Goal: Transaction & Acquisition: Purchase product/service

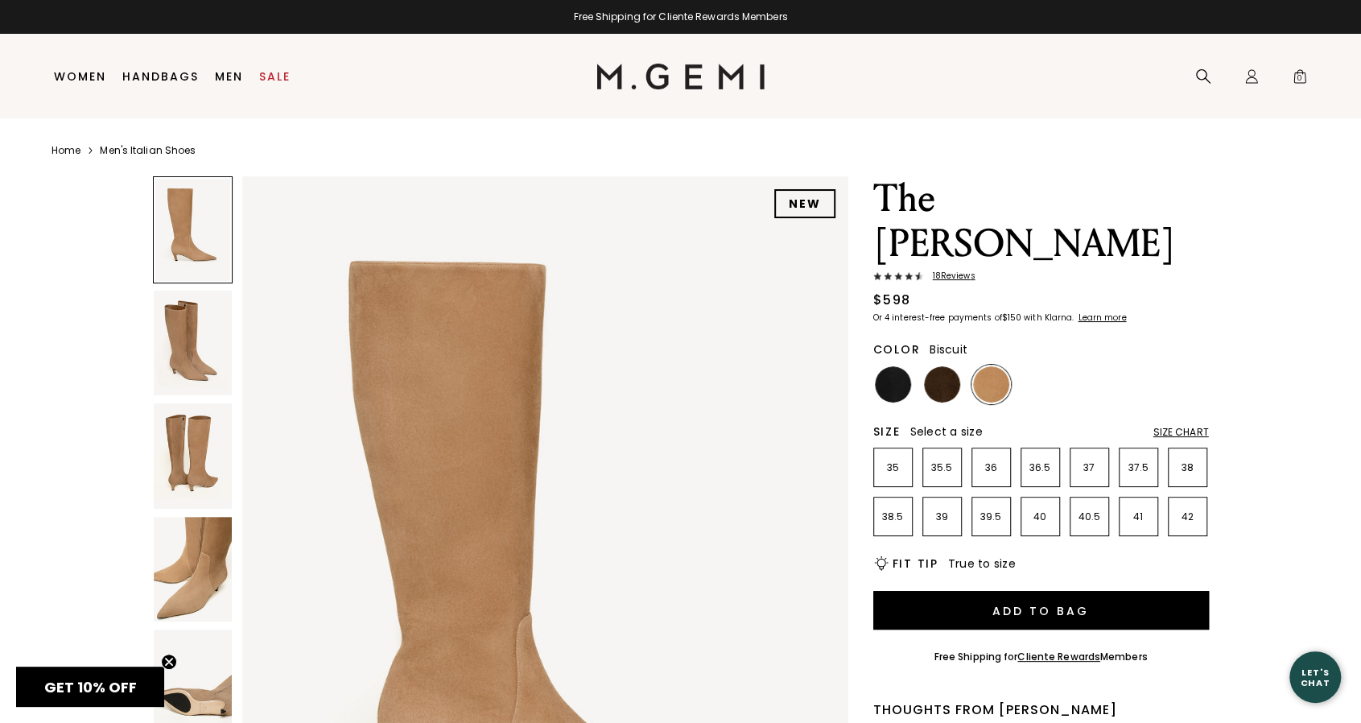
click at [280, 74] on link "Sale" at bounding box center [274, 76] width 31 height 13
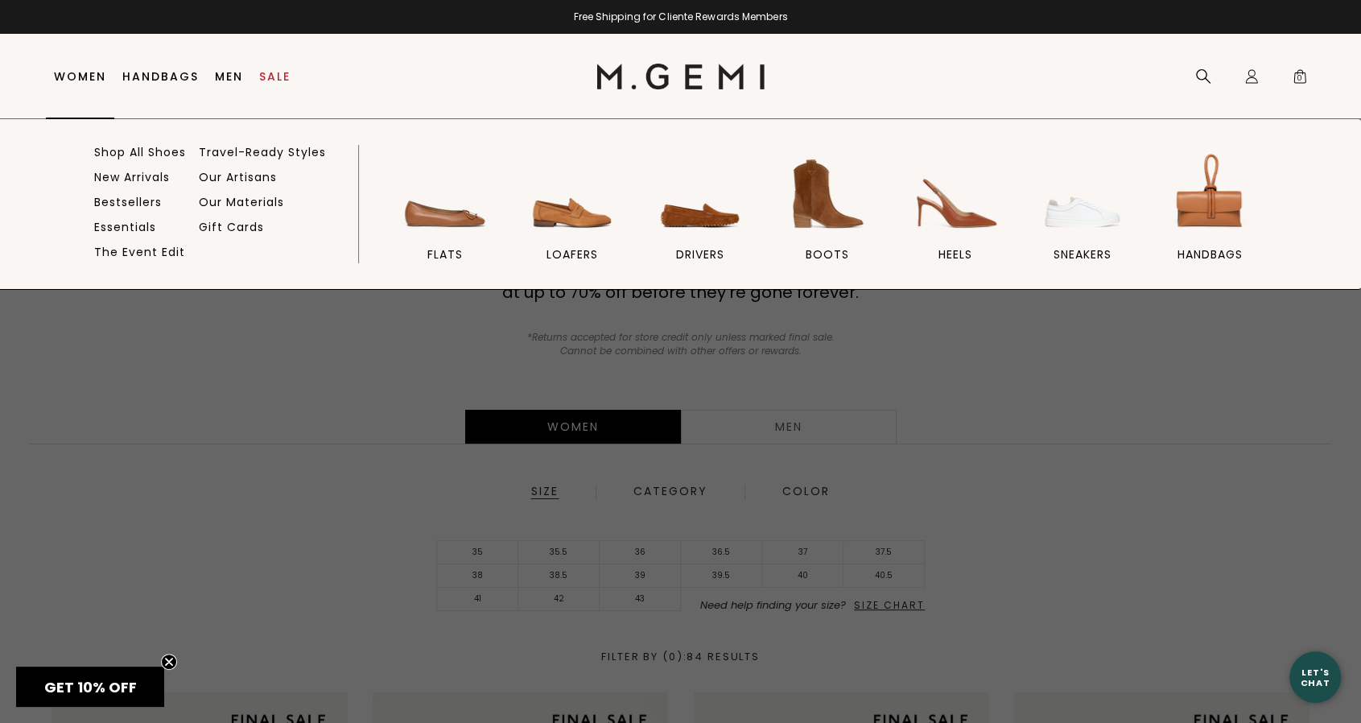
click at [79, 75] on link "Women" at bounding box center [80, 76] width 52 height 13
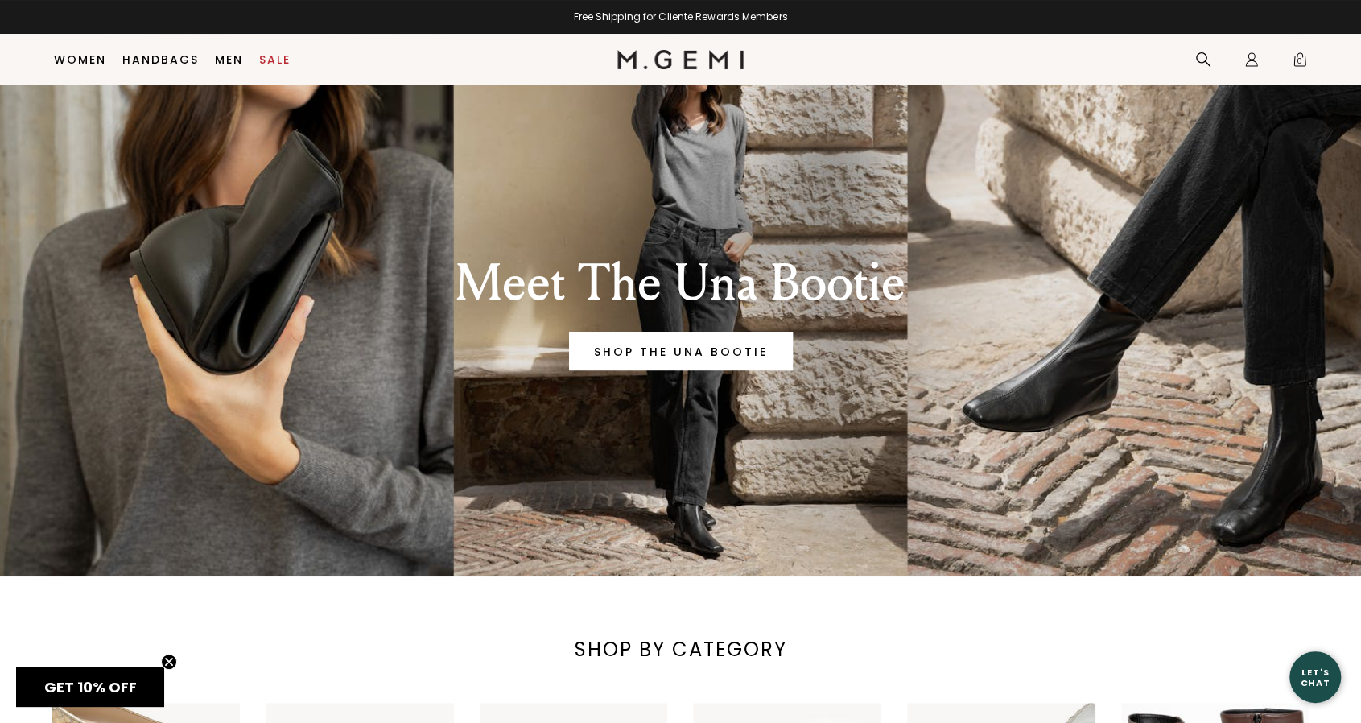
click at [1145, 433] on div "Meet The Una Bootie SHOP THE UNA BOOTIE" at bounding box center [680, 293] width 1361 height 568
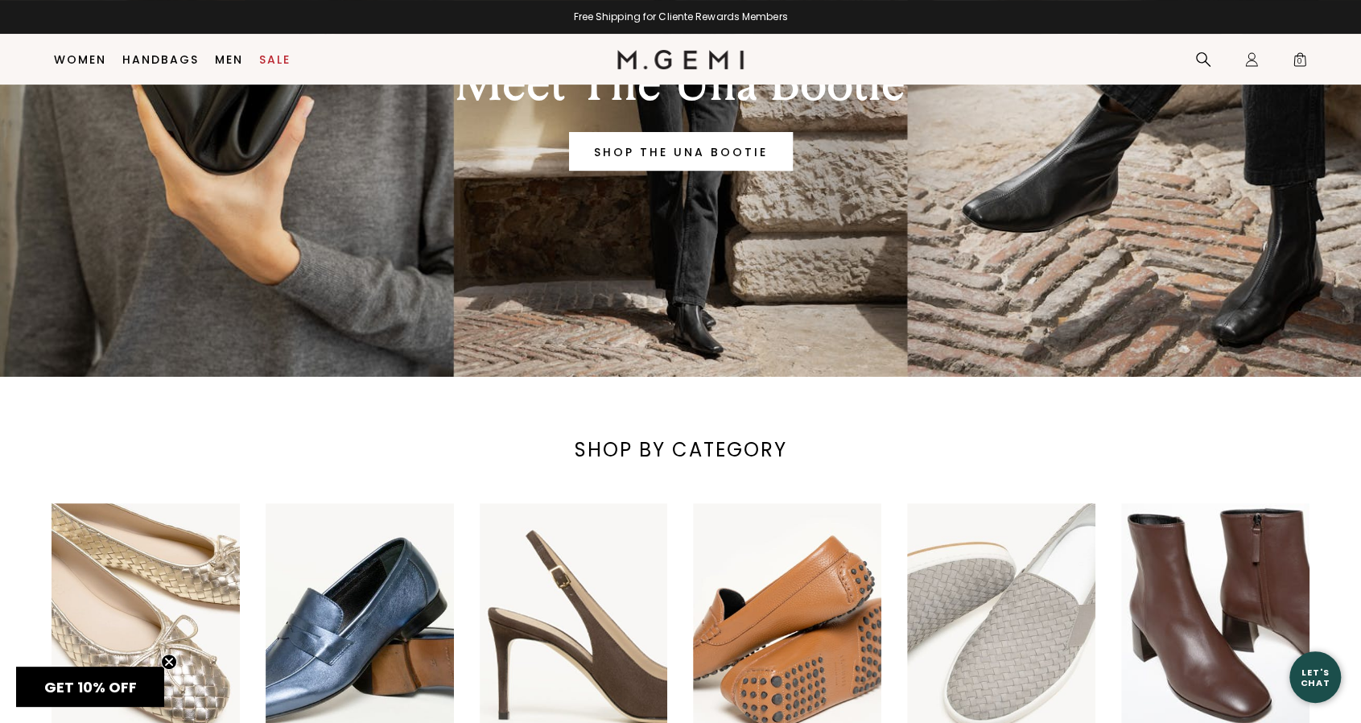
scroll to position [277, 0]
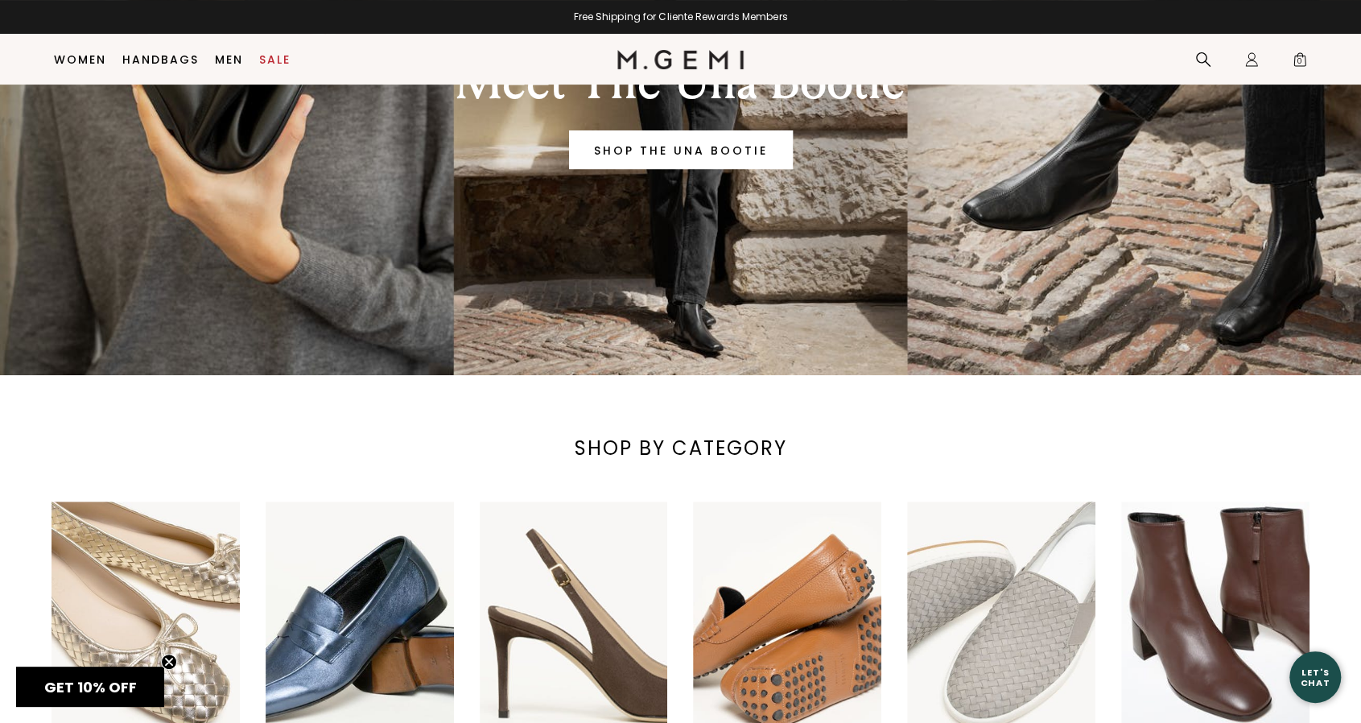
click at [702, 196] on div "Meet The Una Bootie SHOP THE UNA BOOTIE" at bounding box center [680, 114] width 597 height 216
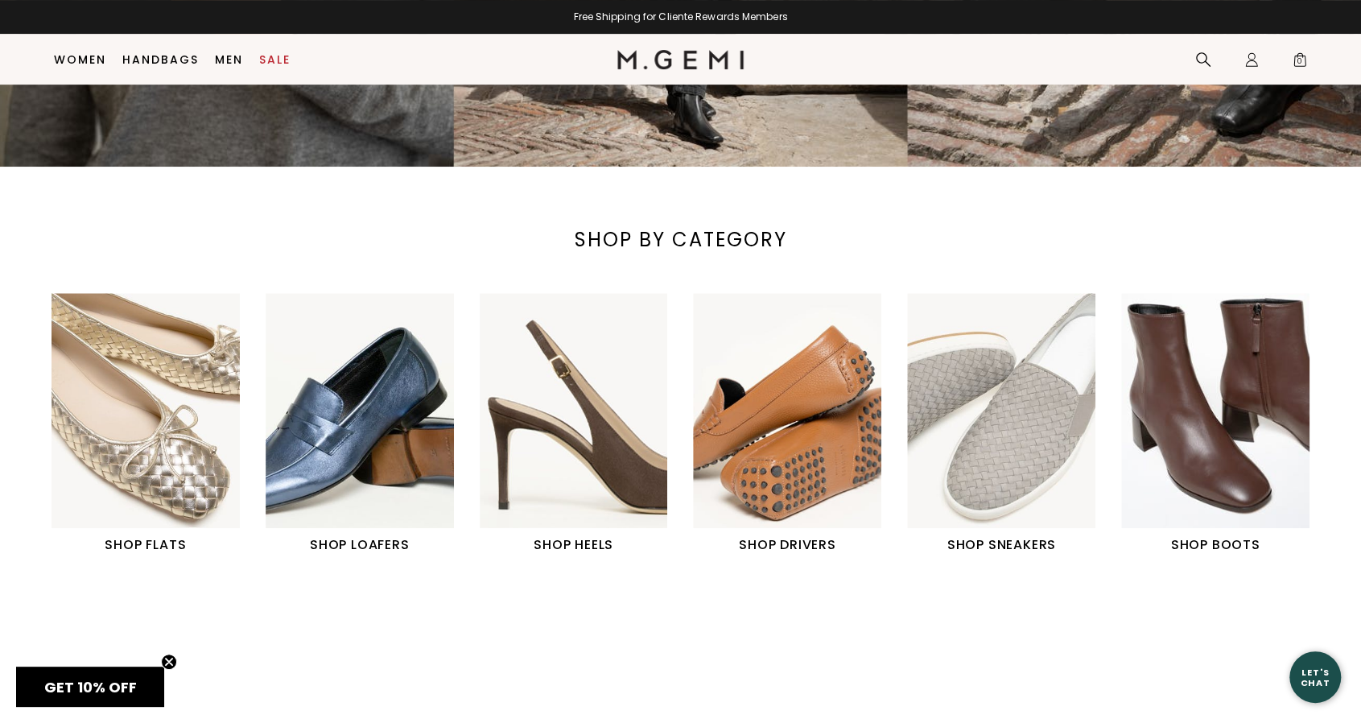
scroll to position [485, 0]
click at [1235, 479] on img "6 / 6" at bounding box center [1215, 411] width 188 height 235
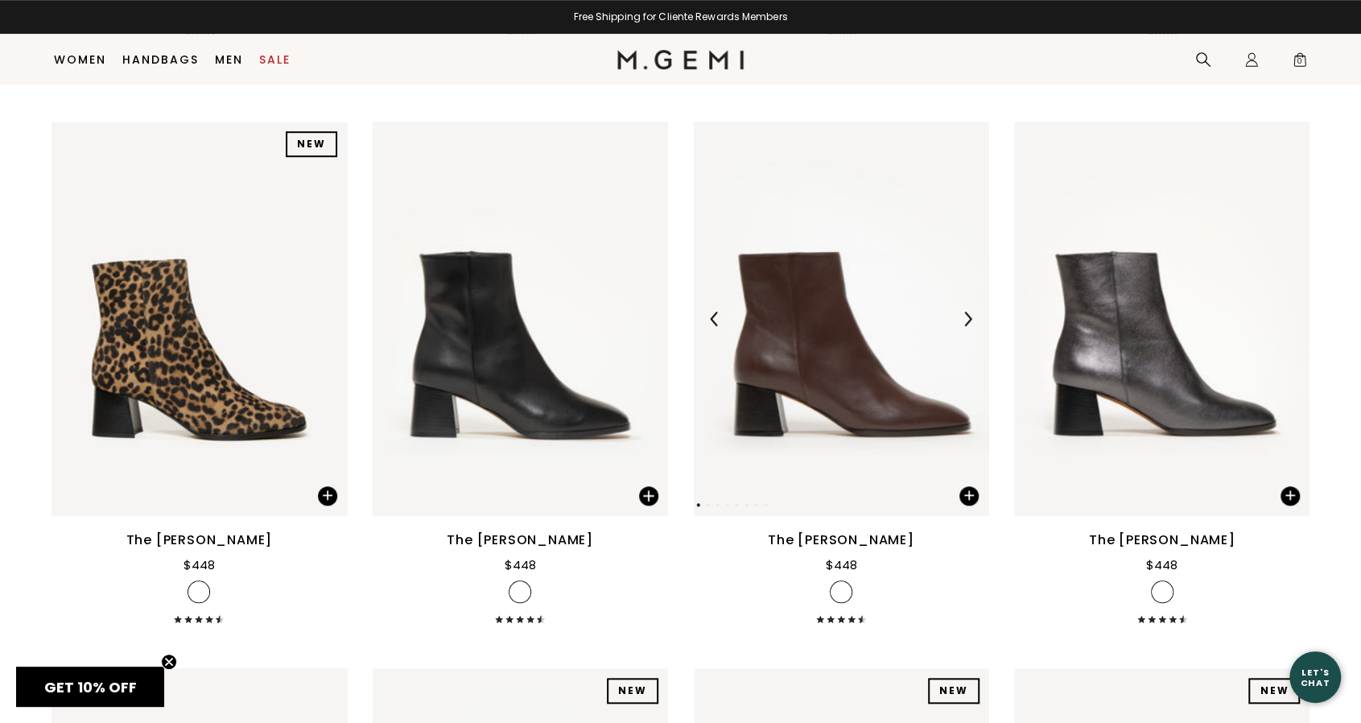
click at [849, 393] on img at bounding box center [841, 319] width 295 height 394
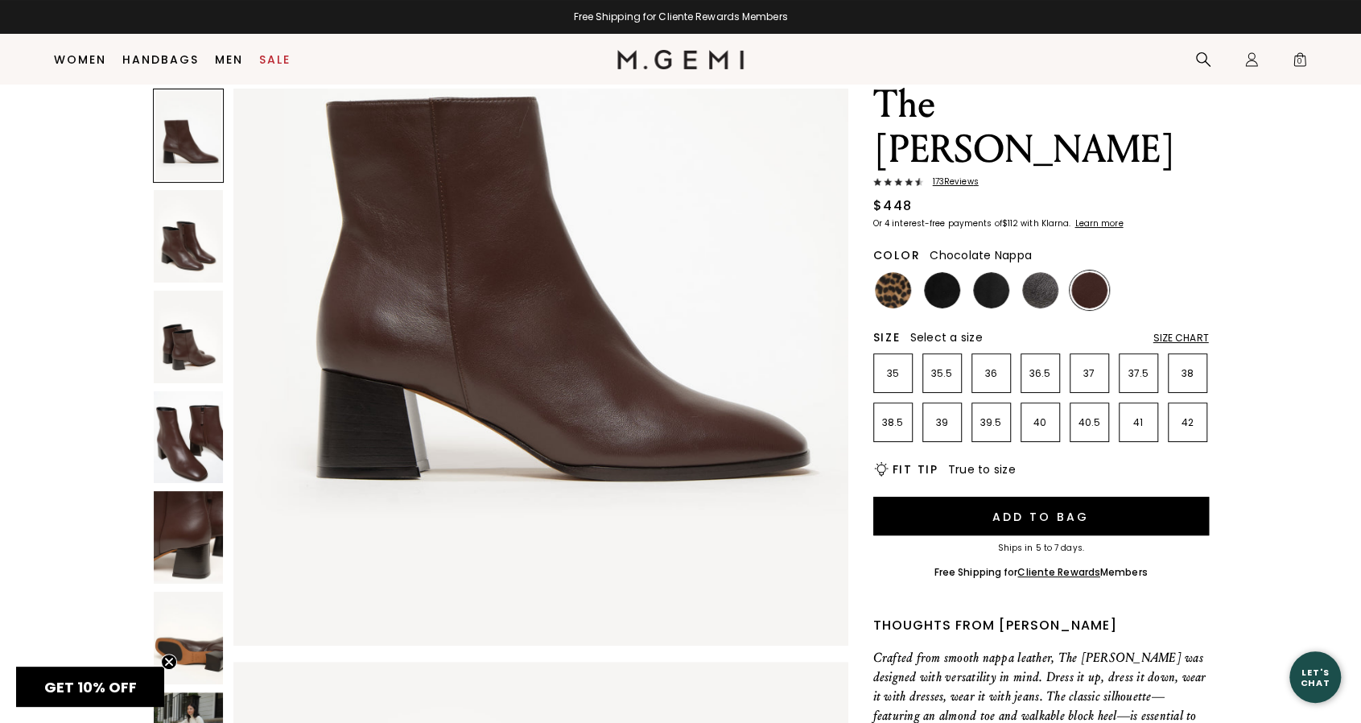
scroll to position [57, 0]
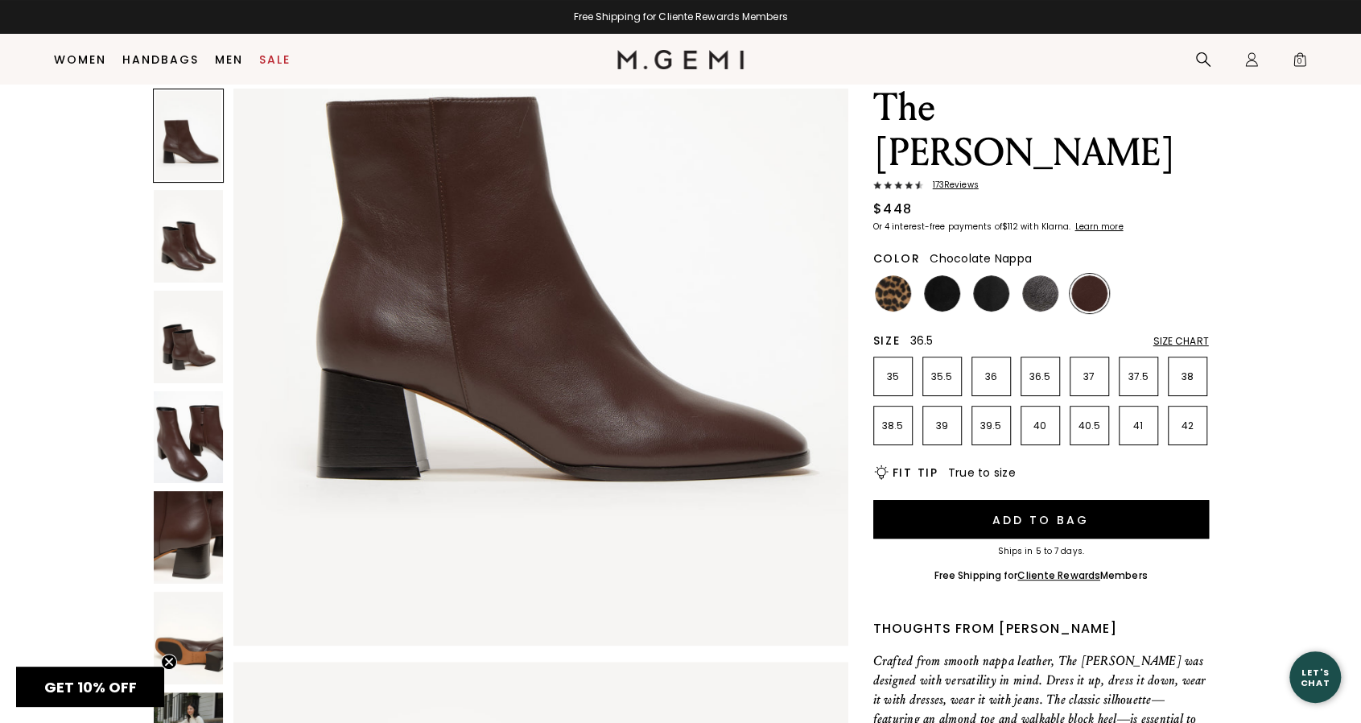
click at [1037, 370] on p "36.5" at bounding box center [1041, 376] width 38 height 13
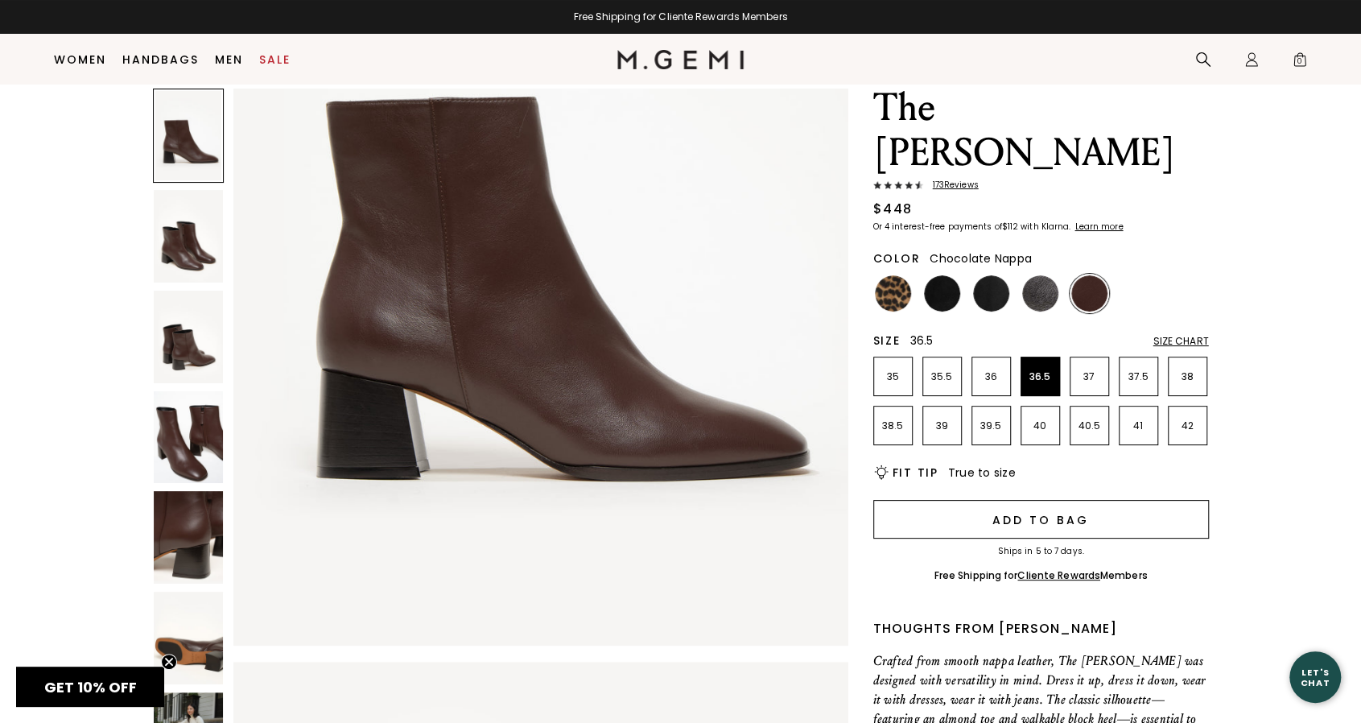
click at [1047, 500] on button "Add to Bag" at bounding box center [1041, 519] width 336 height 39
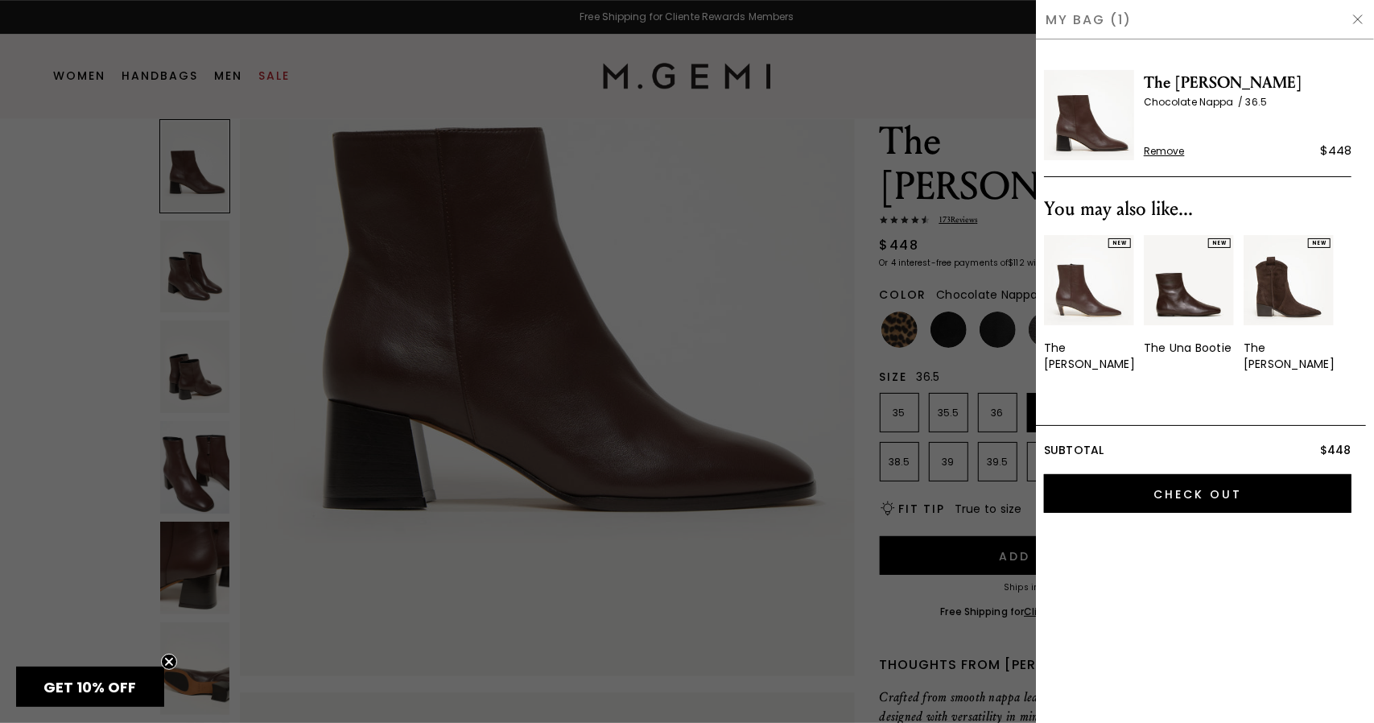
click at [1270, 283] on img at bounding box center [1289, 280] width 90 height 90
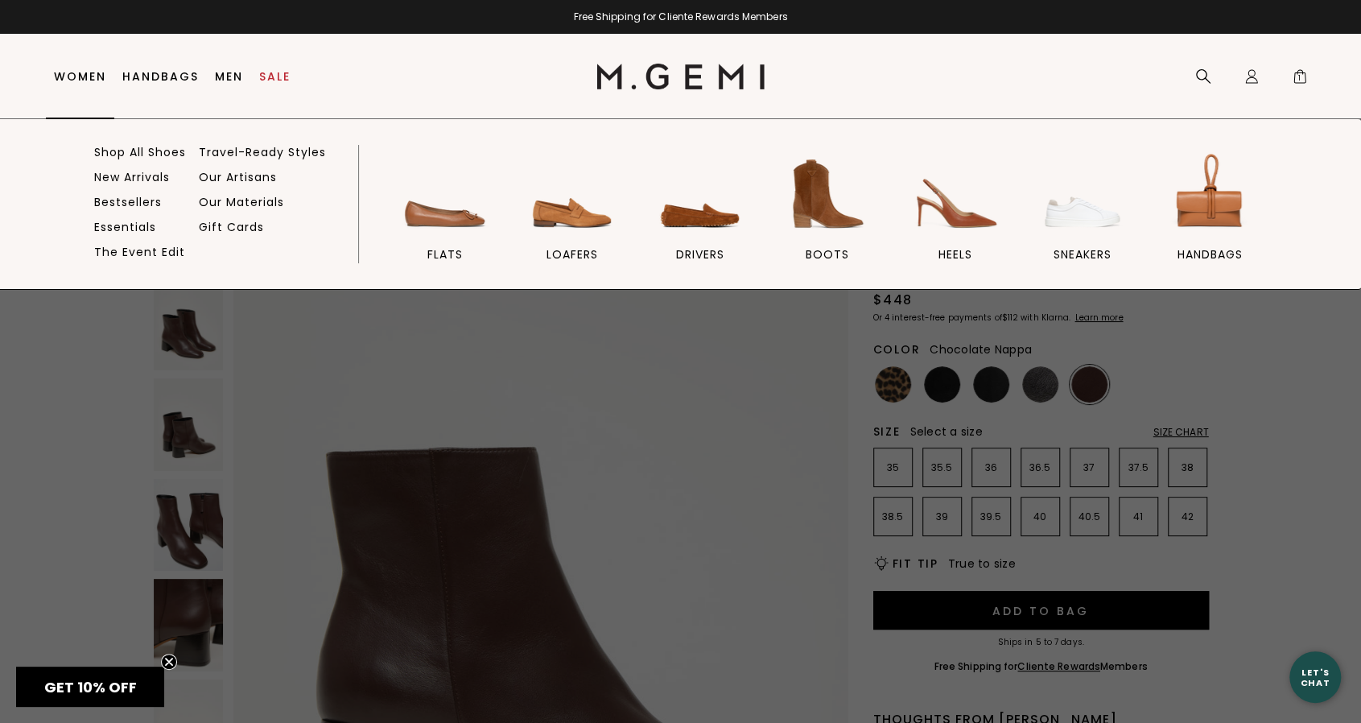
click at [76, 75] on link "Women" at bounding box center [80, 76] width 52 height 13
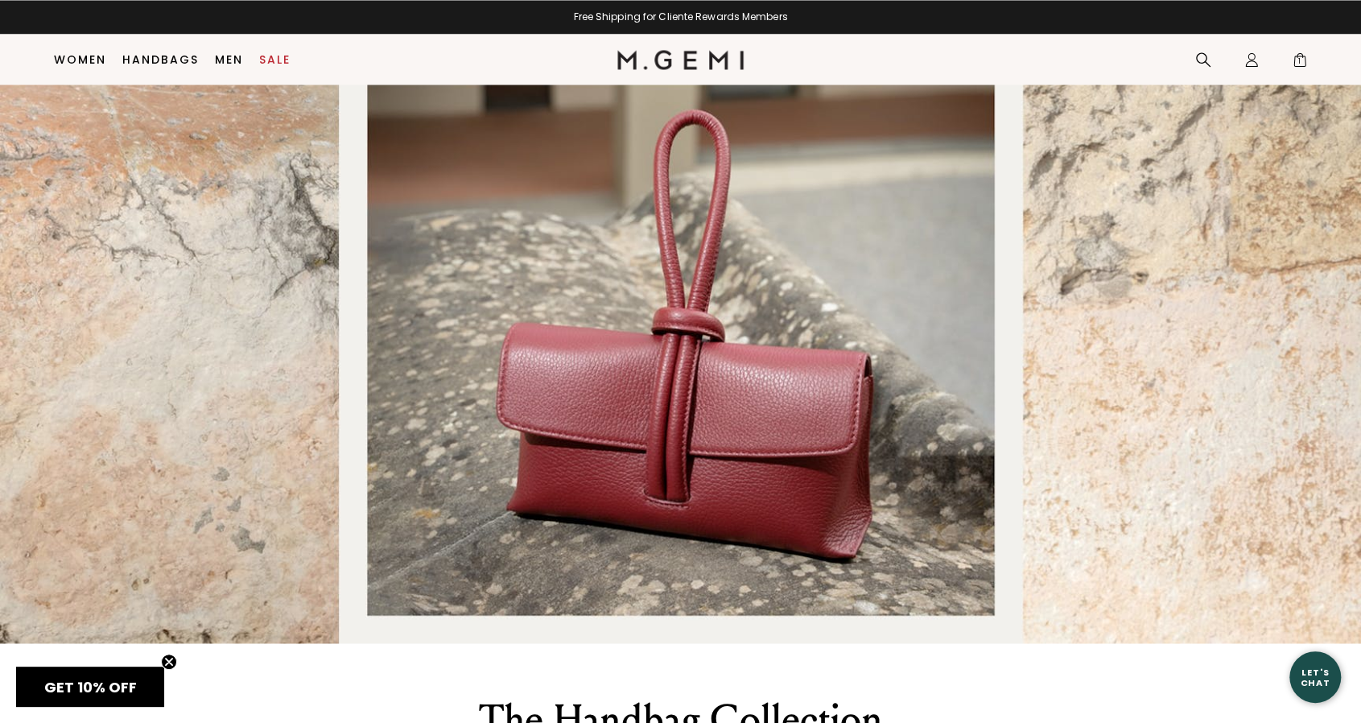
scroll to position [1964, 0]
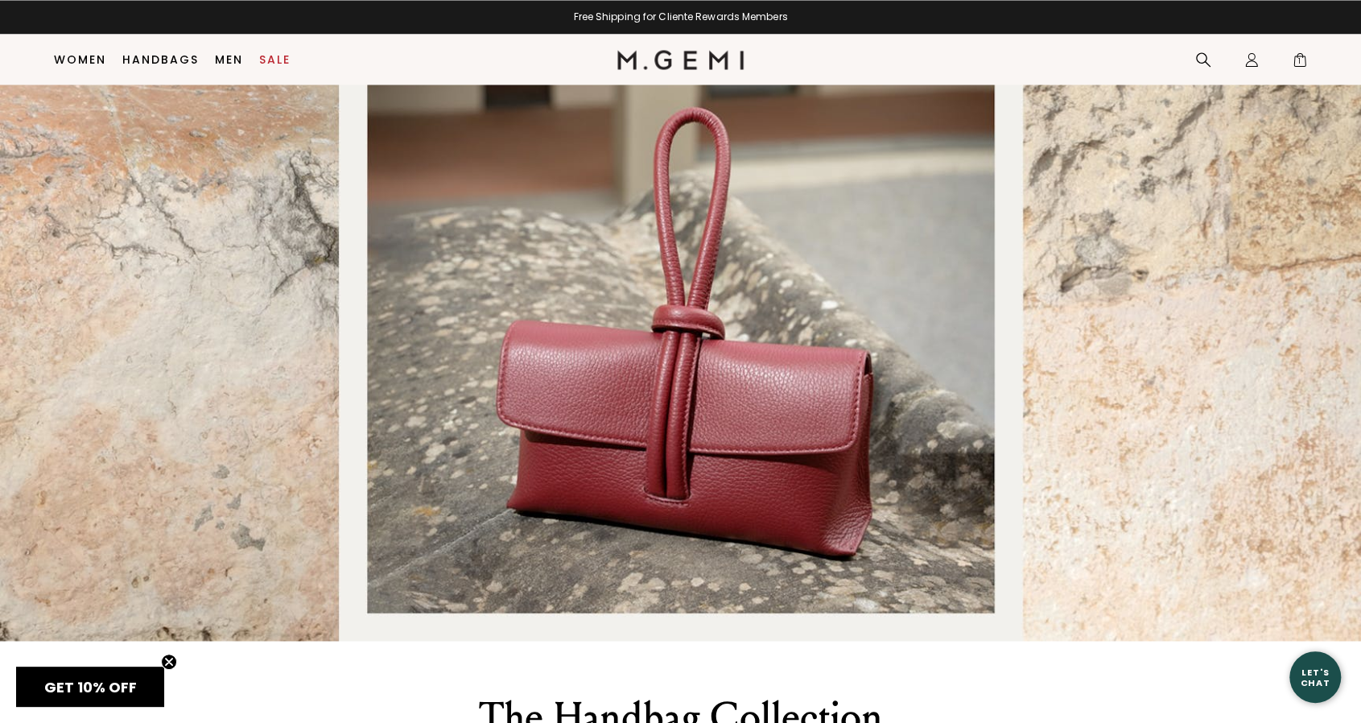
click at [759, 455] on img "Banner that redirects to an awesome page" at bounding box center [680, 345] width 1361 height 592
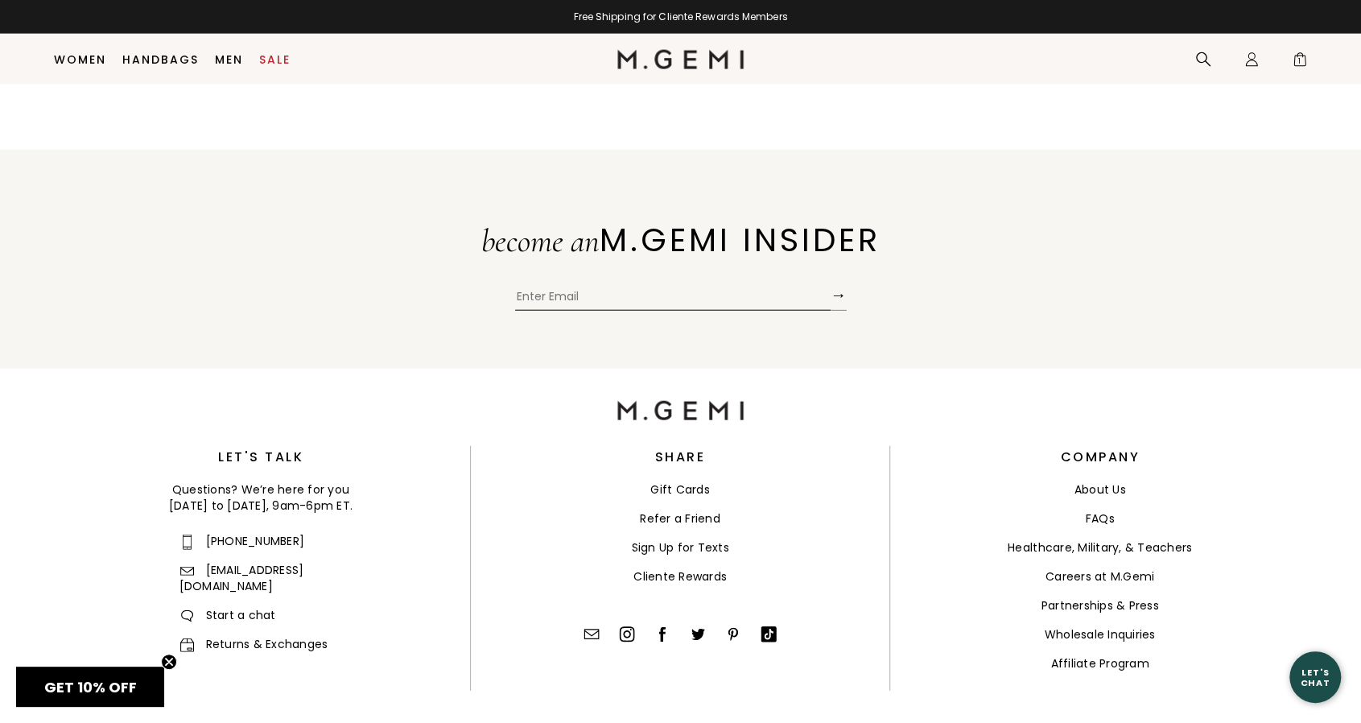
scroll to position [6613, 0]
click at [1130, 567] on link "Careers at M.Gemi" at bounding box center [1100, 575] width 109 height 16
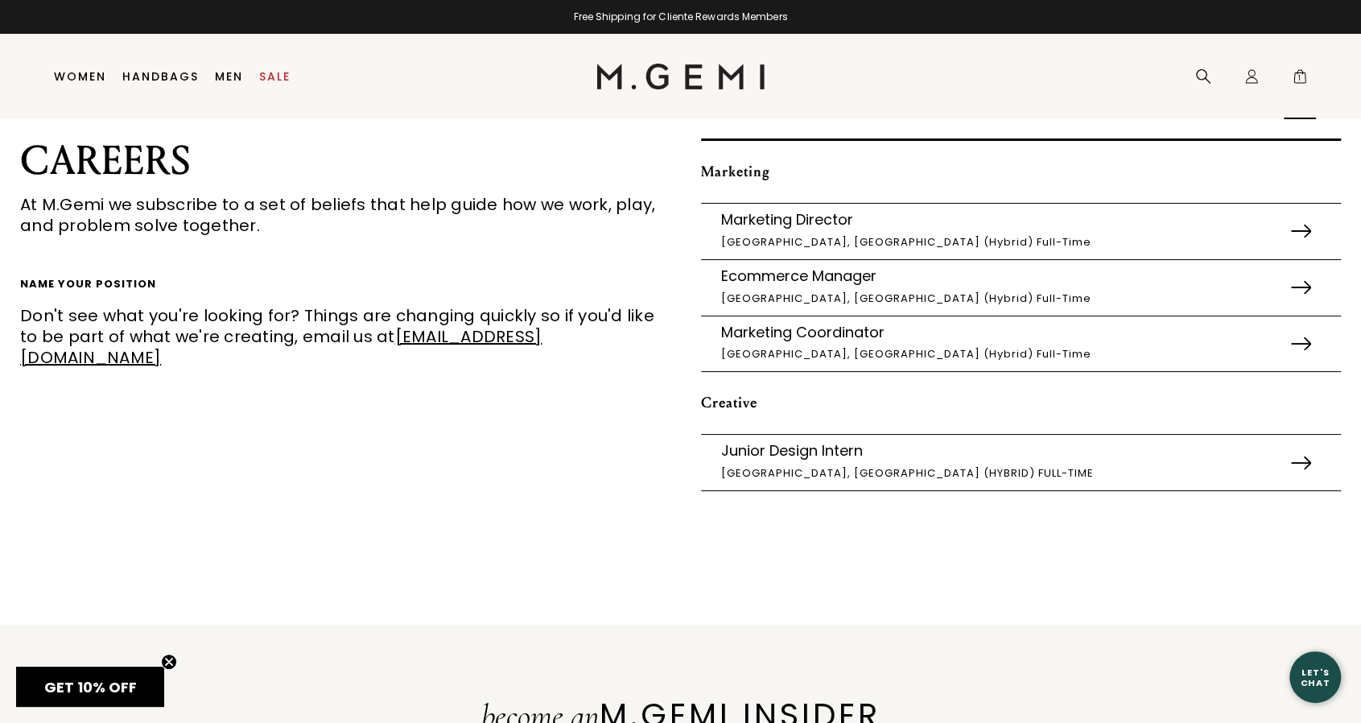
click at [1296, 72] on span "1" at bounding box center [1300, 80] width 16 height 16
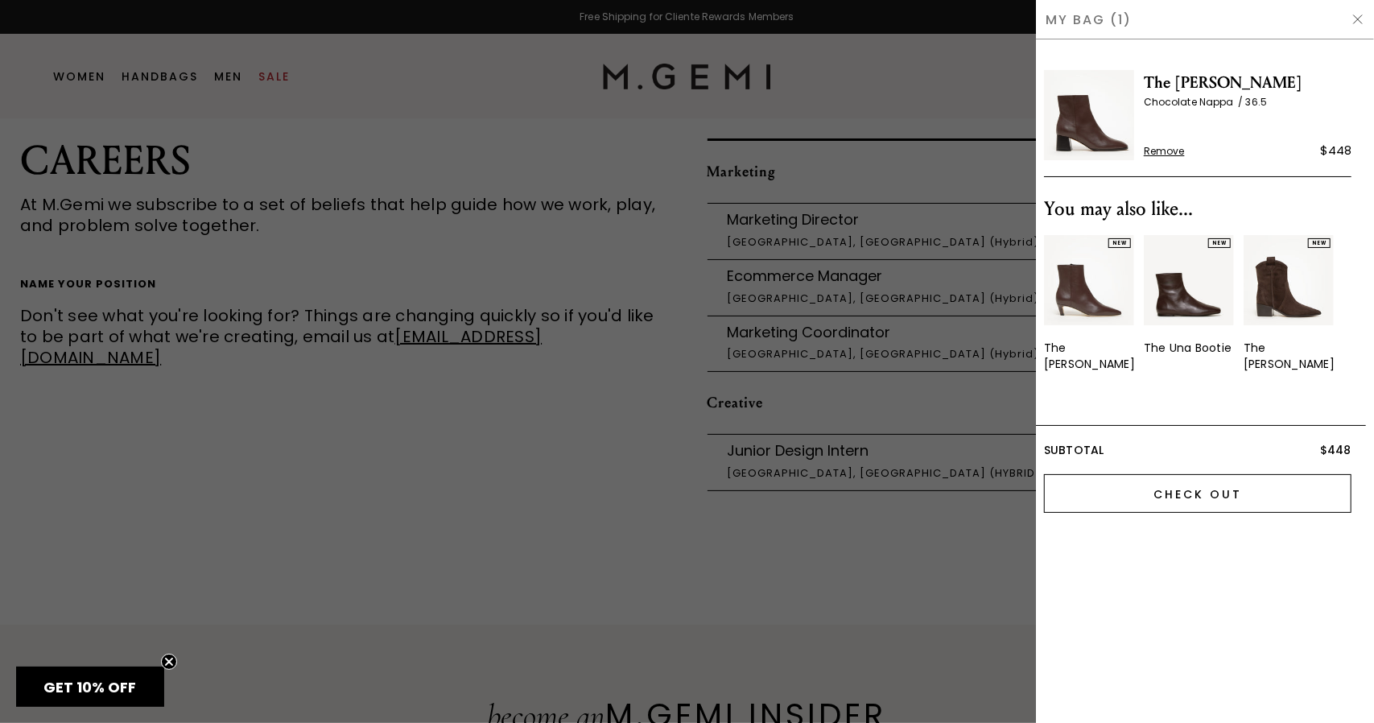
click at [1191, 481] on input "Check Out" at bounding box center [1198, 493] width 308 height 39
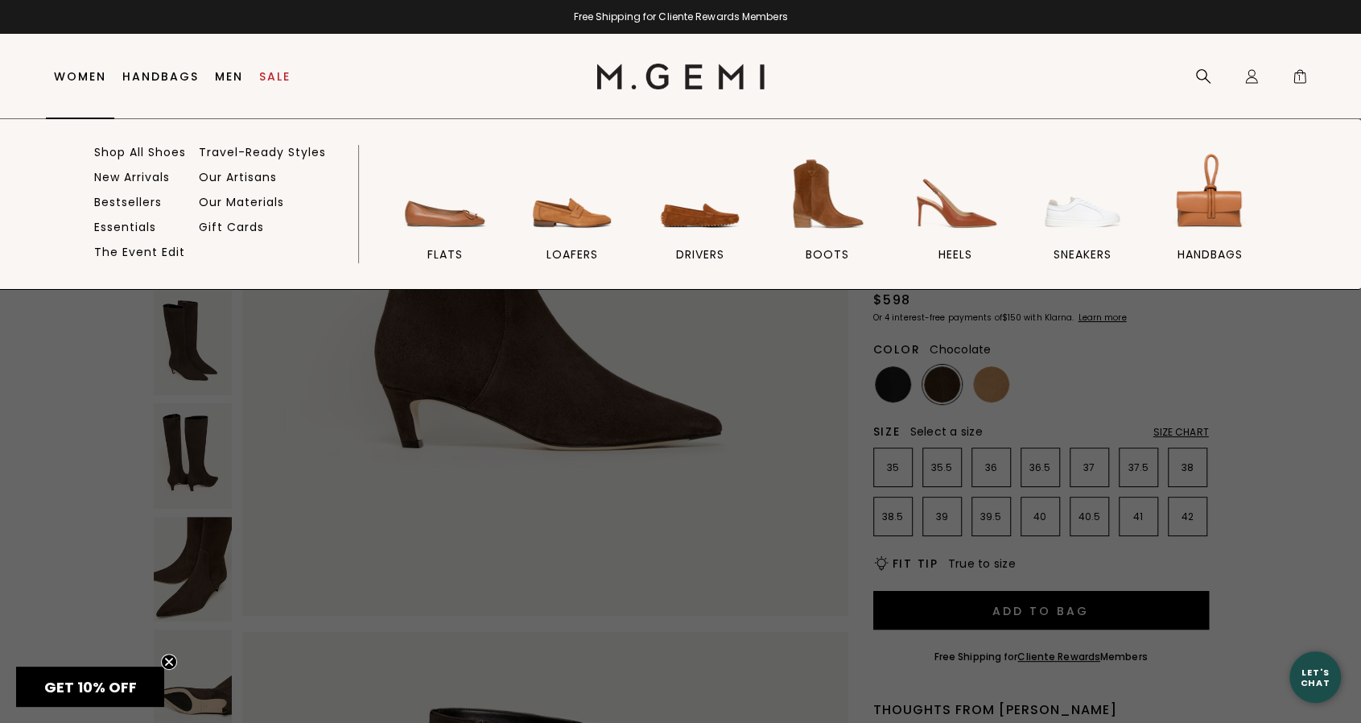
click at [65, 74] on link "Women" at bounding box center [80, 76] width 52 height 13
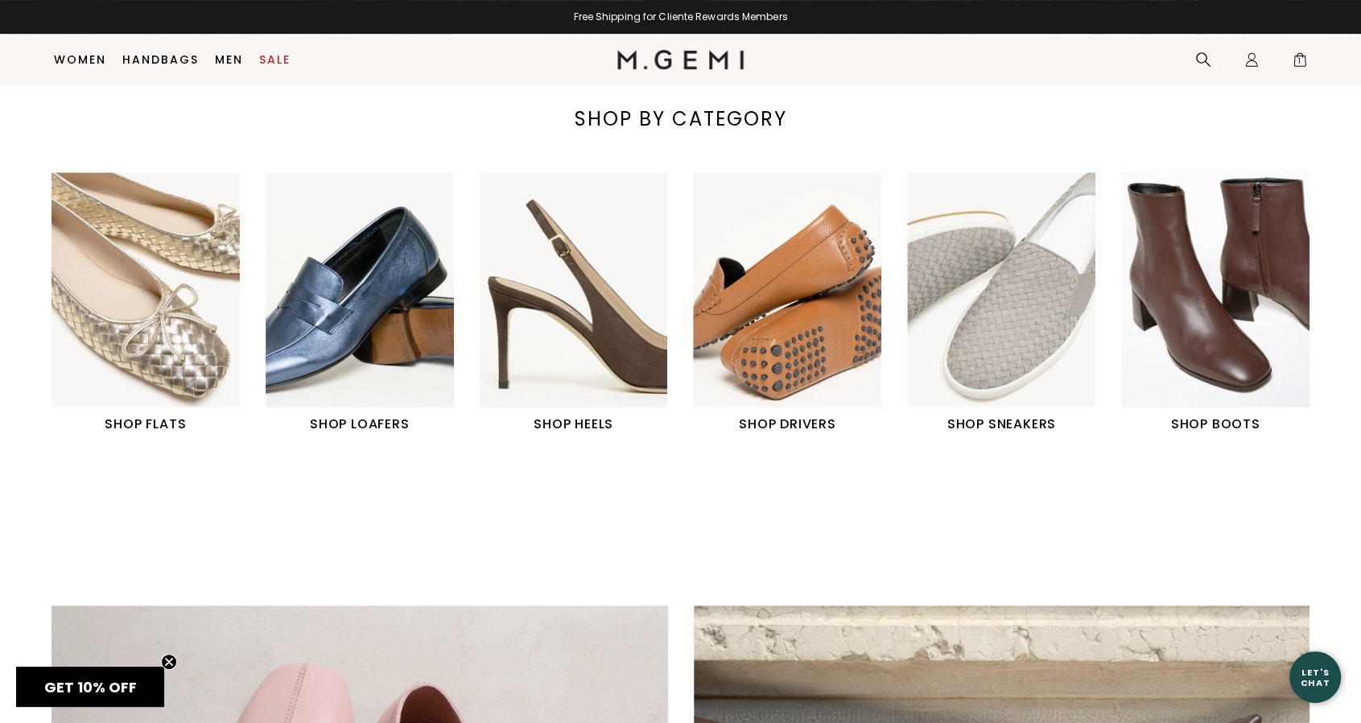
scroll to position [605, 0]
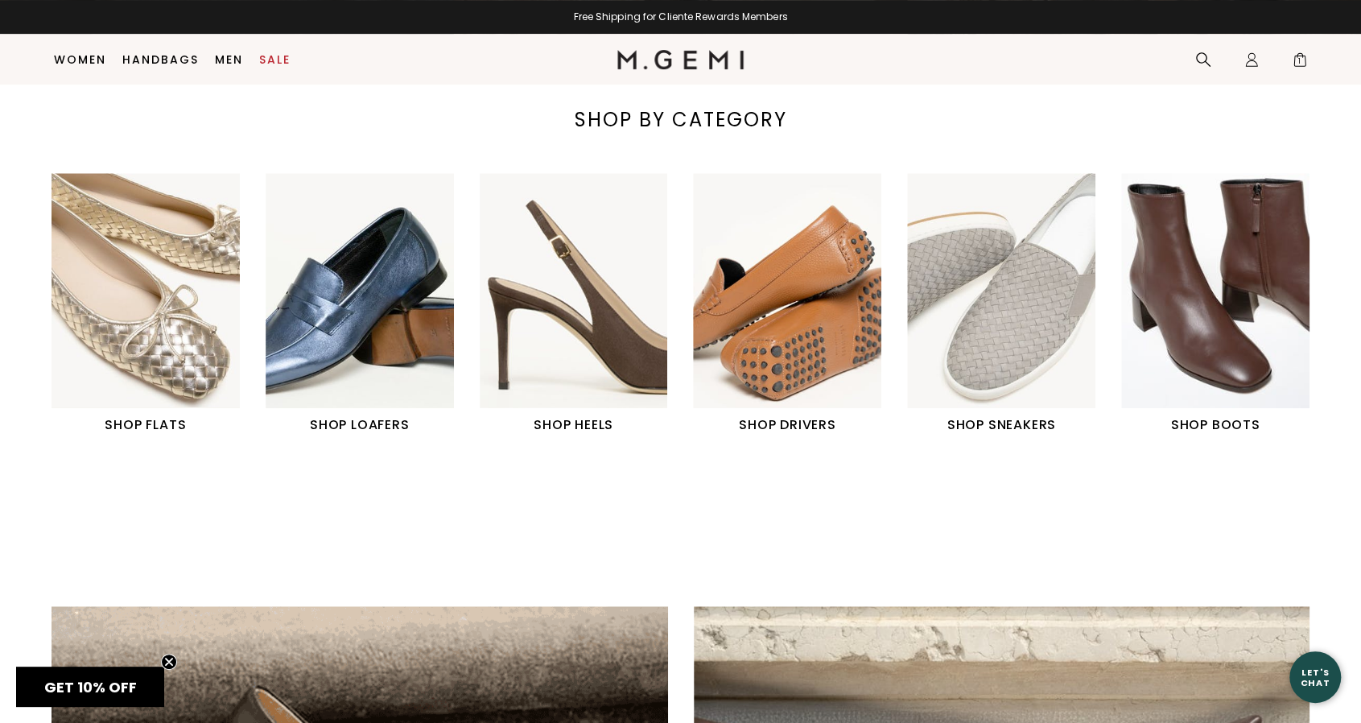
click at [169, 371] on img "1 / 6" at bounding box center [146, 290] width 188 height 235
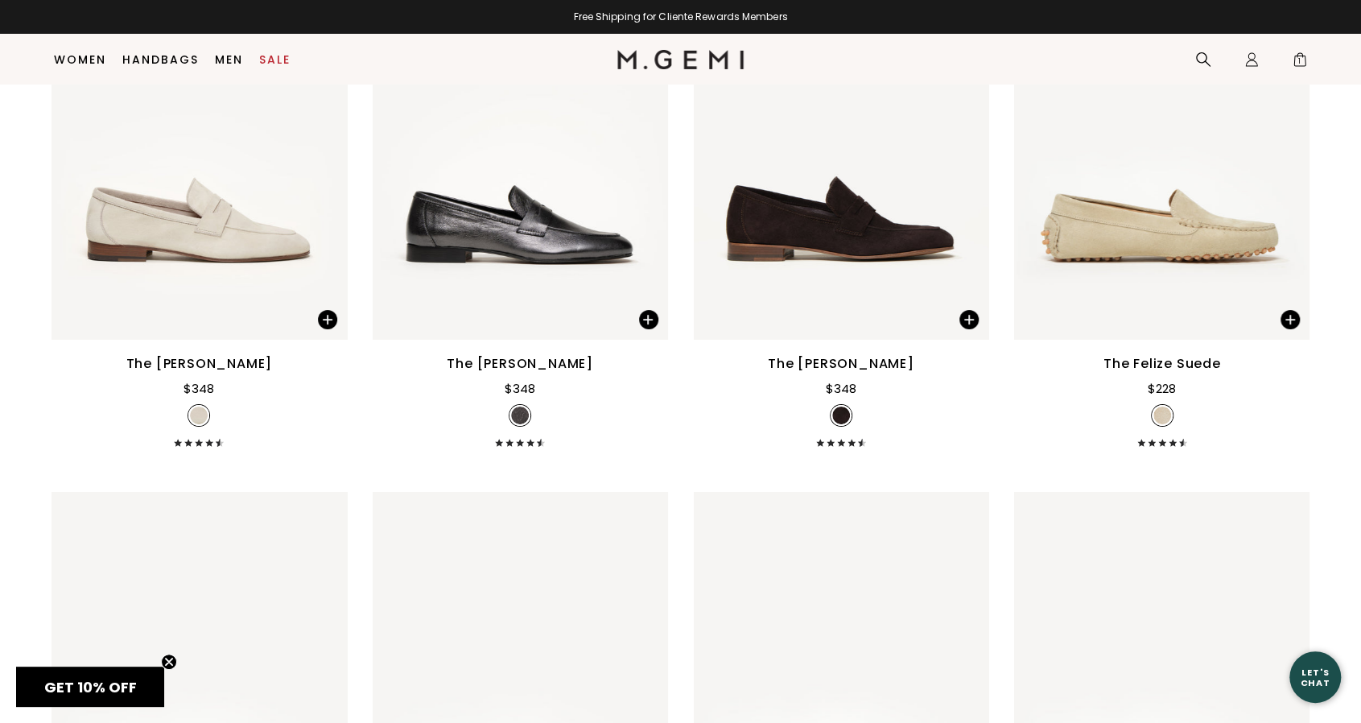
scroll to position [8019, 0]
click at [208, 234] on img at bounding box center [199, 142] width 295 height 394
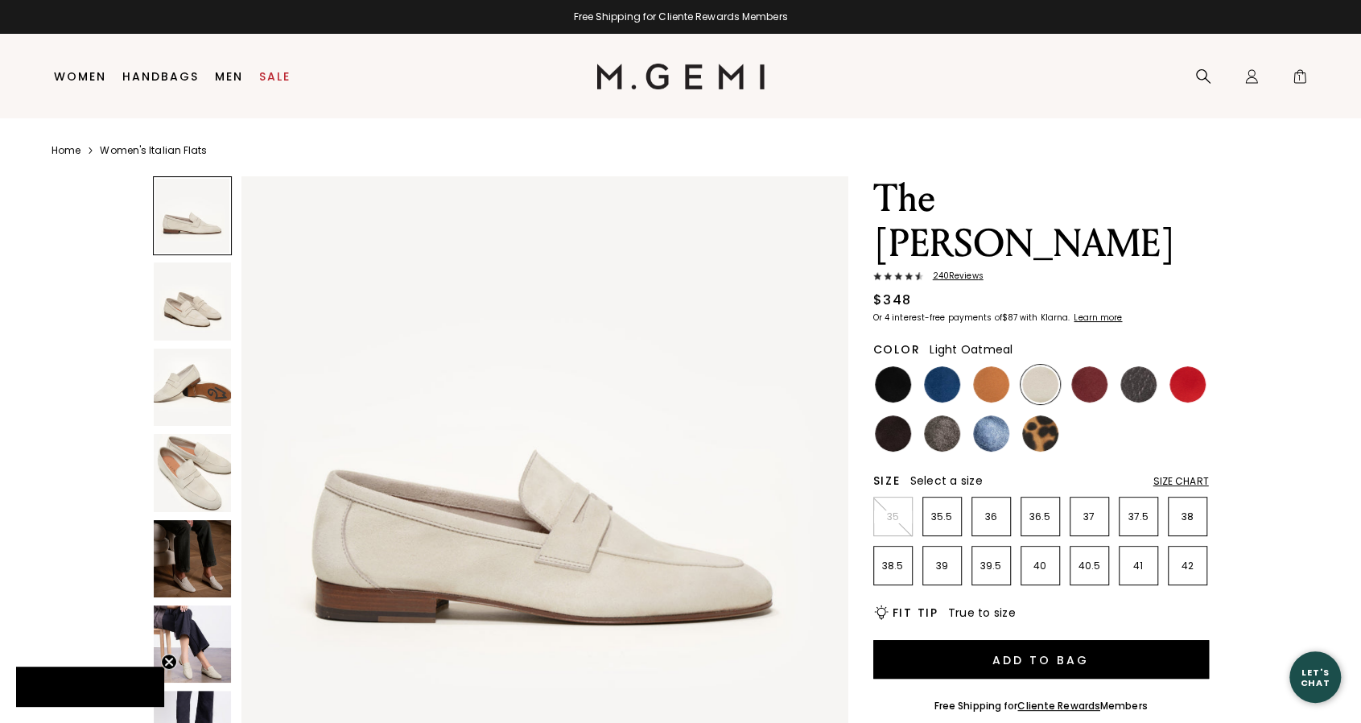
click at [993, 415] on img at bounding box center [991, 433] width 36 height 36
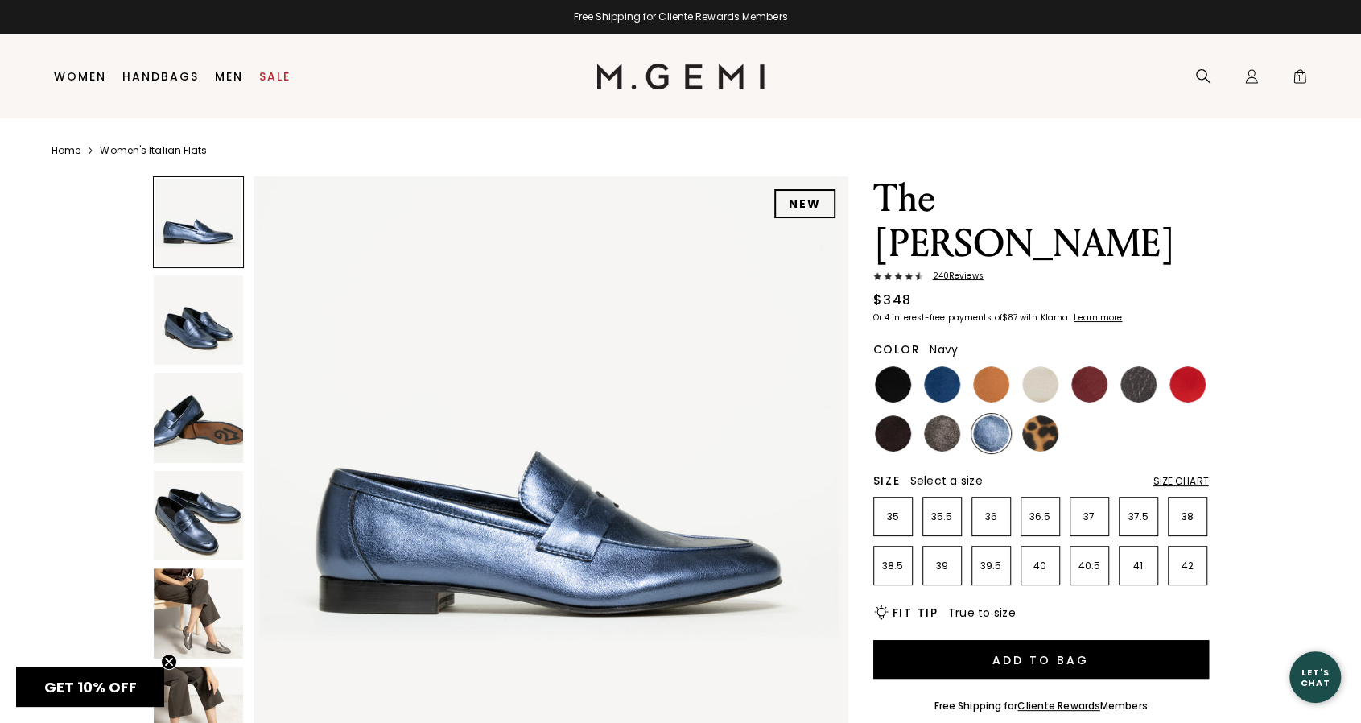
click at [945, 366] on img at bounding box center [942, 384] width 36 height 36
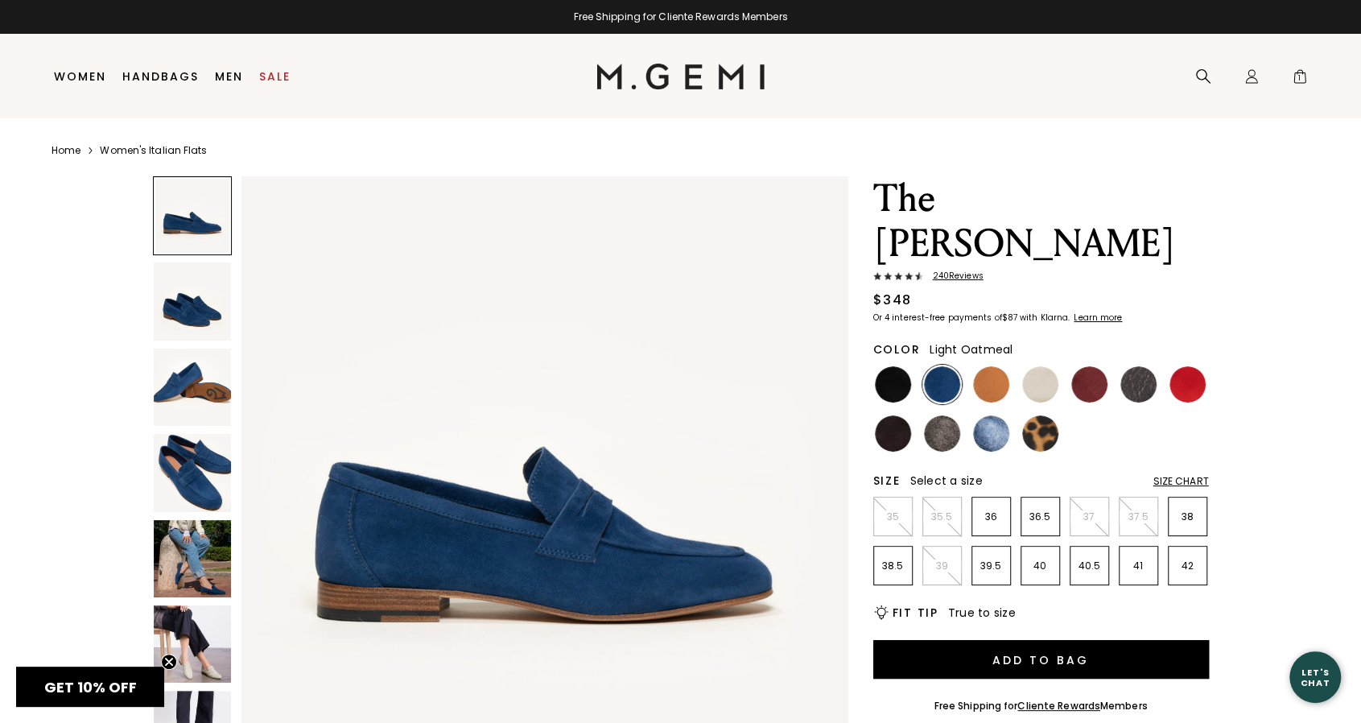
click at [1042, 366] on img at bounding box center [1040, 384] width 36 height 36
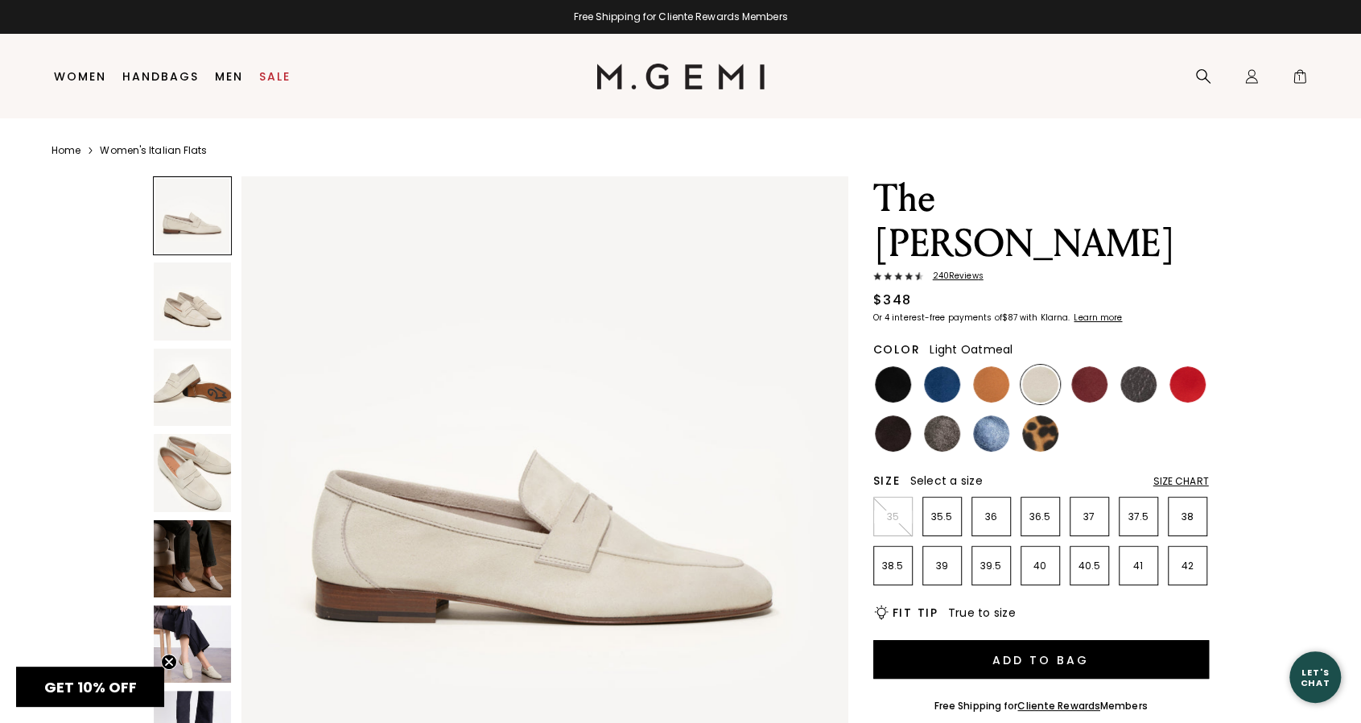
click at [196, 303] on img at bounding box center [192, 300] width 77 height 77
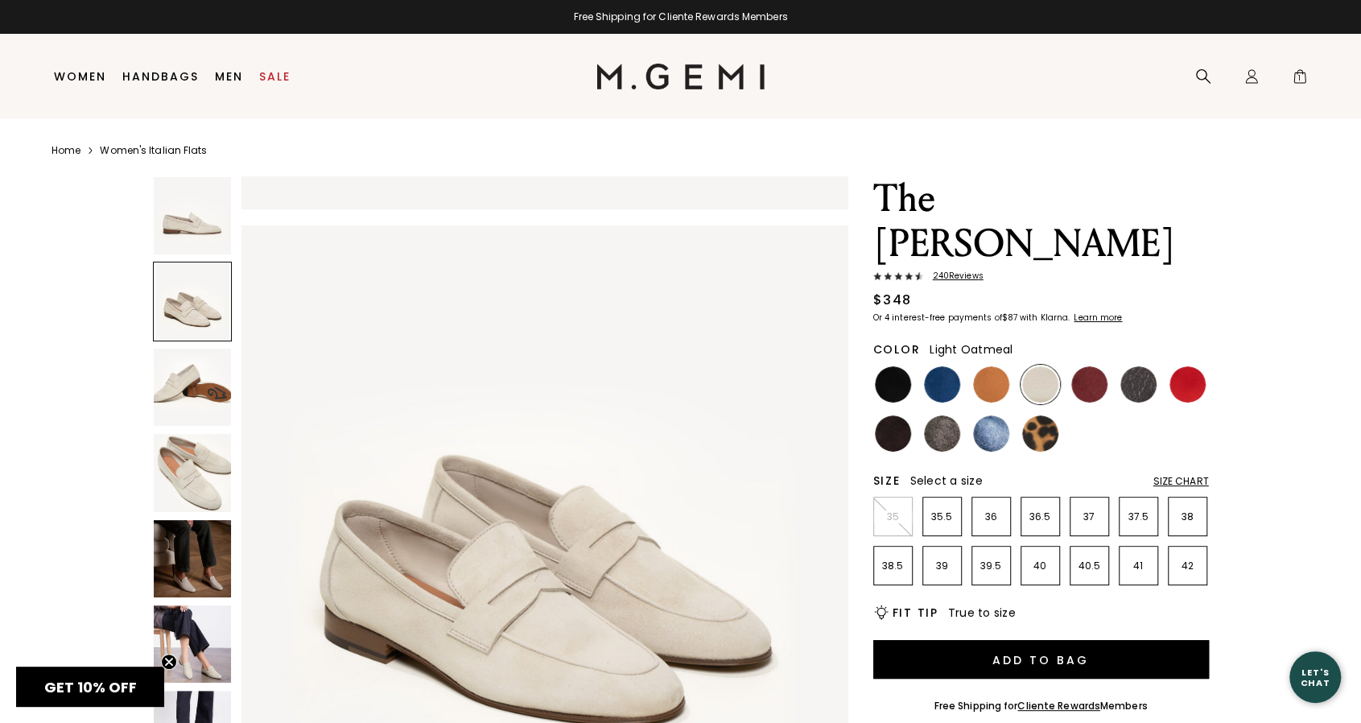
scroll to position [609, 0]
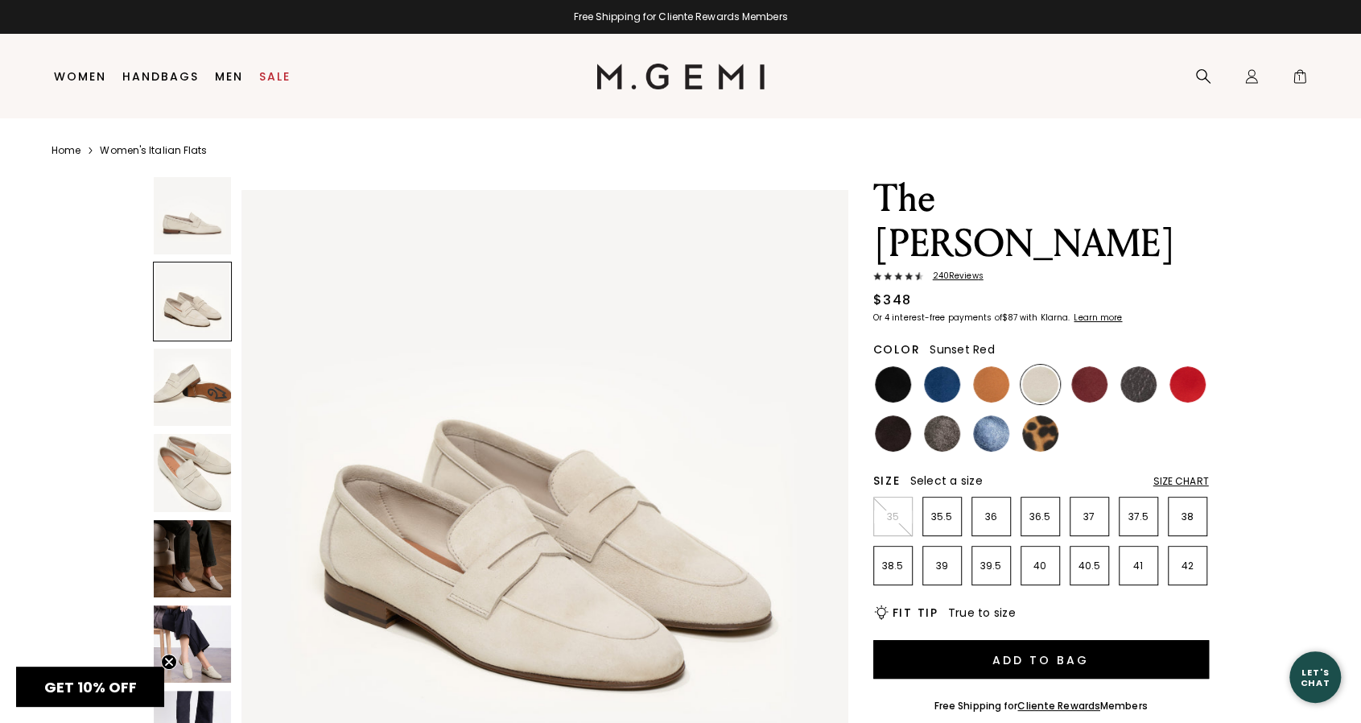
click at [1182, 366] on img at bounding box center [1188, 384] width 36 height 36
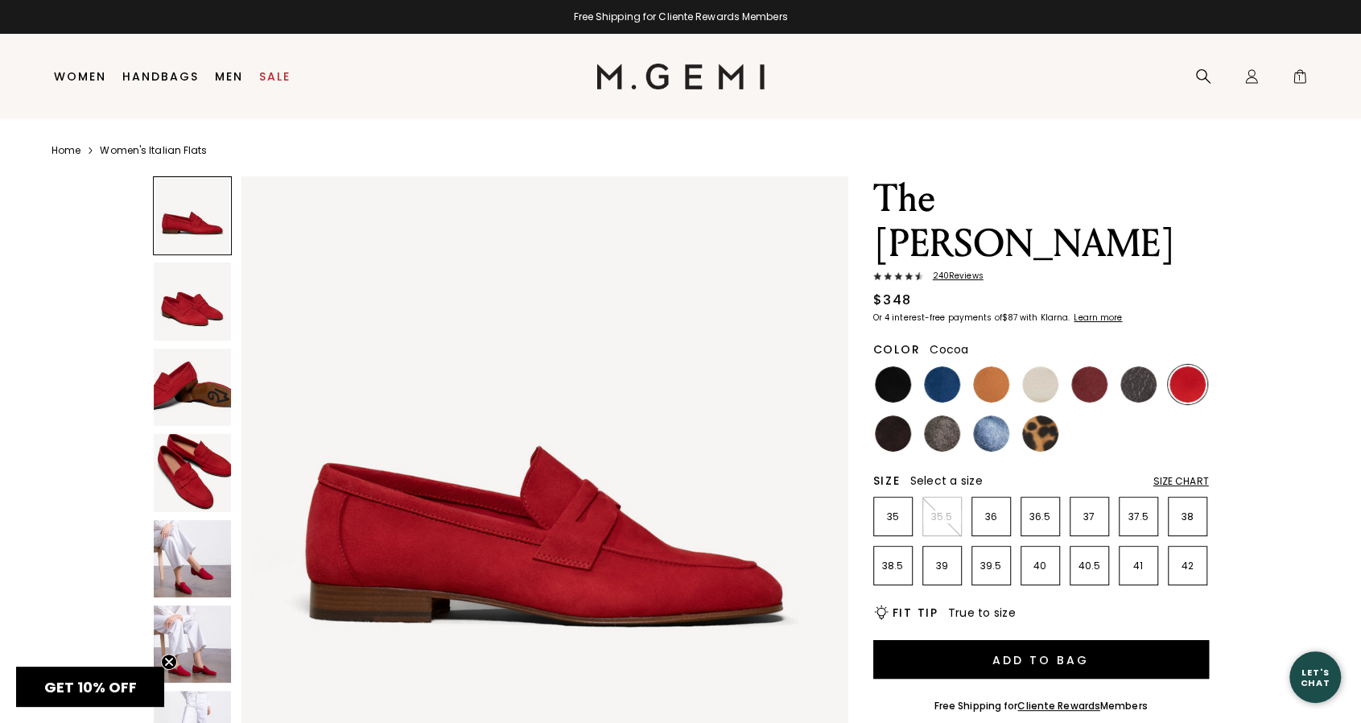
click at [929, 415] on img at bounding box center [942, 433] width 36 height 36
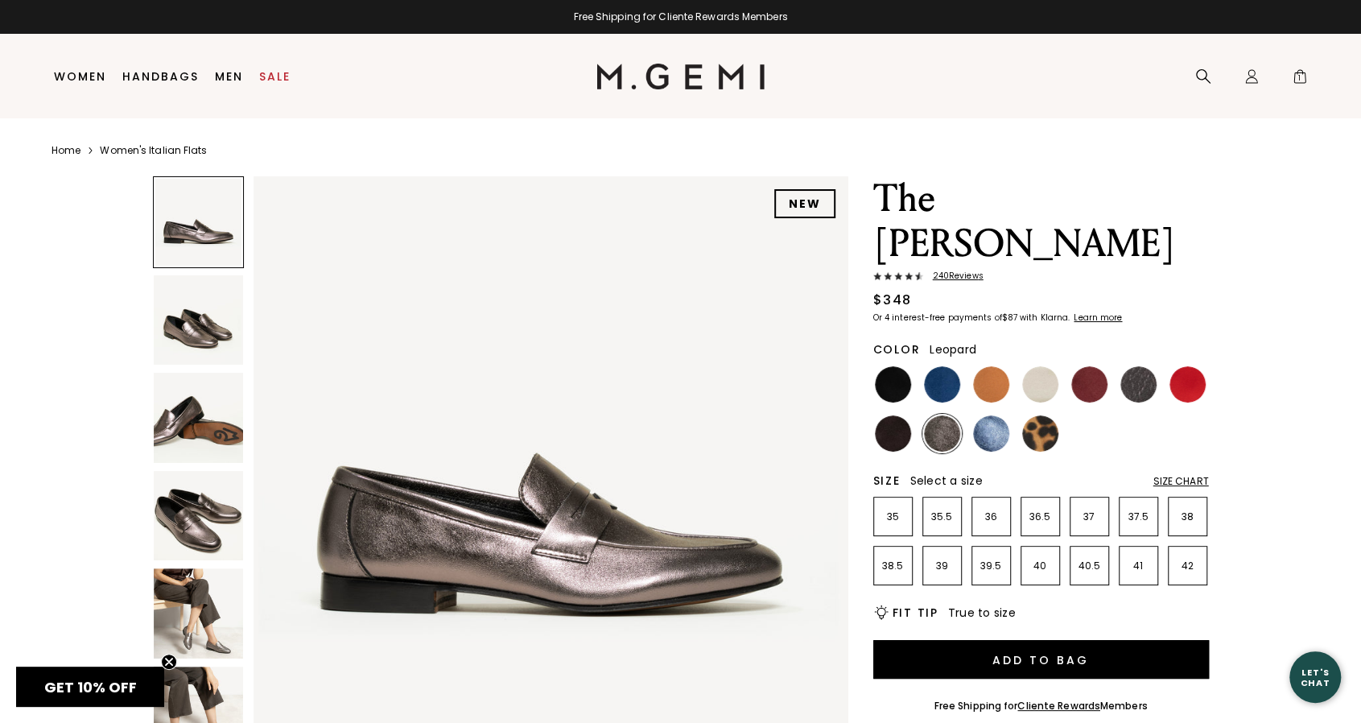
click at [1053, 415] on img at bounding box center [1040, 433] width 36 height 36
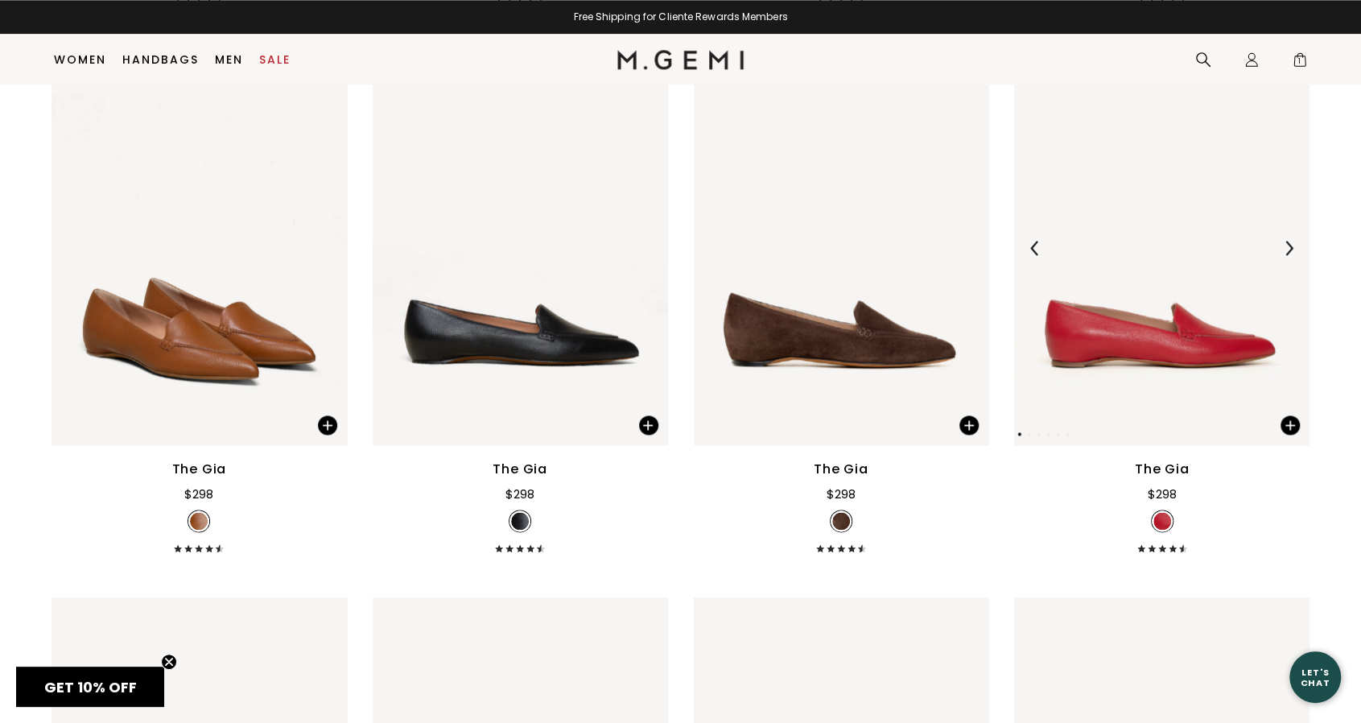
scroll to position [1354, 0]
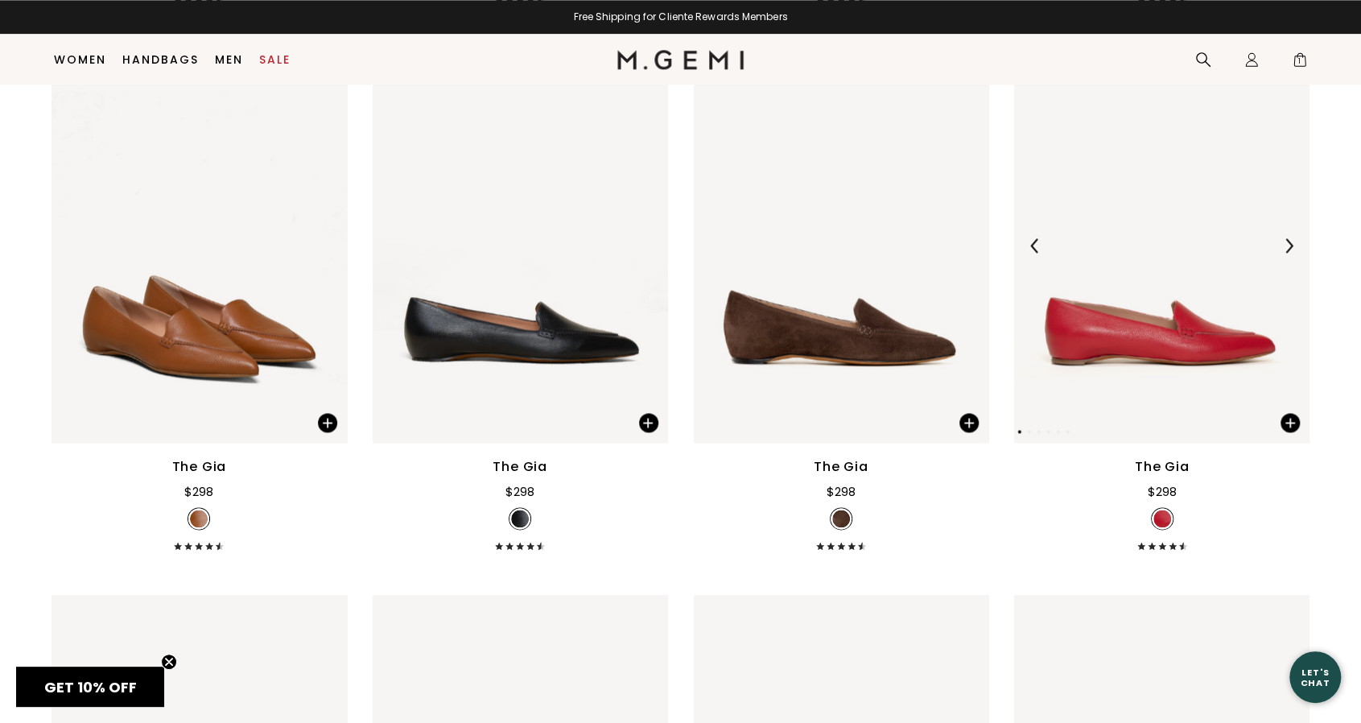
click at [1195, 344] on img at bounding box center [1161, 246] width 295 height 394
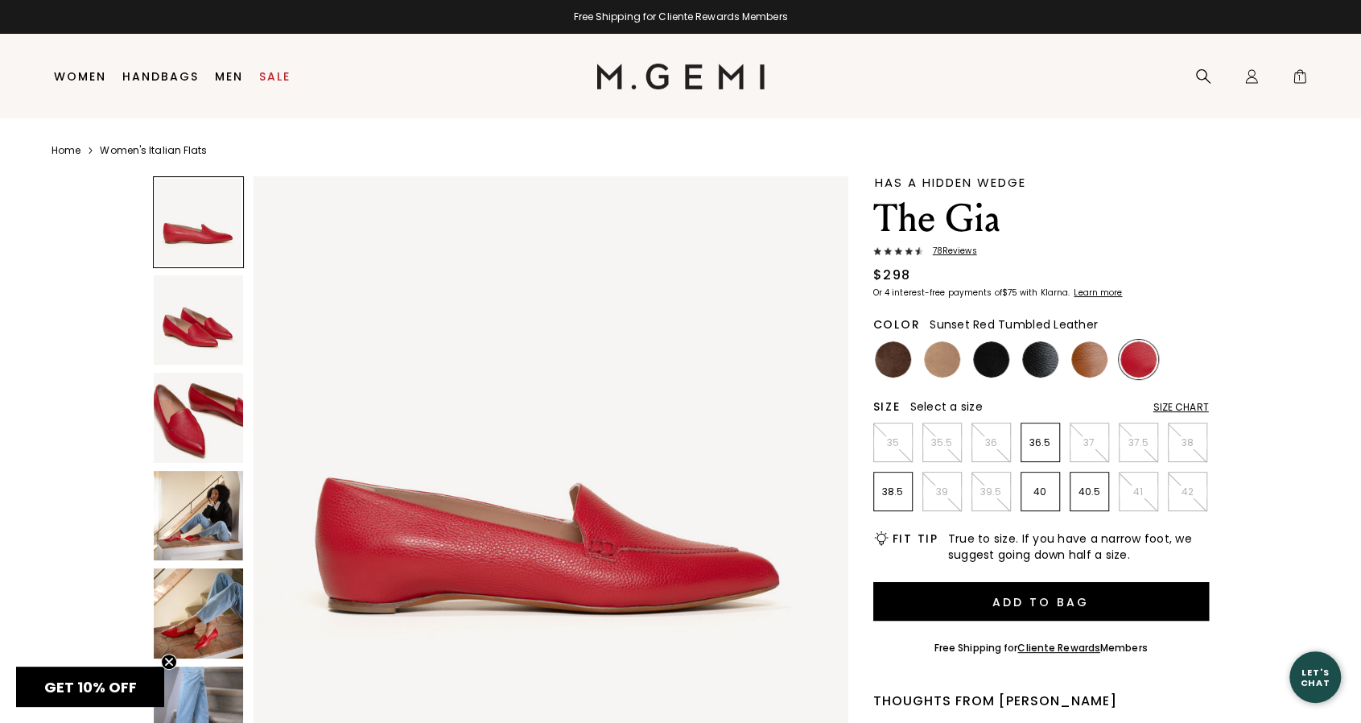
click at [199, 524] on img at bounding box center [199, 516] width 90 height 90
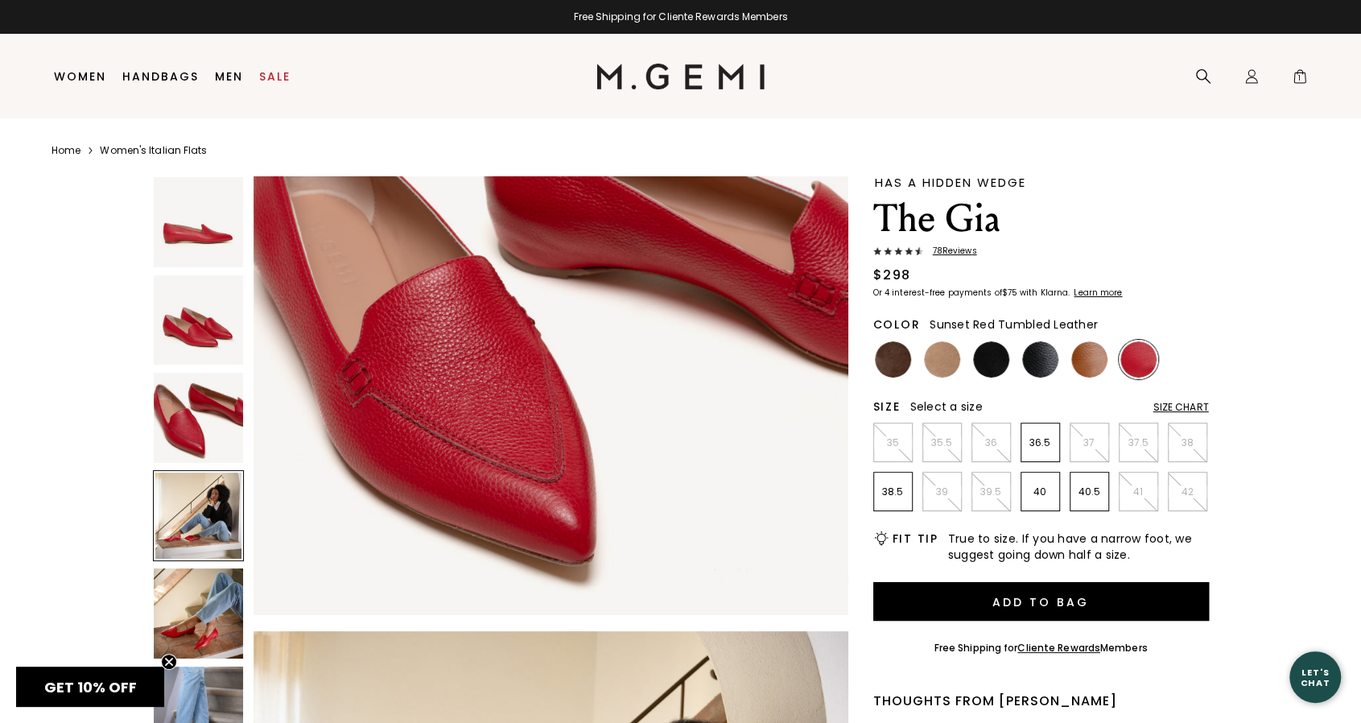
scroll to position [1791, 0]
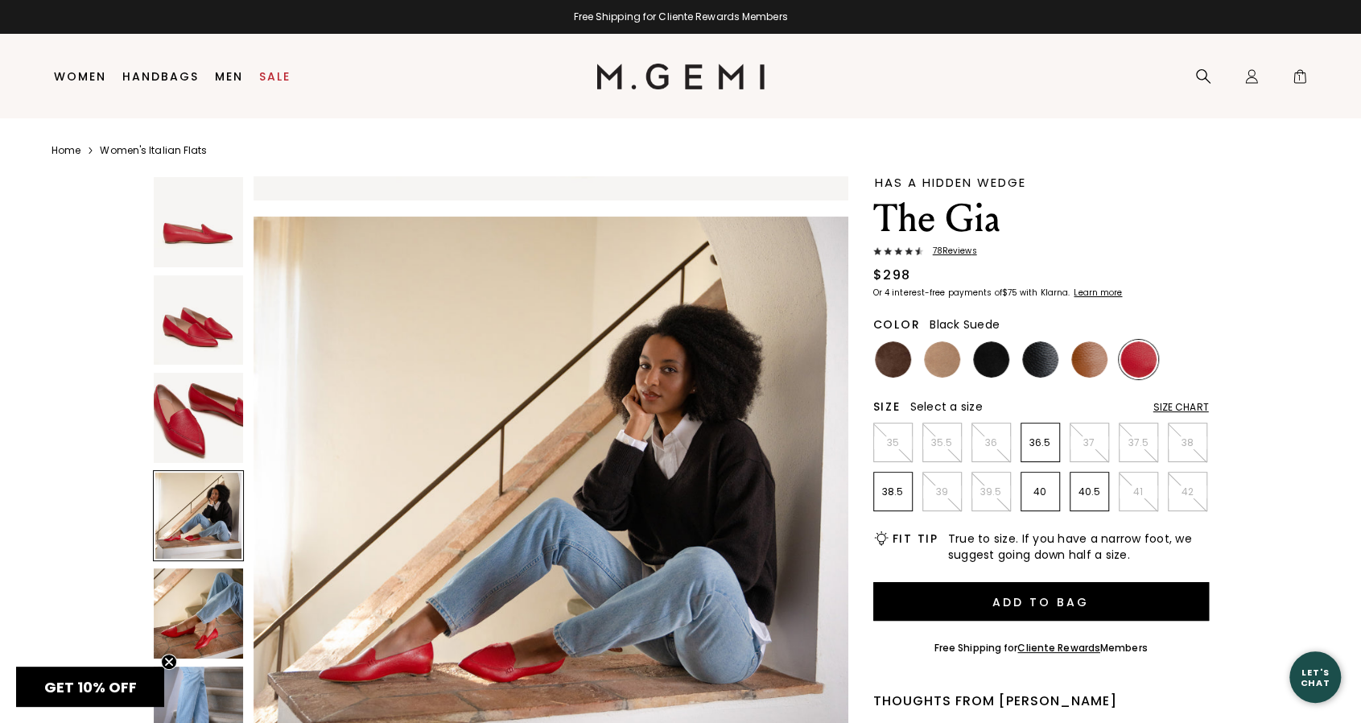
click at [990, 363] on img at bounding box center [991, 359] width 36 height 36
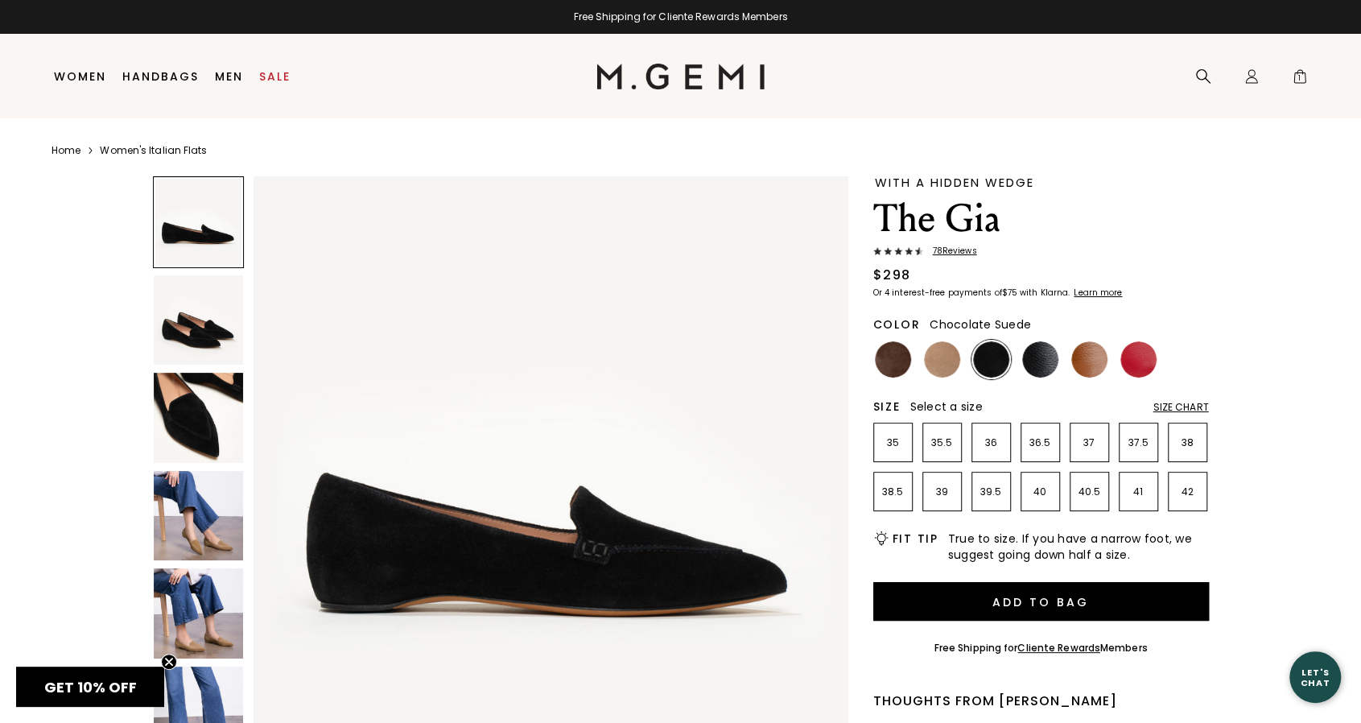
click at [897, 353] on img at bounding box center [893, 359] width 36 height 36
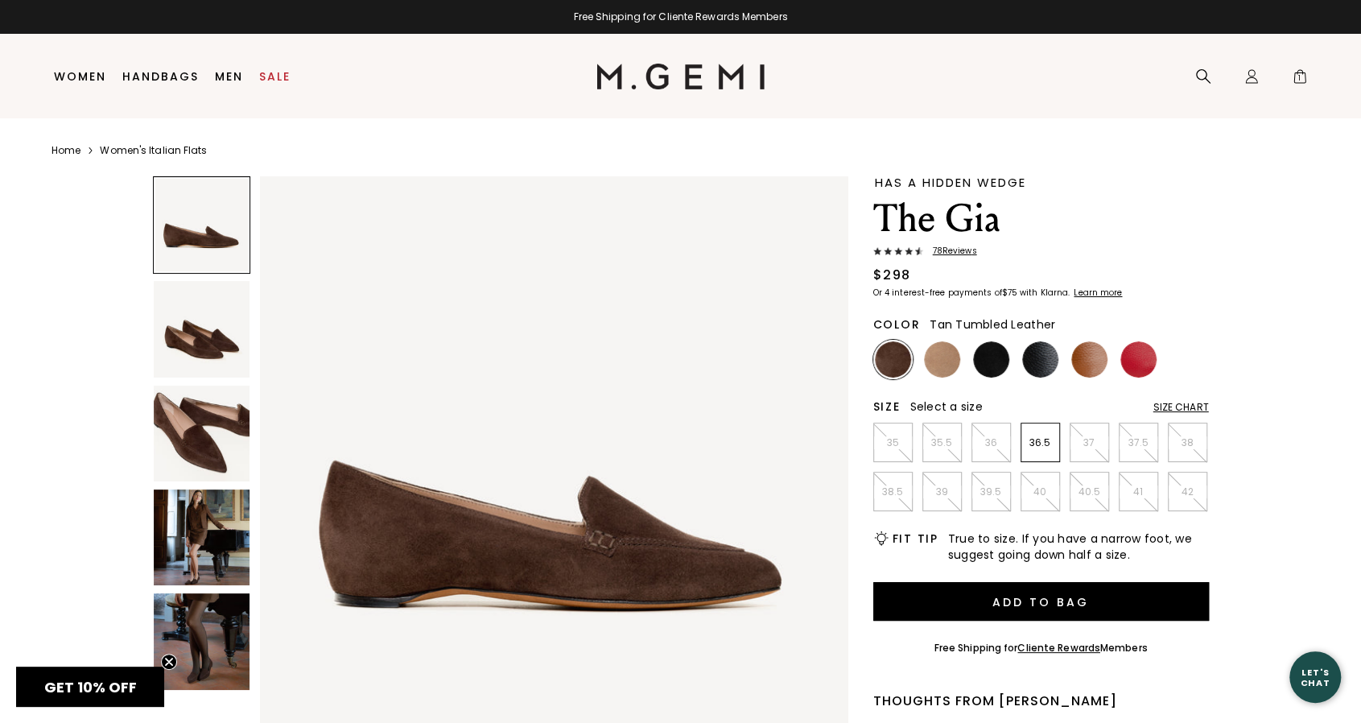
click at [1082, 357] on img at bounding box center [1089, 359] width 36 height 36
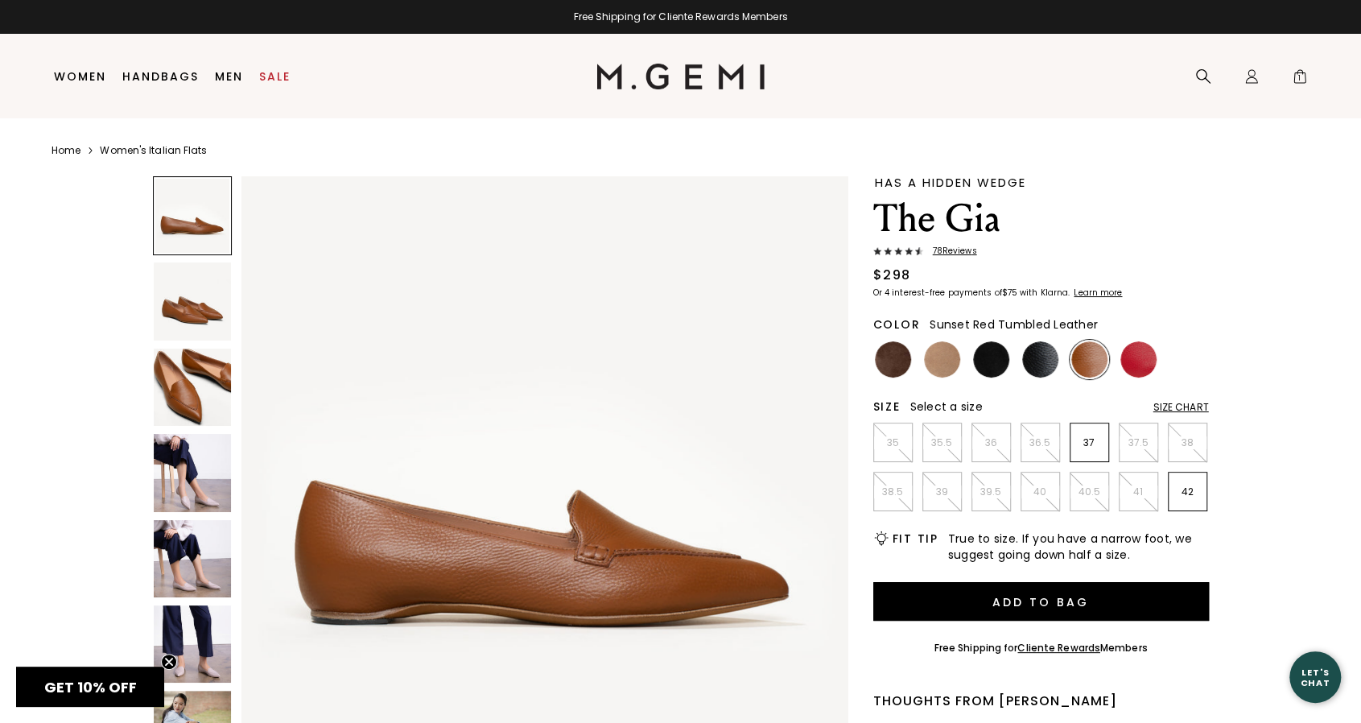
click at [1142, 361] on img at bounding box center [1139, 359] width 36 height 36
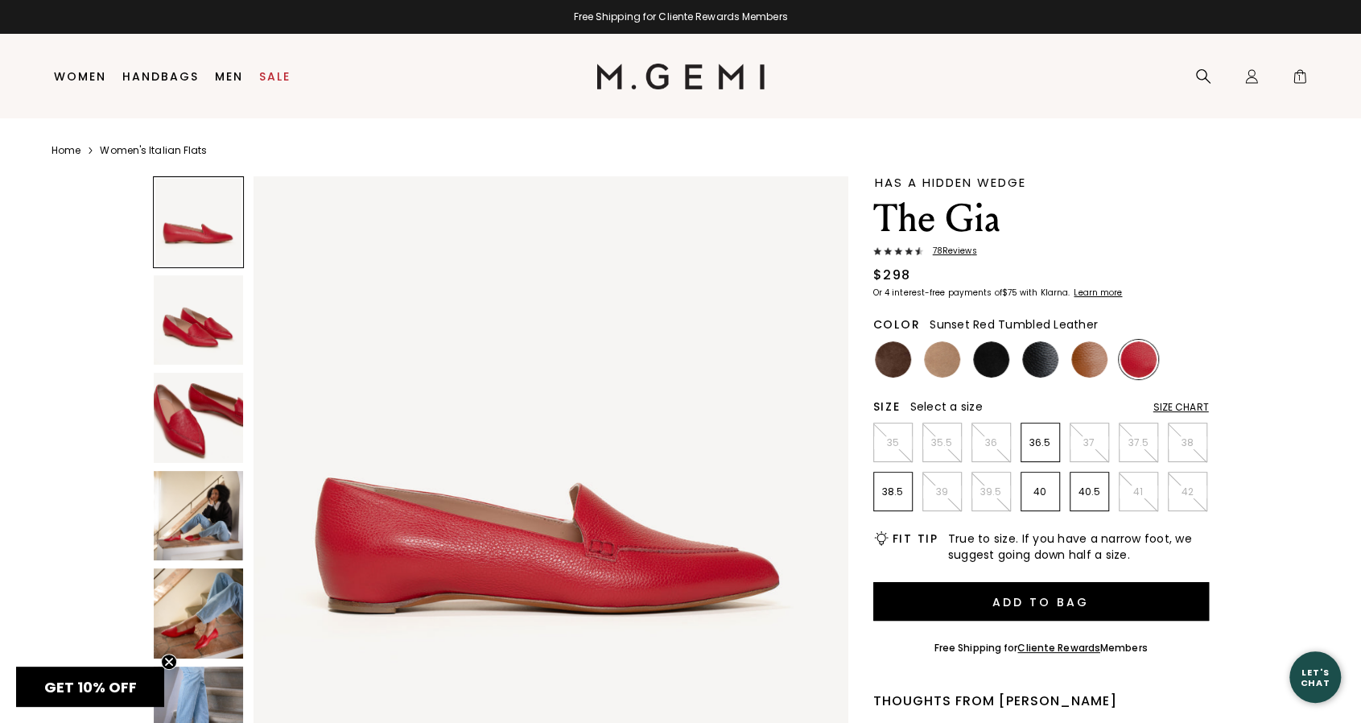
click at [198, 423] on img at bounding box center [199, 418] width 90 height 90
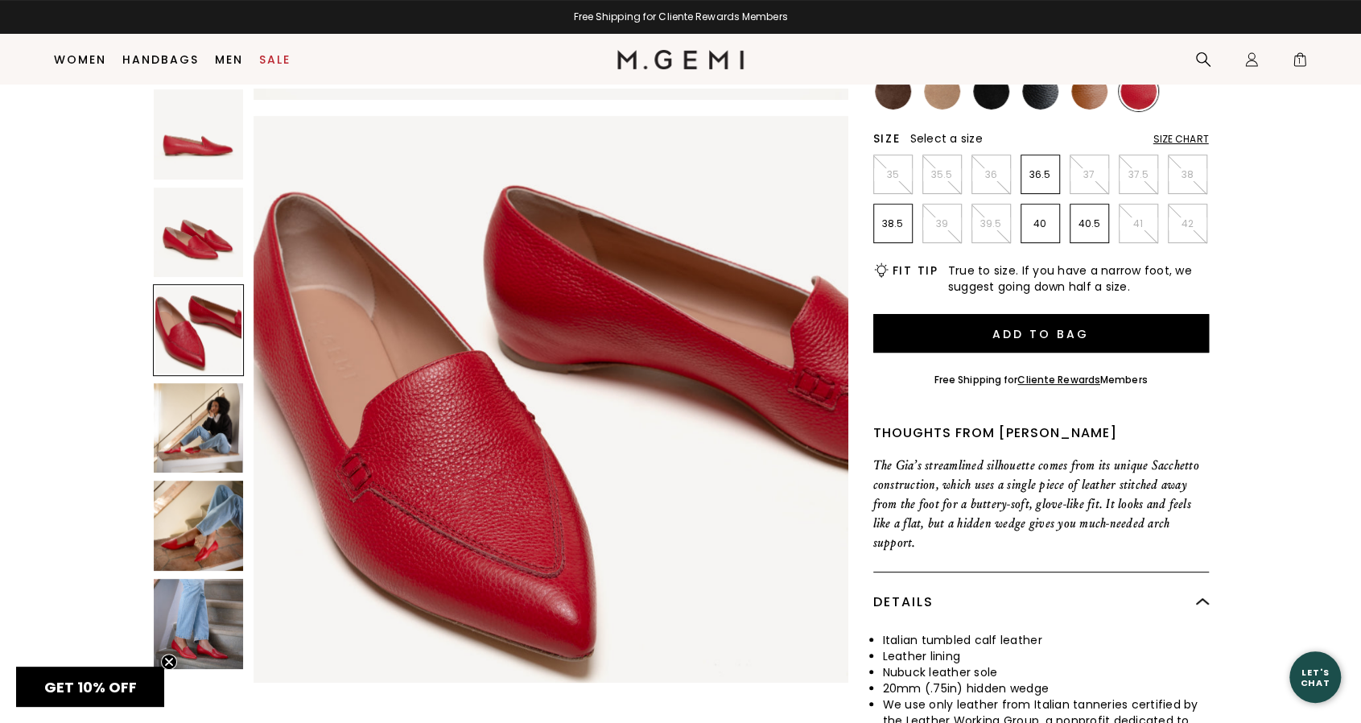
scroll to position [235, 0]
click at [187, 431] on img at bounding box center [199, 428] width 90 height 90
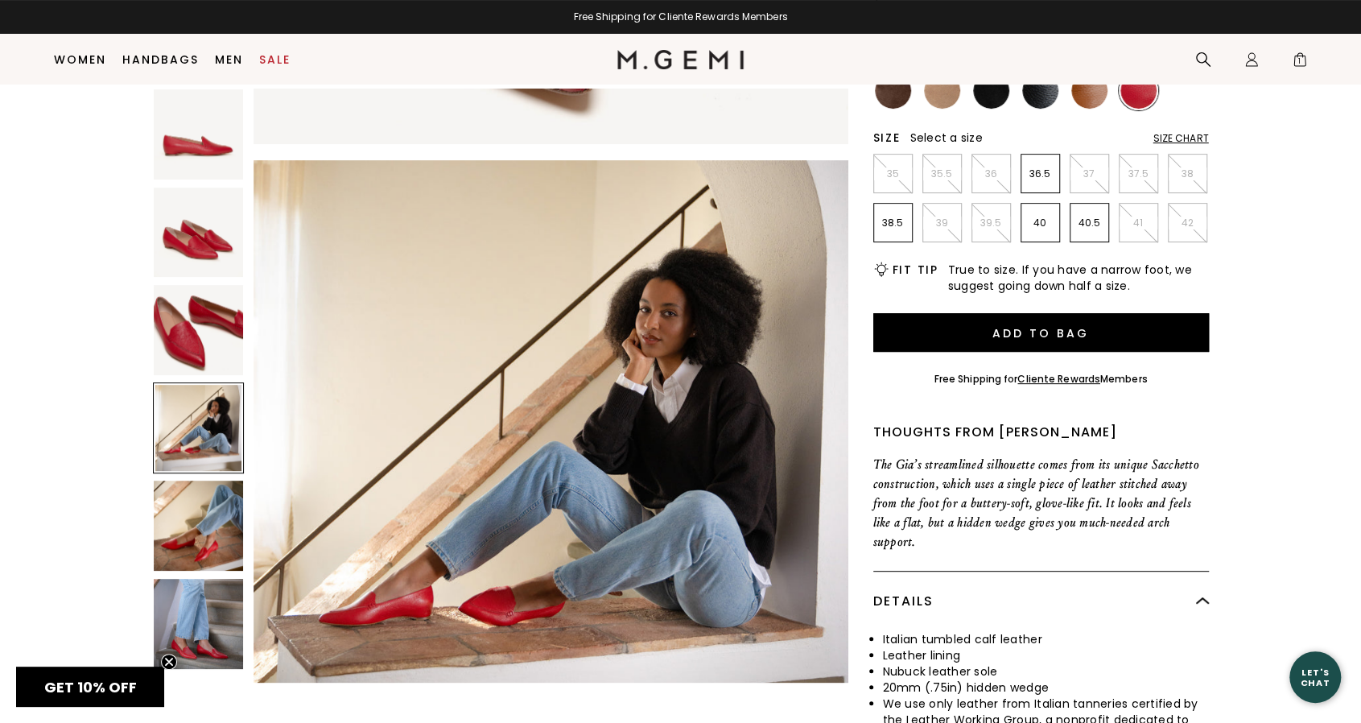
scroll to position [1791, 0]
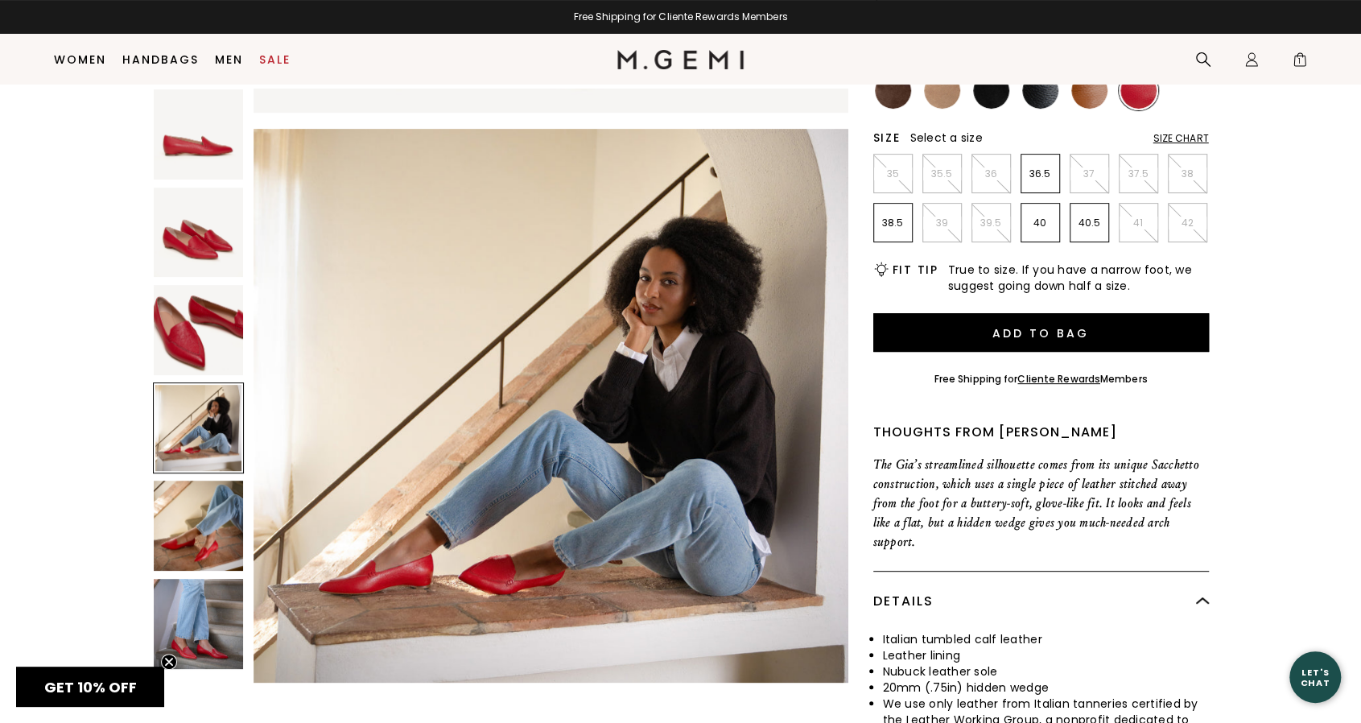
click at [208, 548] on img at bounding box center [199, 526] width 90 height 90
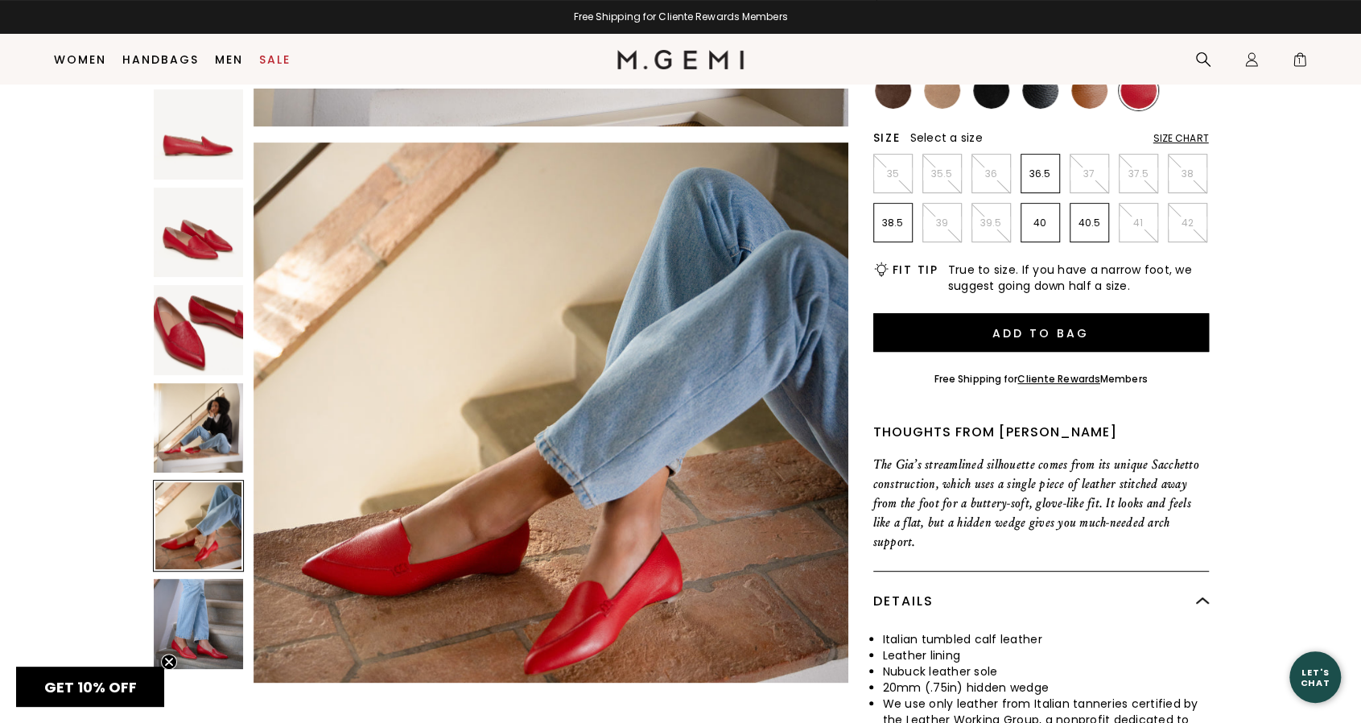
click at [204, 620] on img at bounding box center [199, 624] width 90 height 90
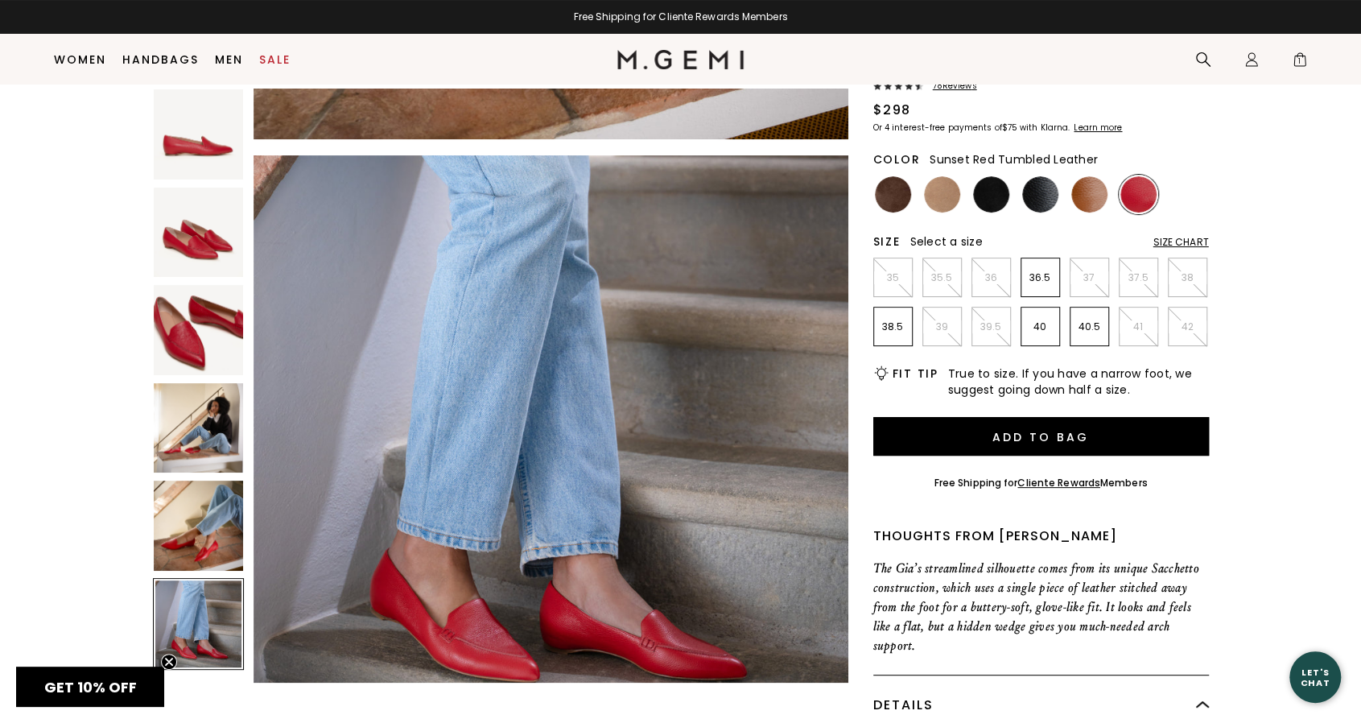
scroll to position [130, 0]
click at [1042, 194] on img at bounding box center [1040, 195] width 36 height 36
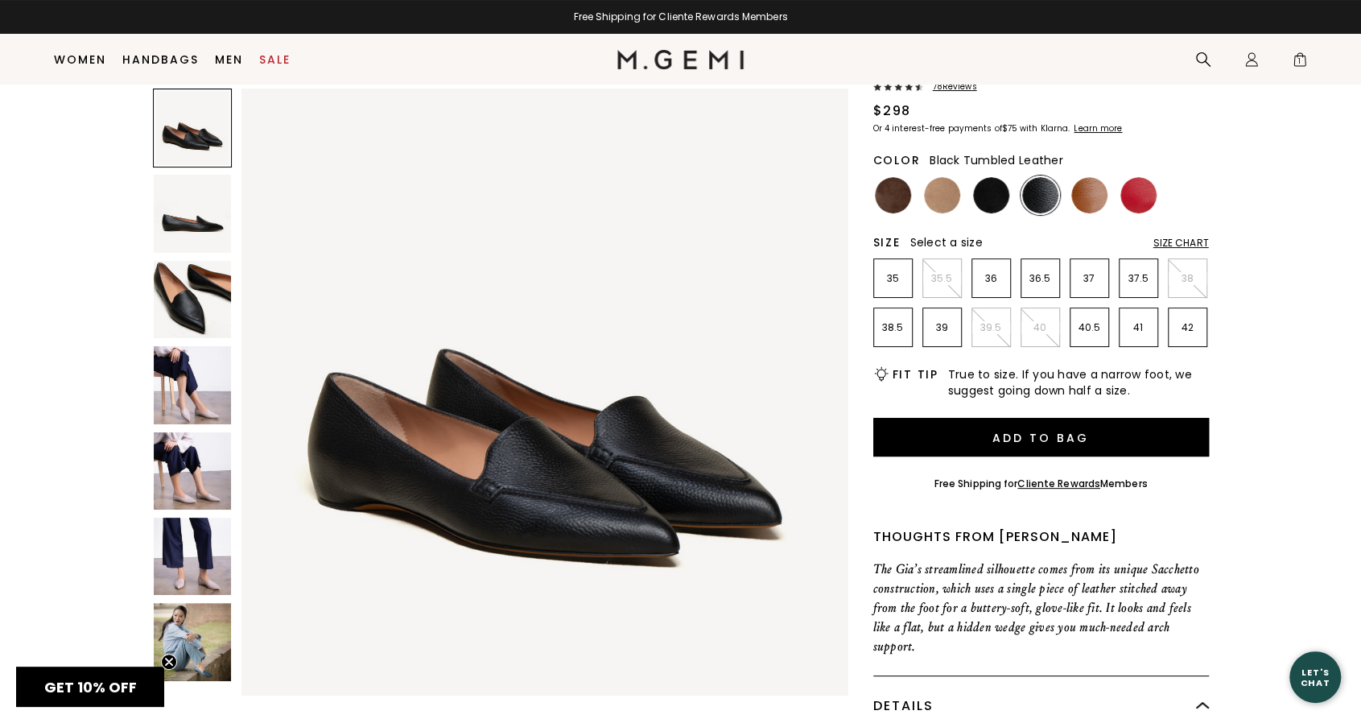
click at [192, 395] on img at bounding box center [192, 384] width 77 height 77
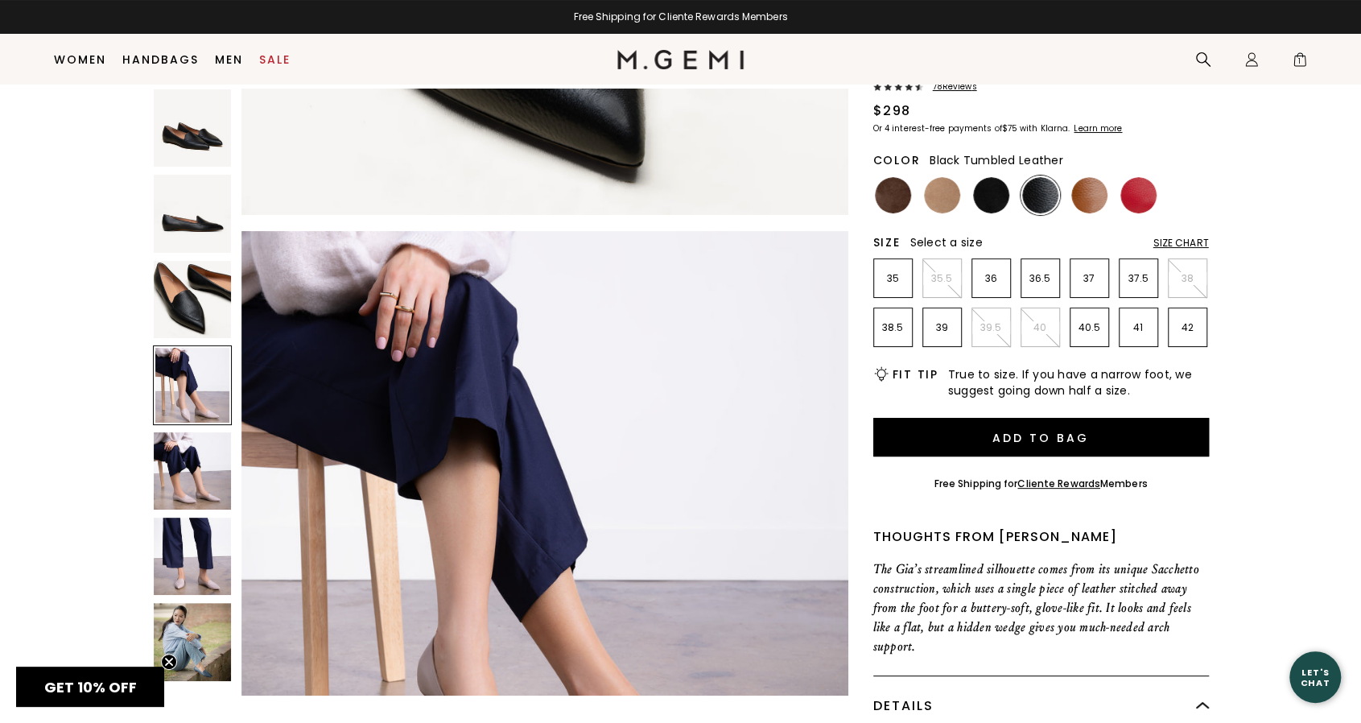
scroll to position [1828, 0]
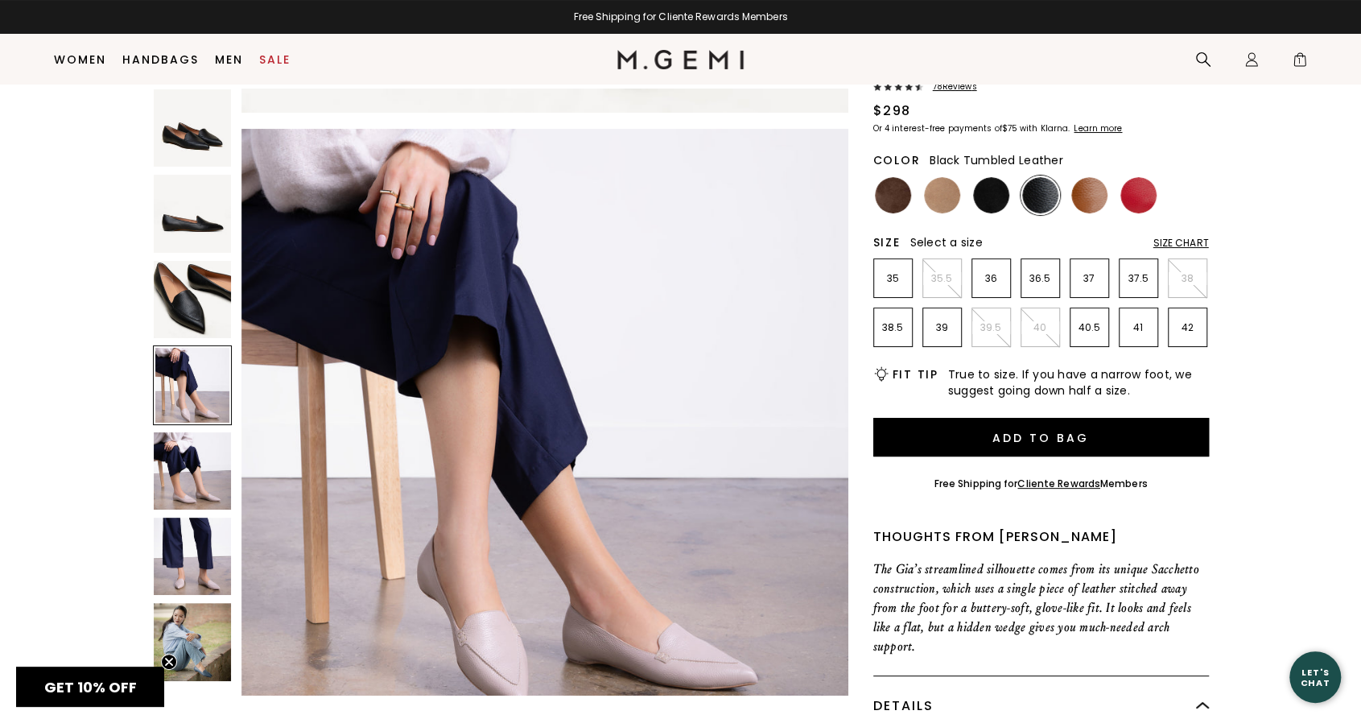
click at [207, 481] on img at bounding box center [192, 470] width 77 height 77
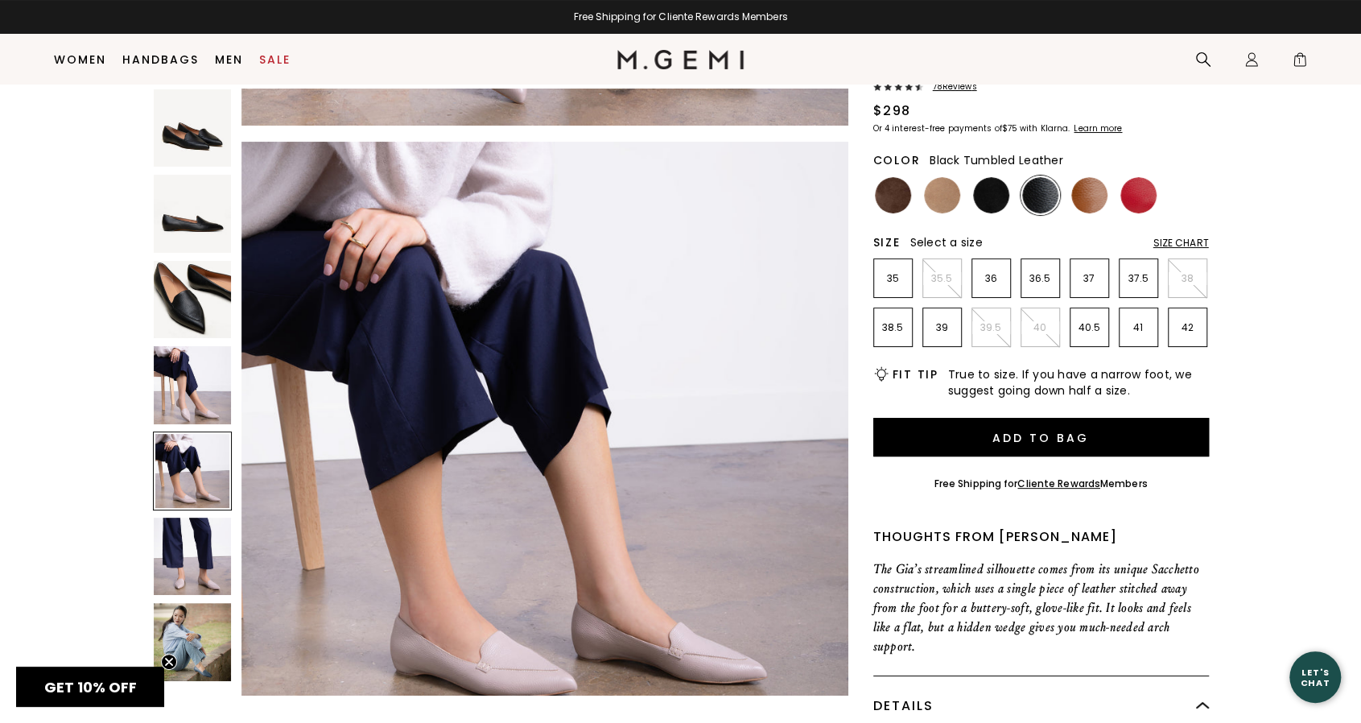
click at [204, 553] on img at bounding box center [192, 556] width 77 height 77
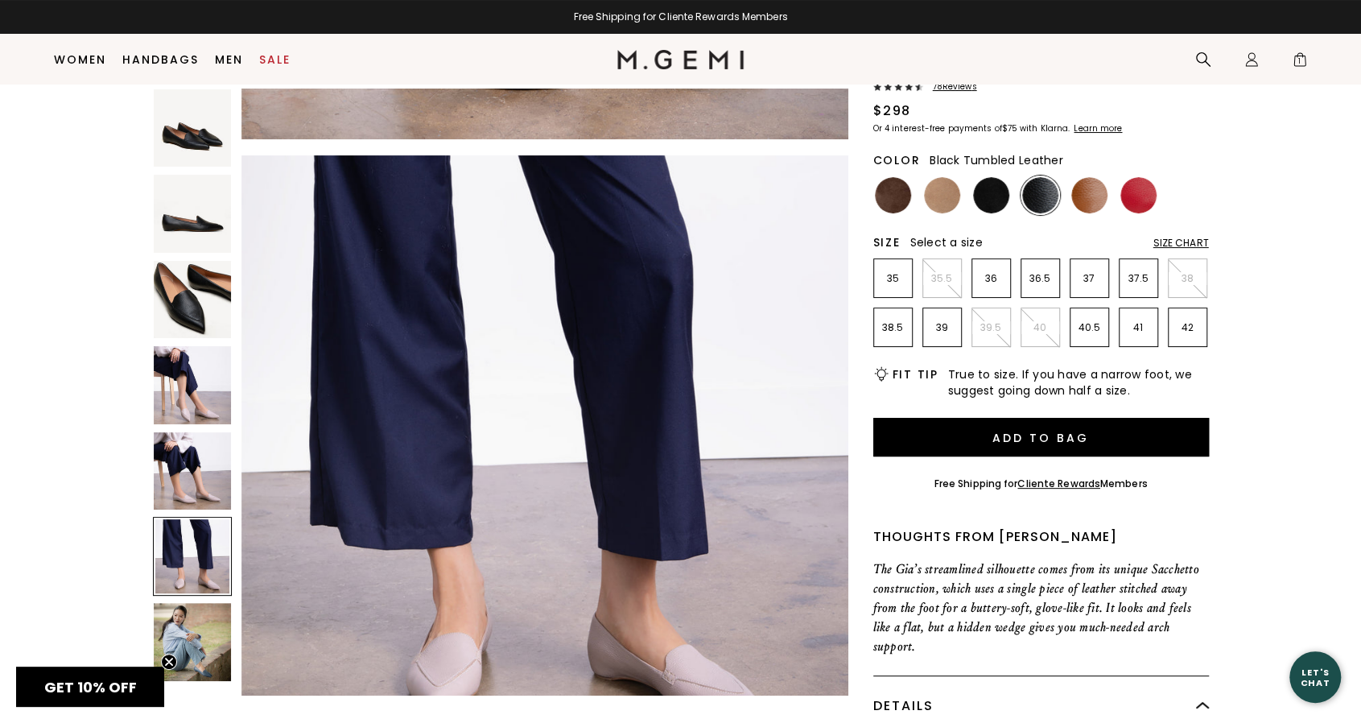
click at [180, 653] on img at bounding box center [192, 641] width 77 height 77
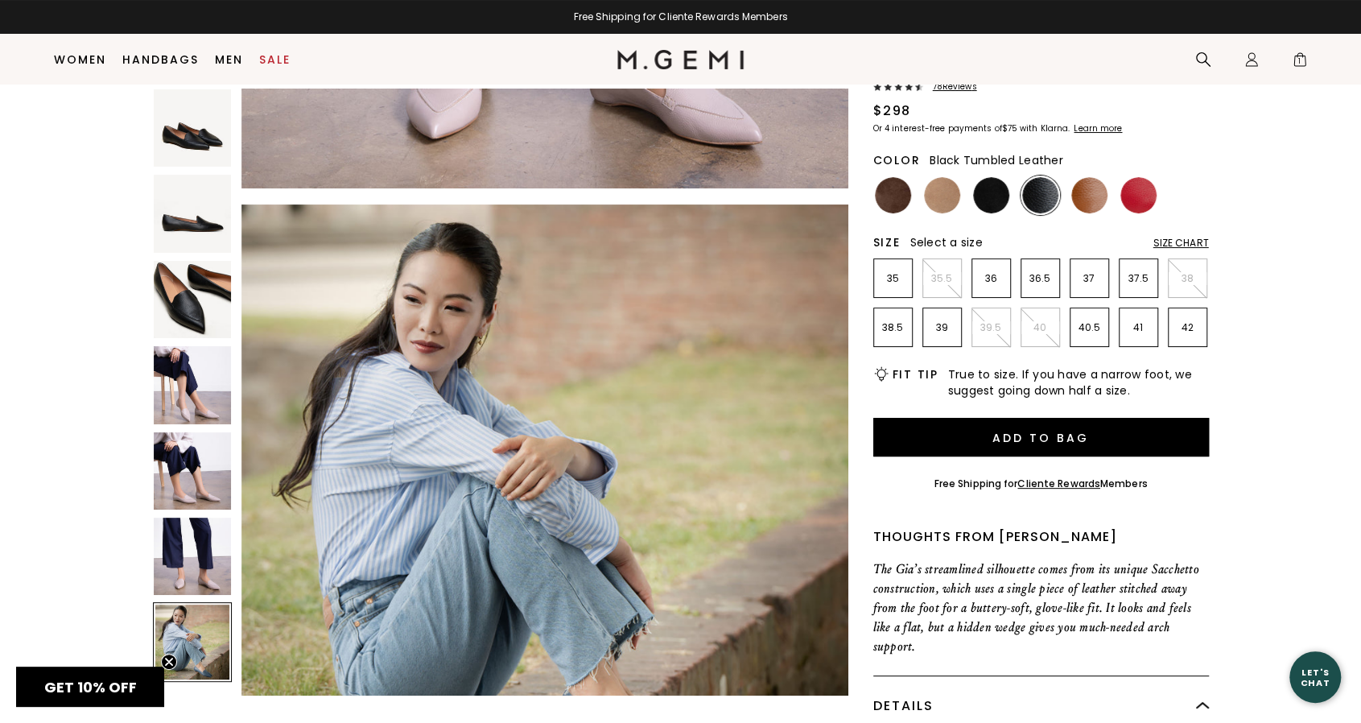
scroll to position [3656, 0]
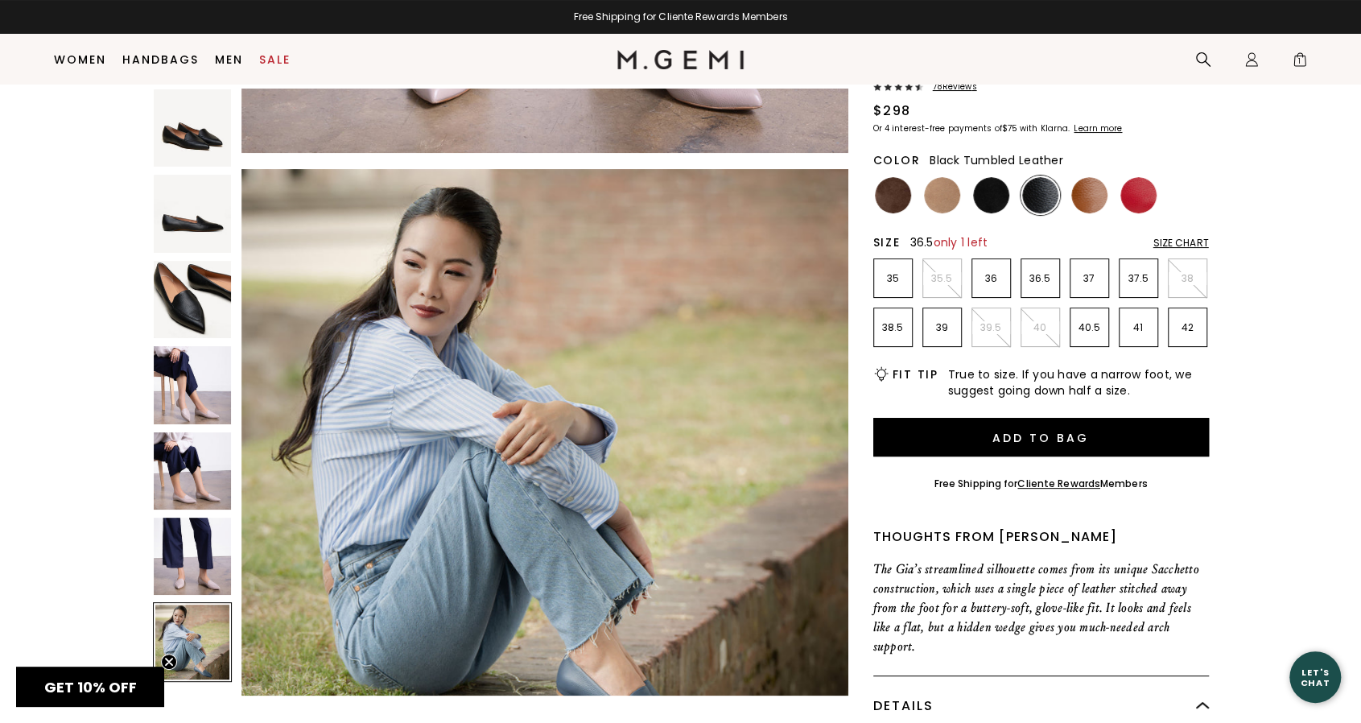
click at [1043, 279] on p "36.5" at bounding box center [1041, 278] width 38 height 13
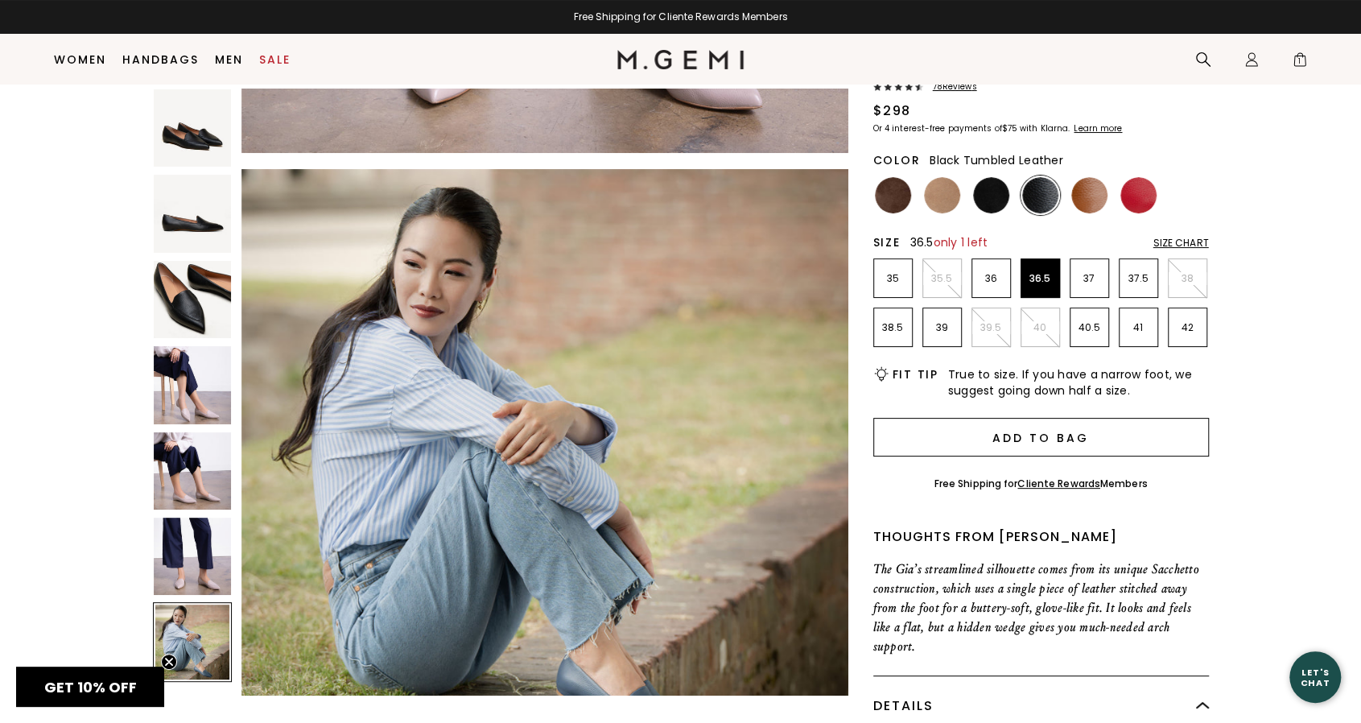
click at [1055, 442] on button "Add to Bag" at bounding box center [1041, 437] width 336 height 39
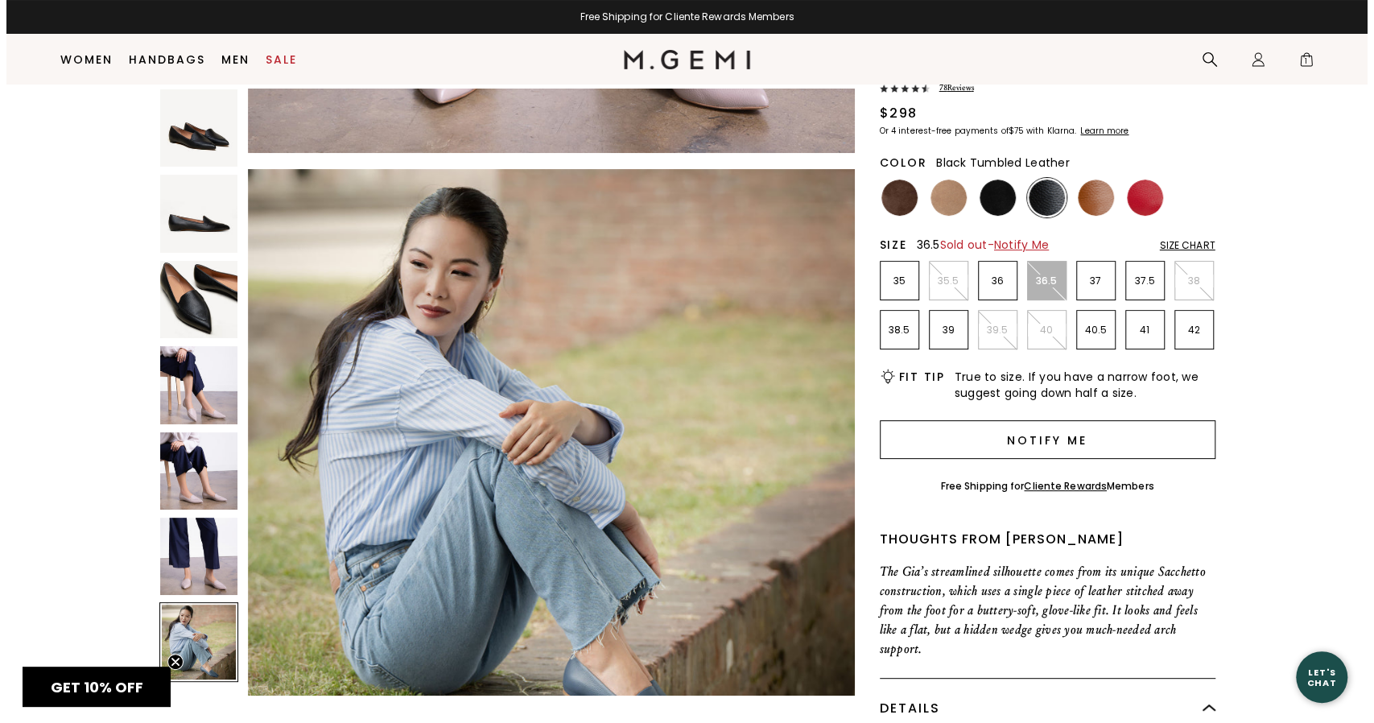
scroll to position [0, 0]
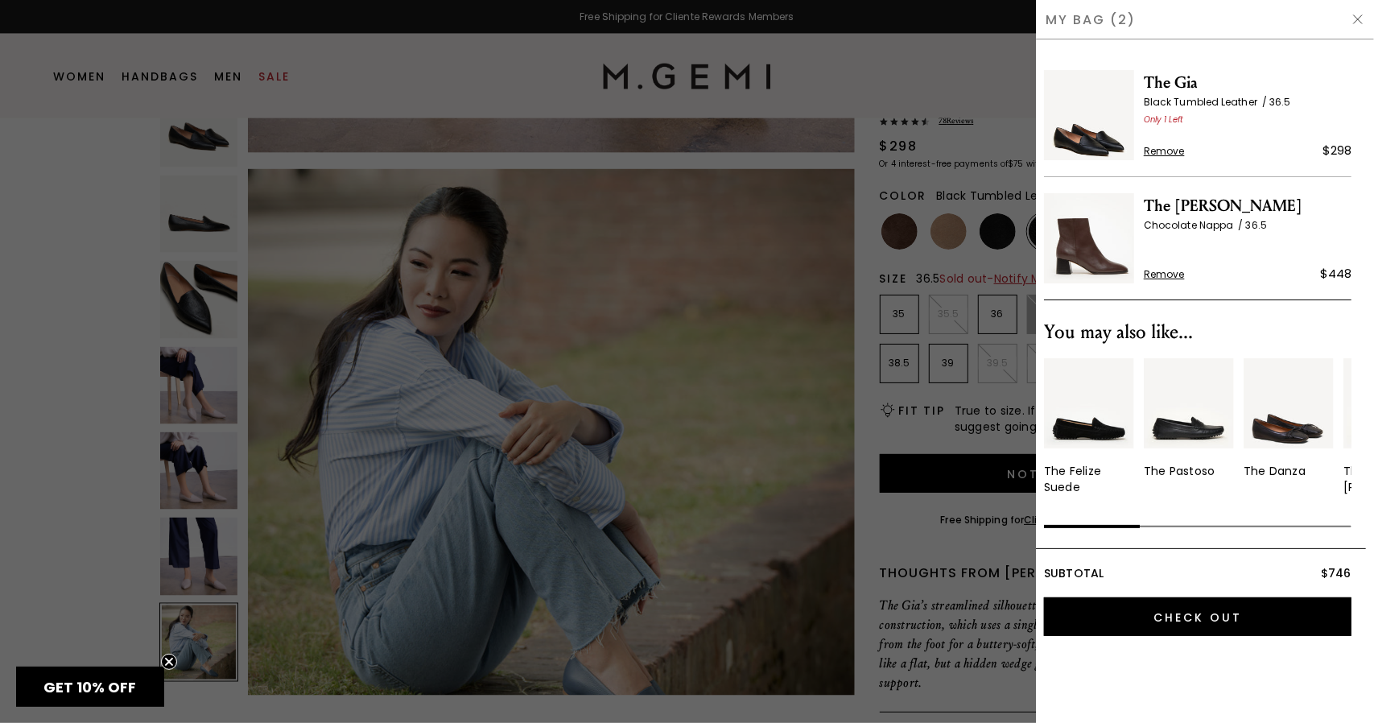
click at [818, 375] on div at bounding box center [687, 361] width 1374 height 723
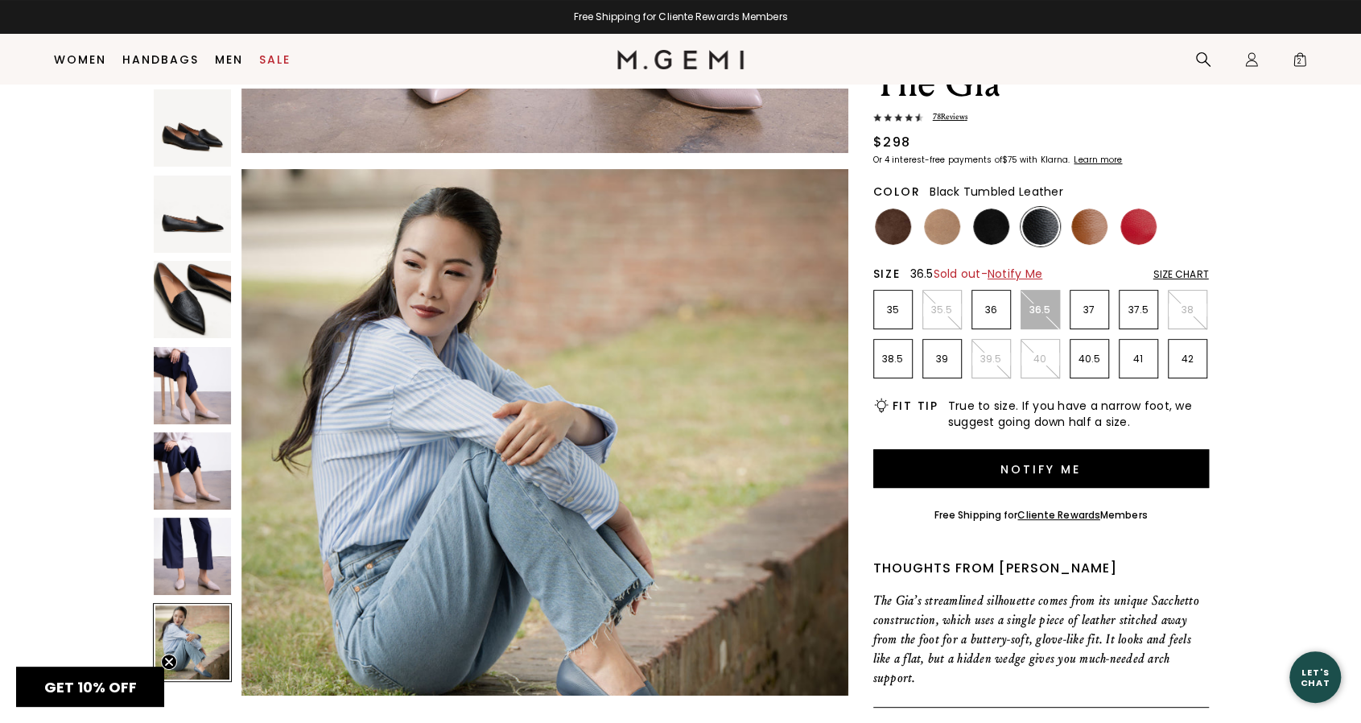
scroll to position [97, 0]
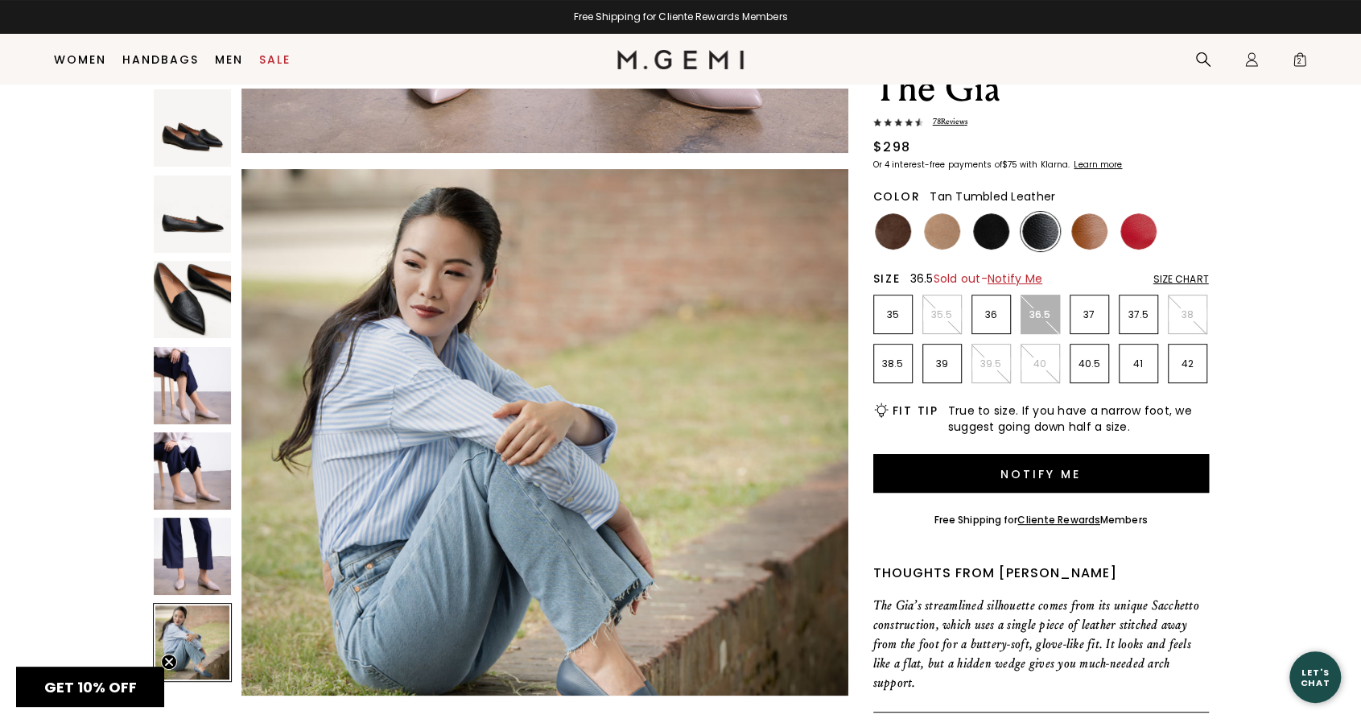
click at [1088, 237] on img at bounding box center [1089, 231] width 36 height 36
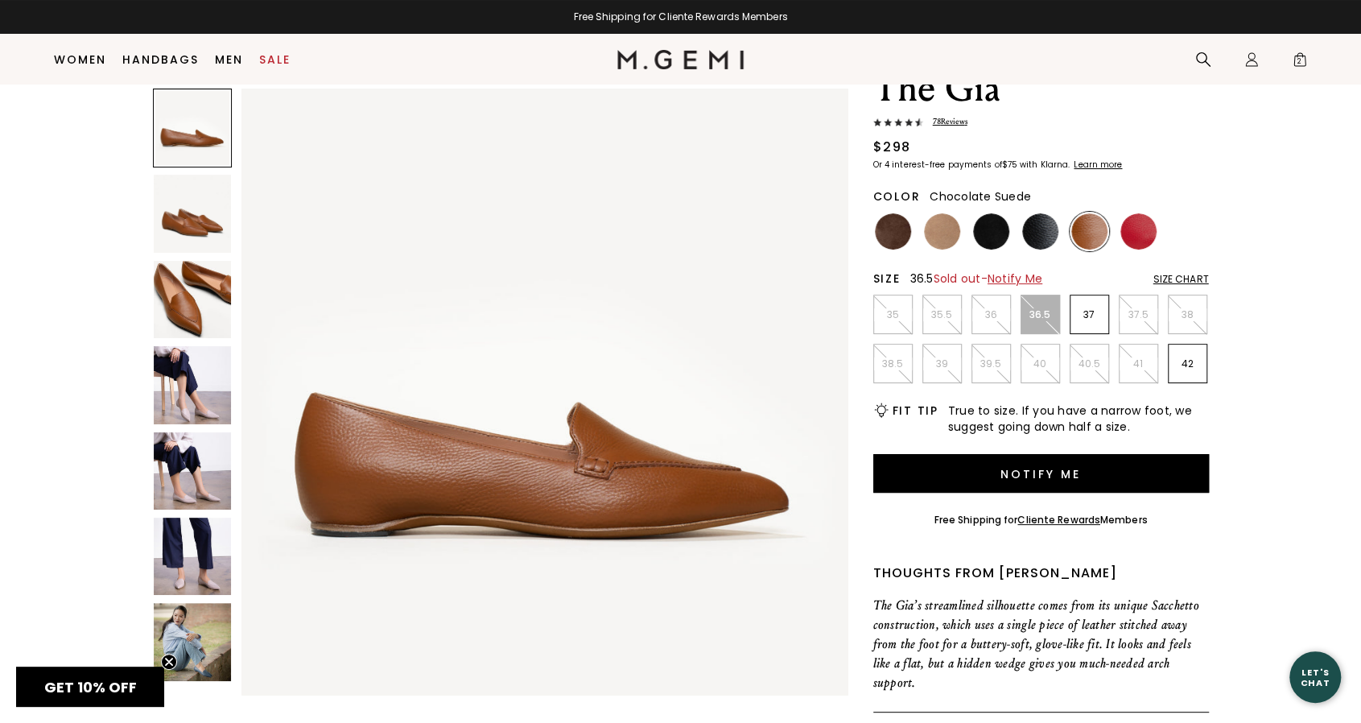
click at [895, 231] on img at bounding box center [893, 231] width 36 height 36
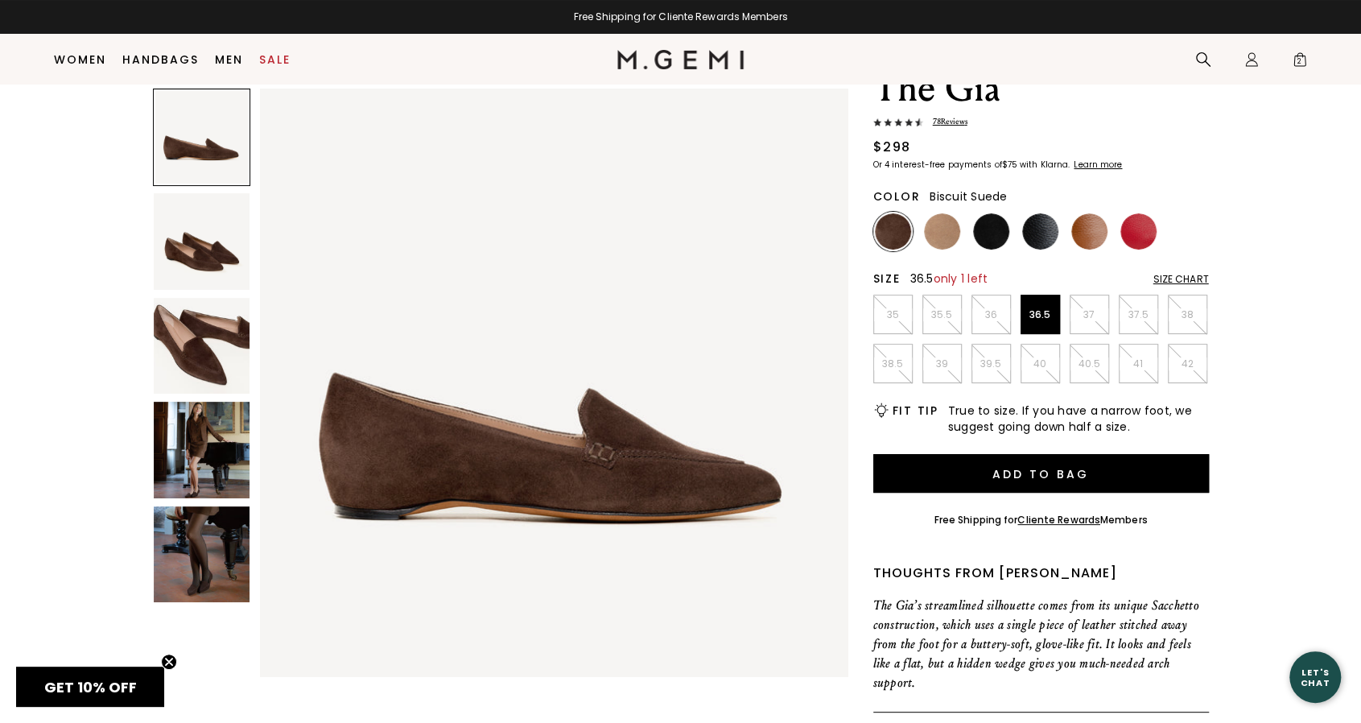
click at [944, 233] on img at bounding box center [942, 231] width 36 height 36
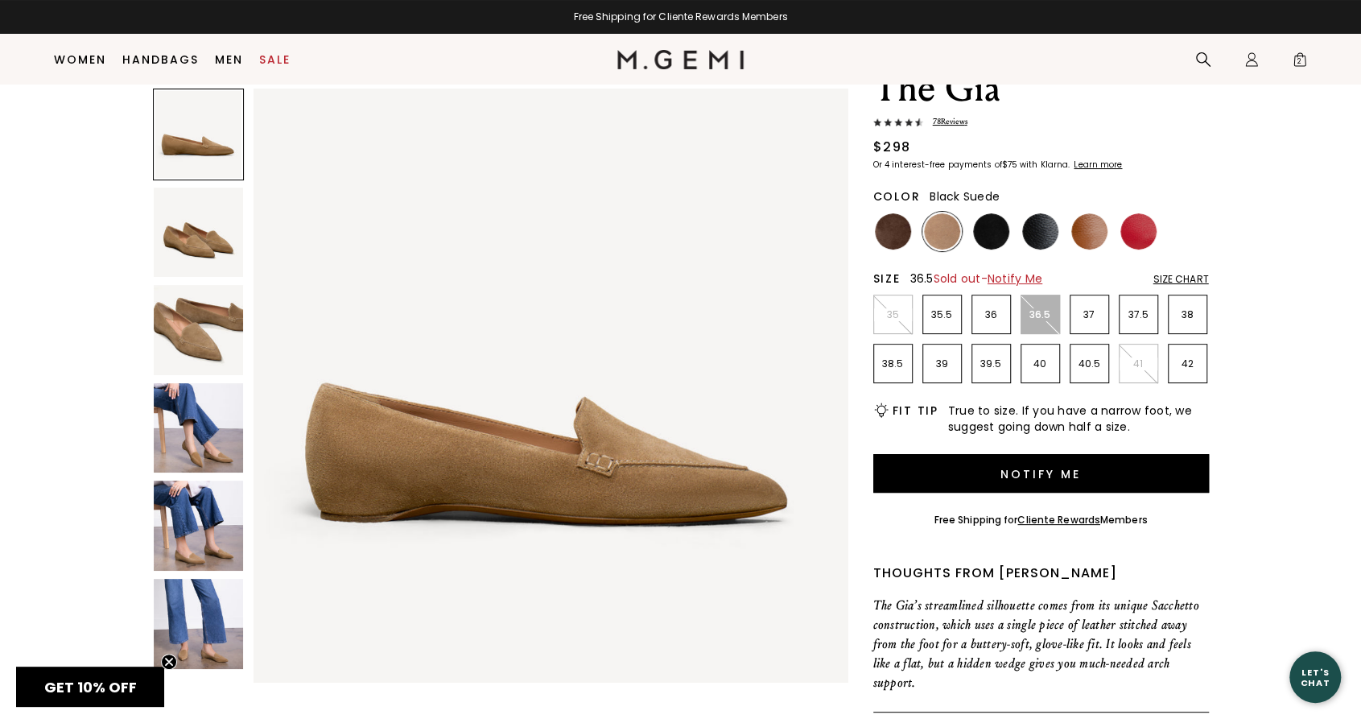
click at [981, 234] on img at bounding box center [991, 231] width 36 height 36
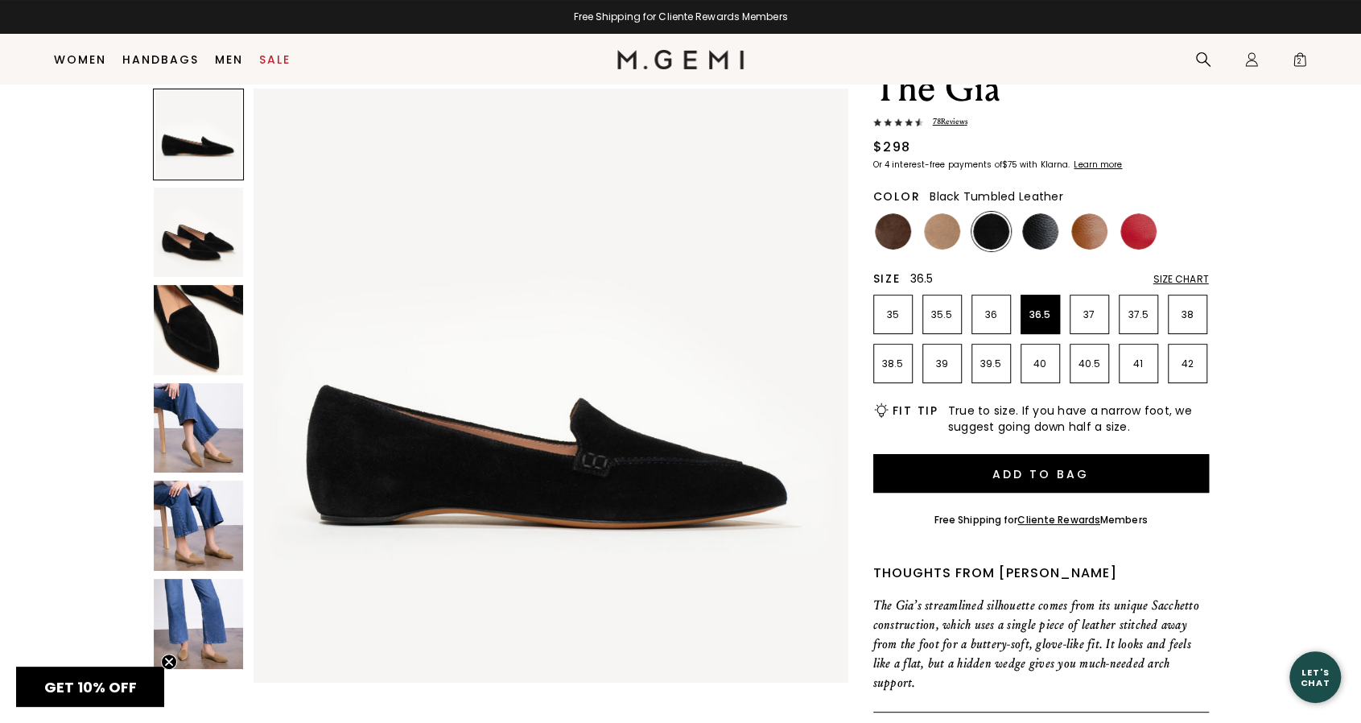
click at [1035, 232] on img at bounding box center [1040, 231] width 36 height 36
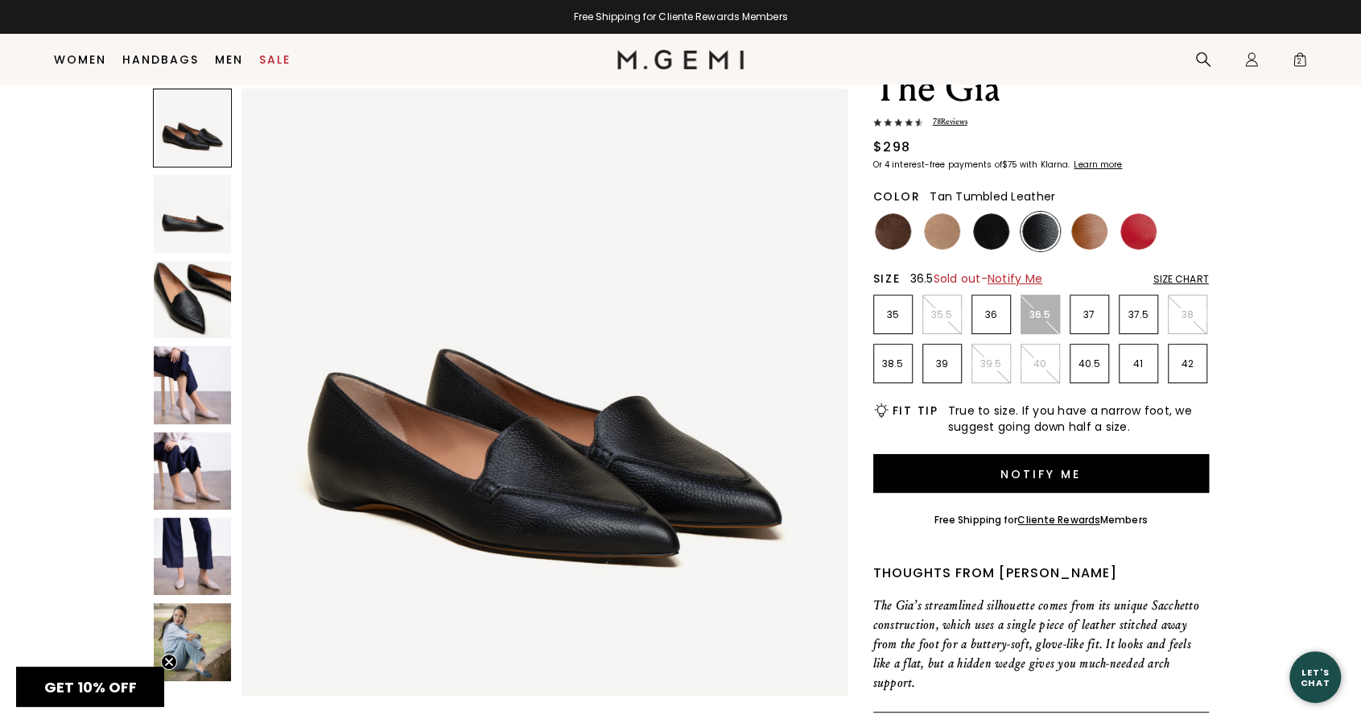
click at [1087, 235] on img at bounding box center [1089, 231] width 36 height 36
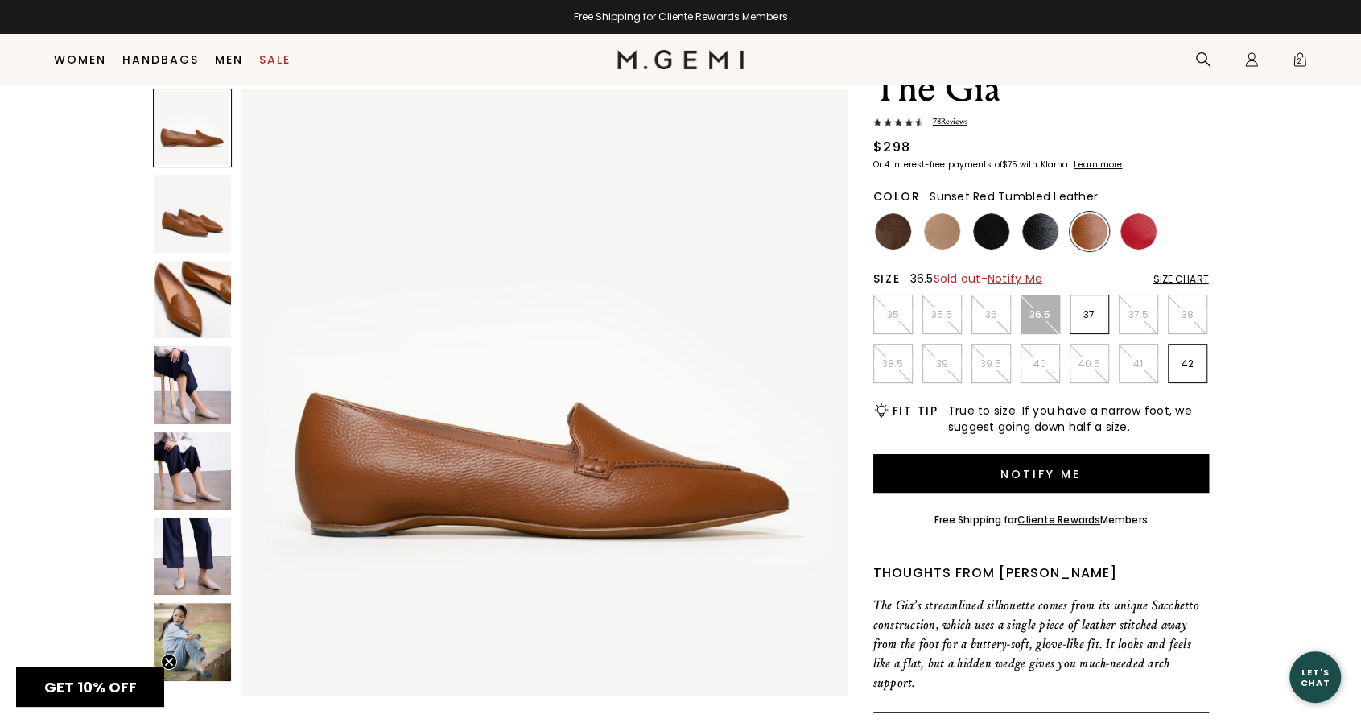
click at [1145, 229] on img at bounding box center [1139, 231] width 36 height 36
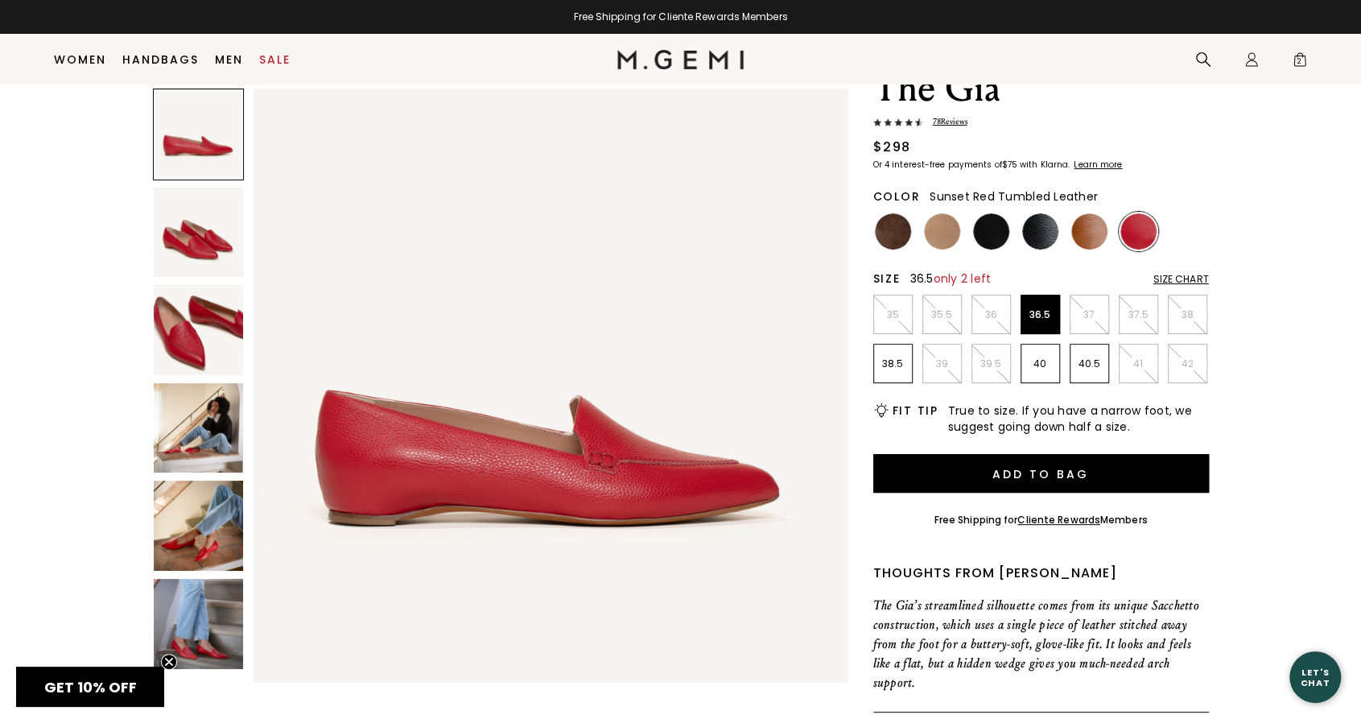
click at [187, 423] on img at bounding box center [199, 428] width 90 height 90
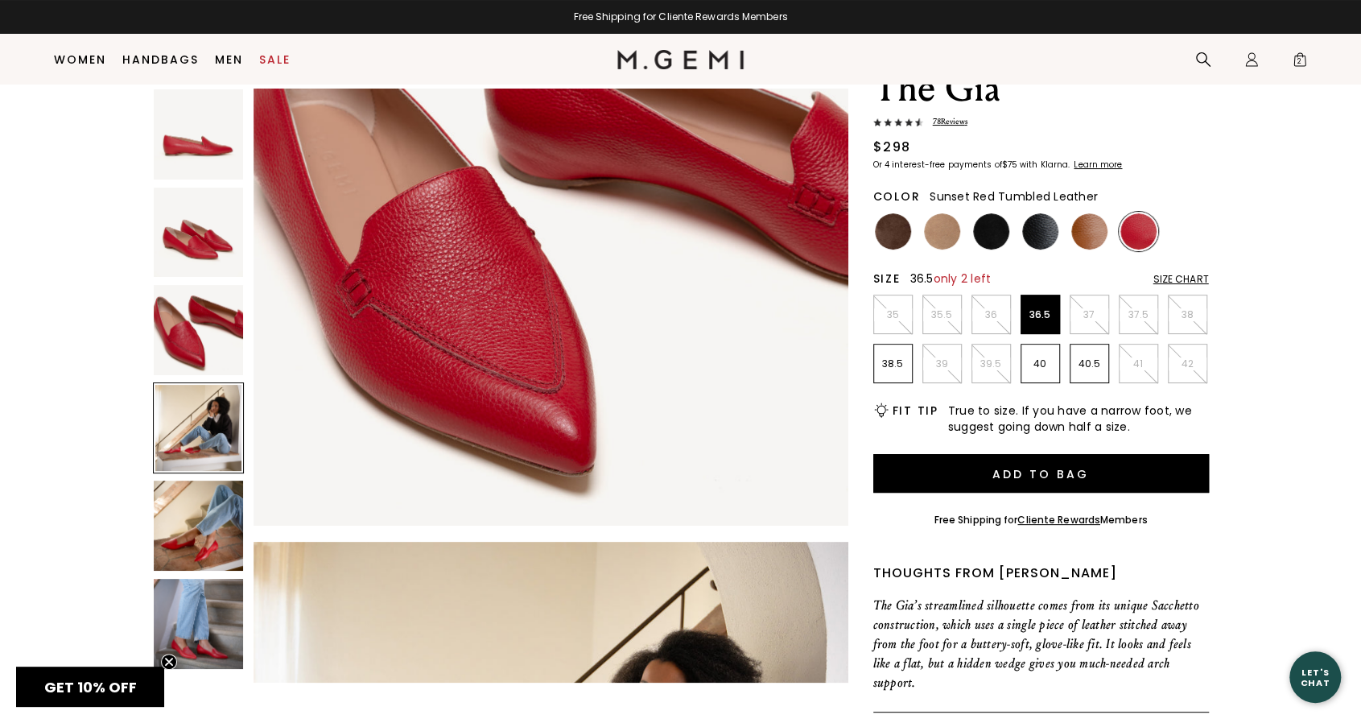
scroll to position [1791, 0]
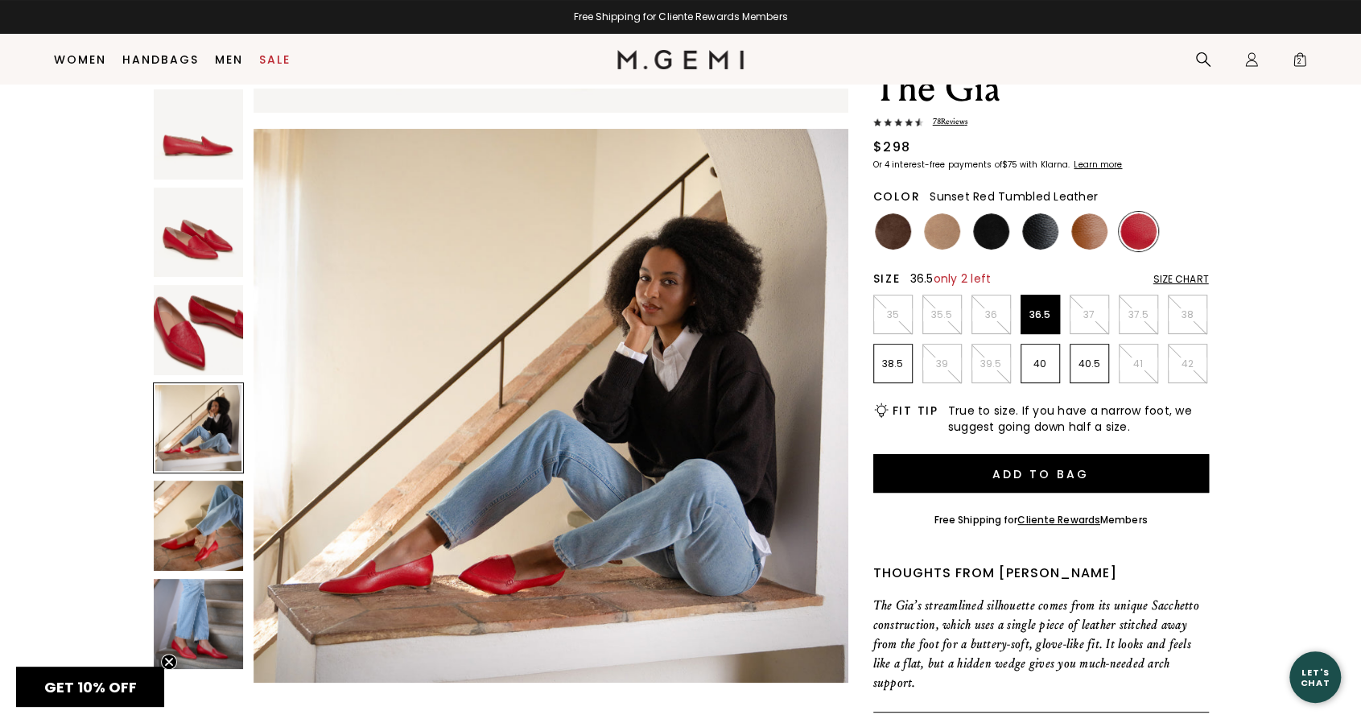
click at [198, 547] on img at bounding box center [199, 526] width 90 height 90
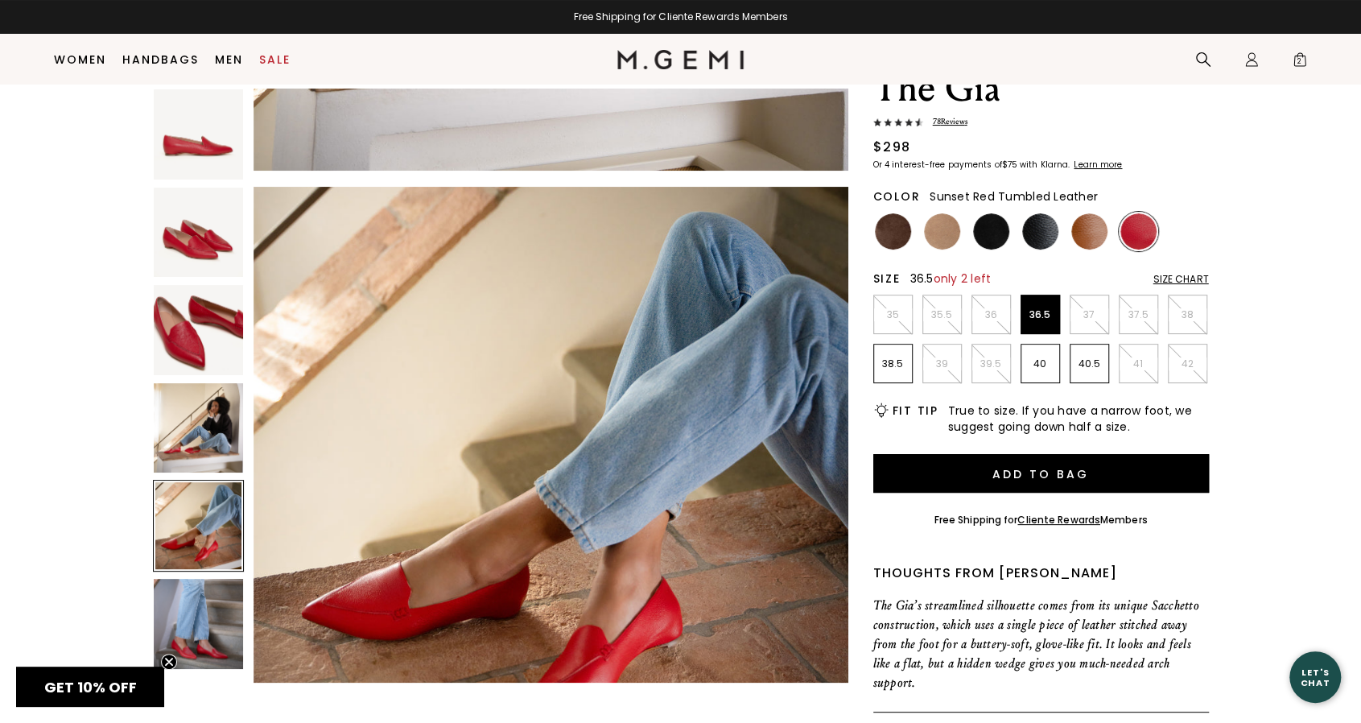
scroll to position [2389, 0]
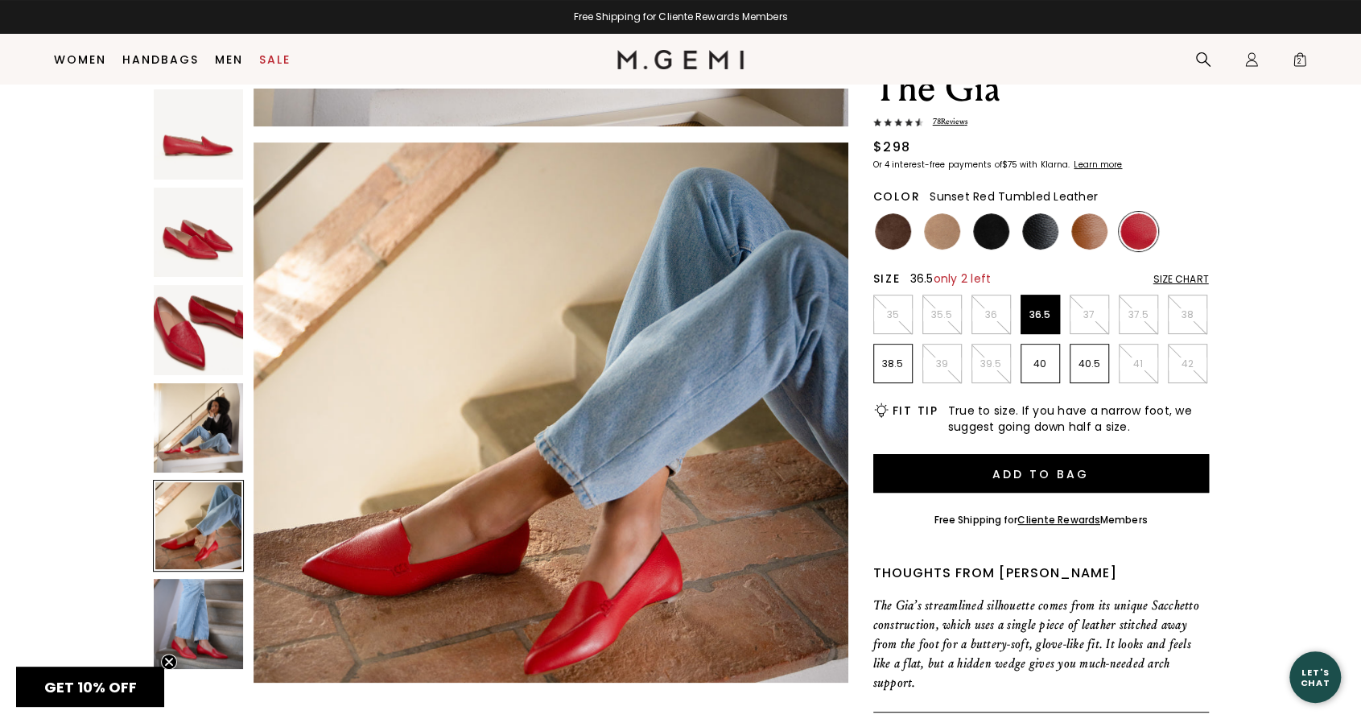
click at [217, 431] on img at bounding box center [199, 428] width 90 height 90
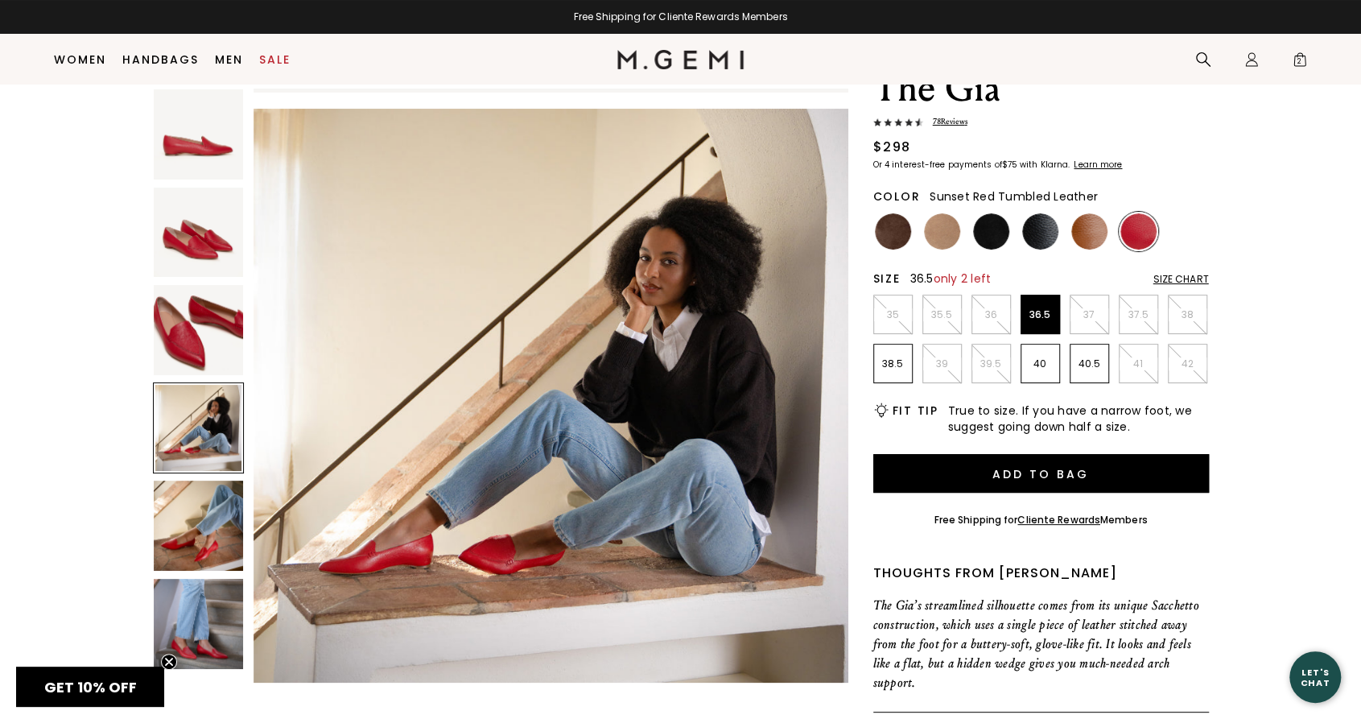
scroll to position [1791, 0]
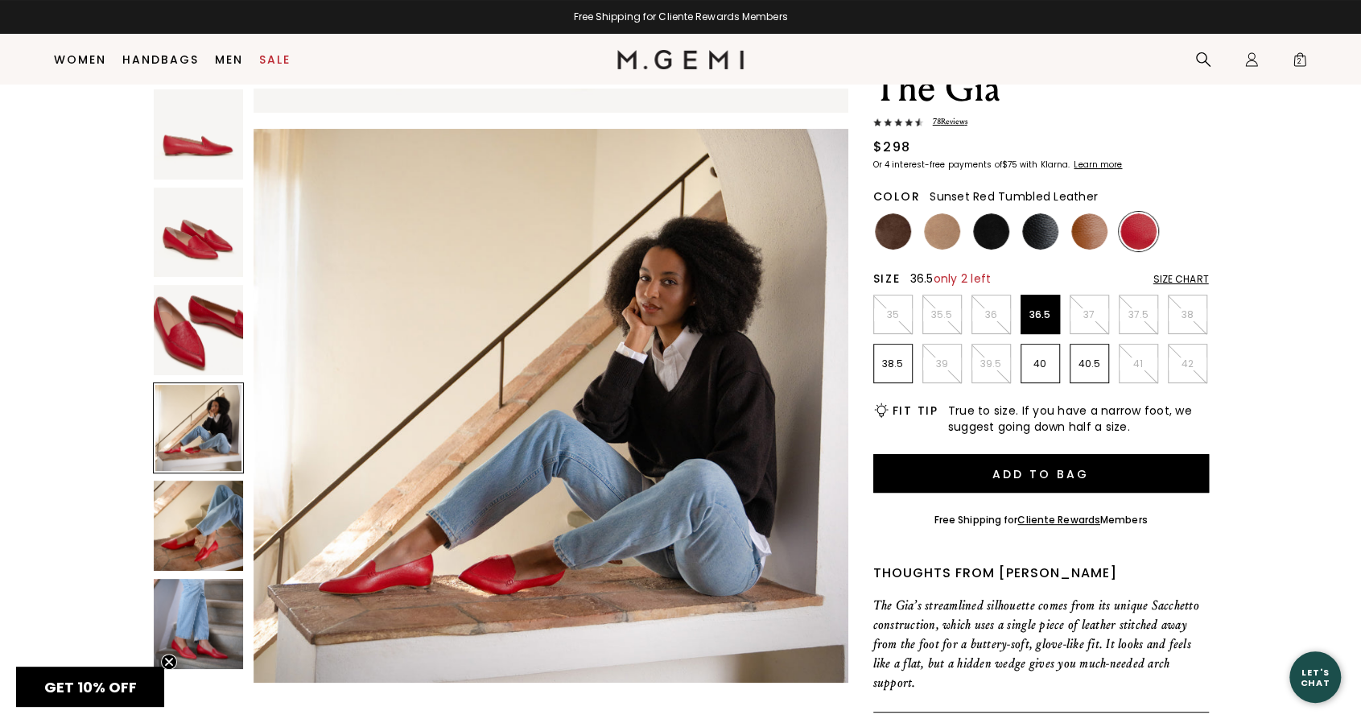
click at [202, 531] on img at bounding box center [199, 526] width 90 height 90
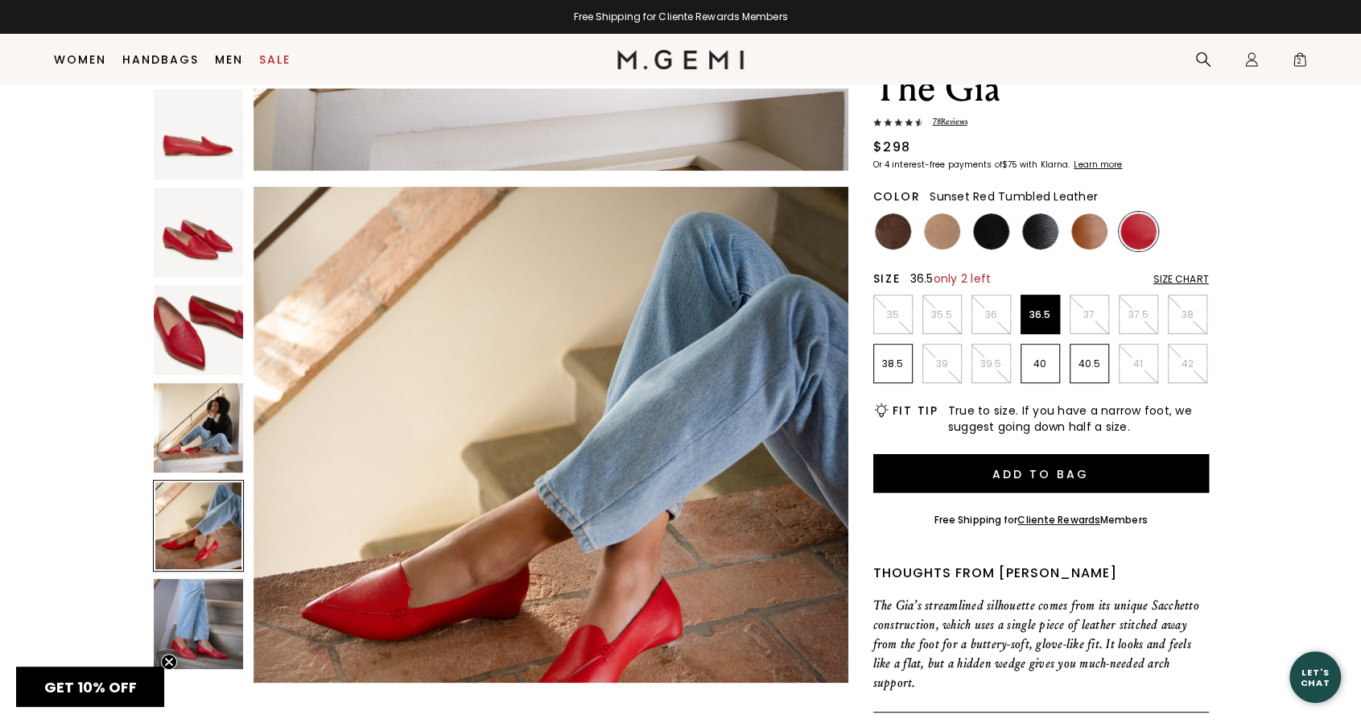
scroll to position [2389, 0]
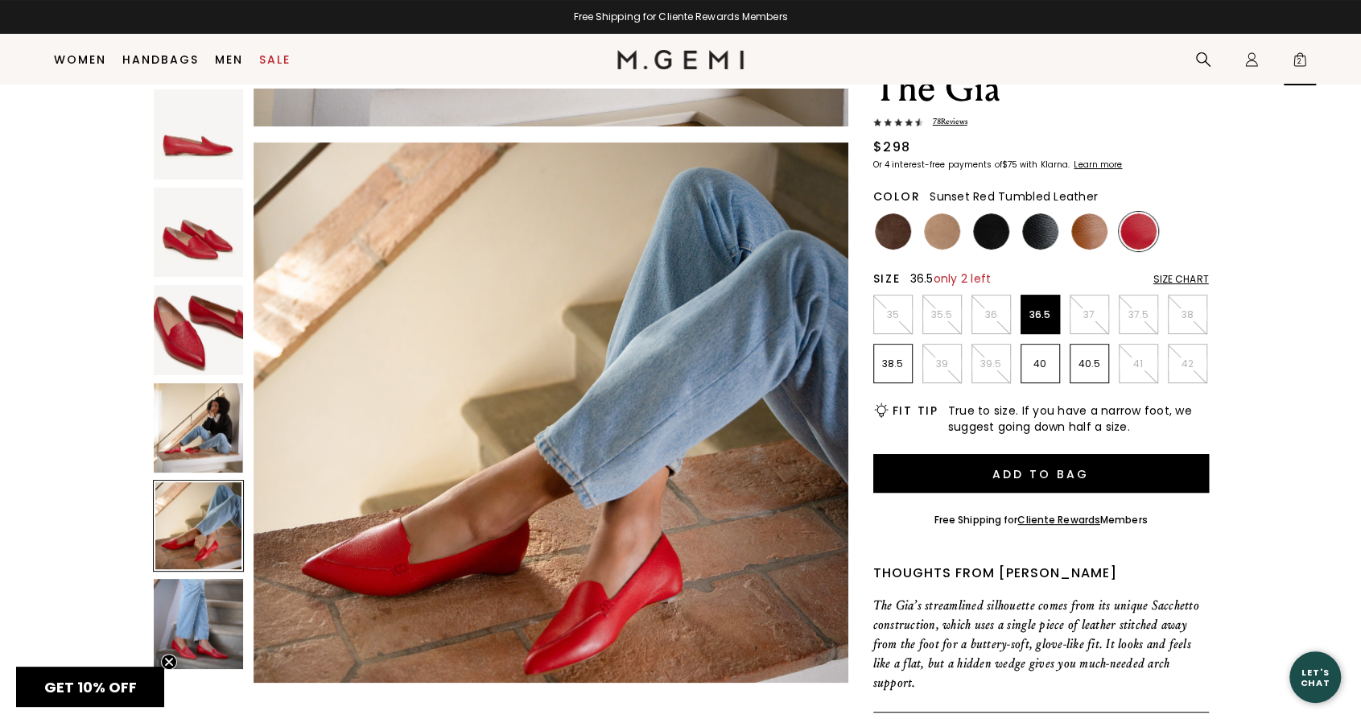
click at [1298, 56] on span "2" at bounding box center [1300, 63] width 16 height 16
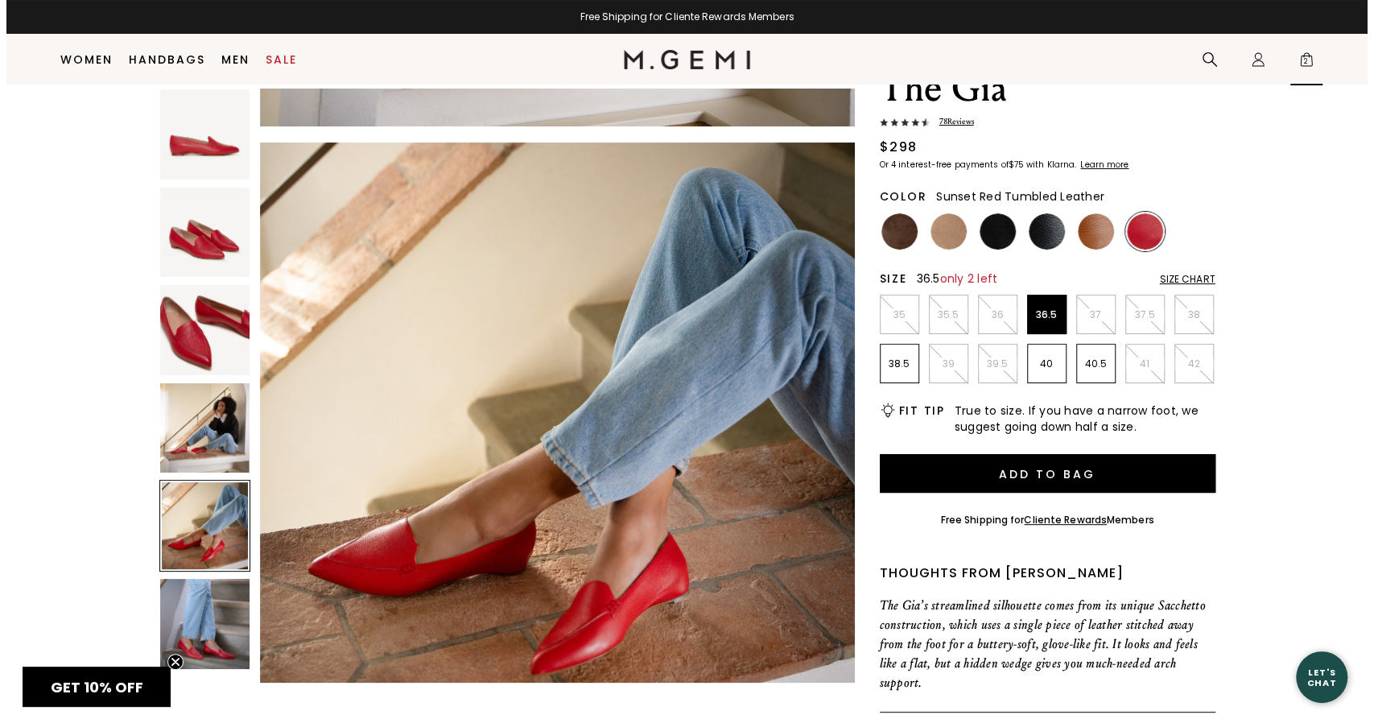
scroll to position [0, 0]
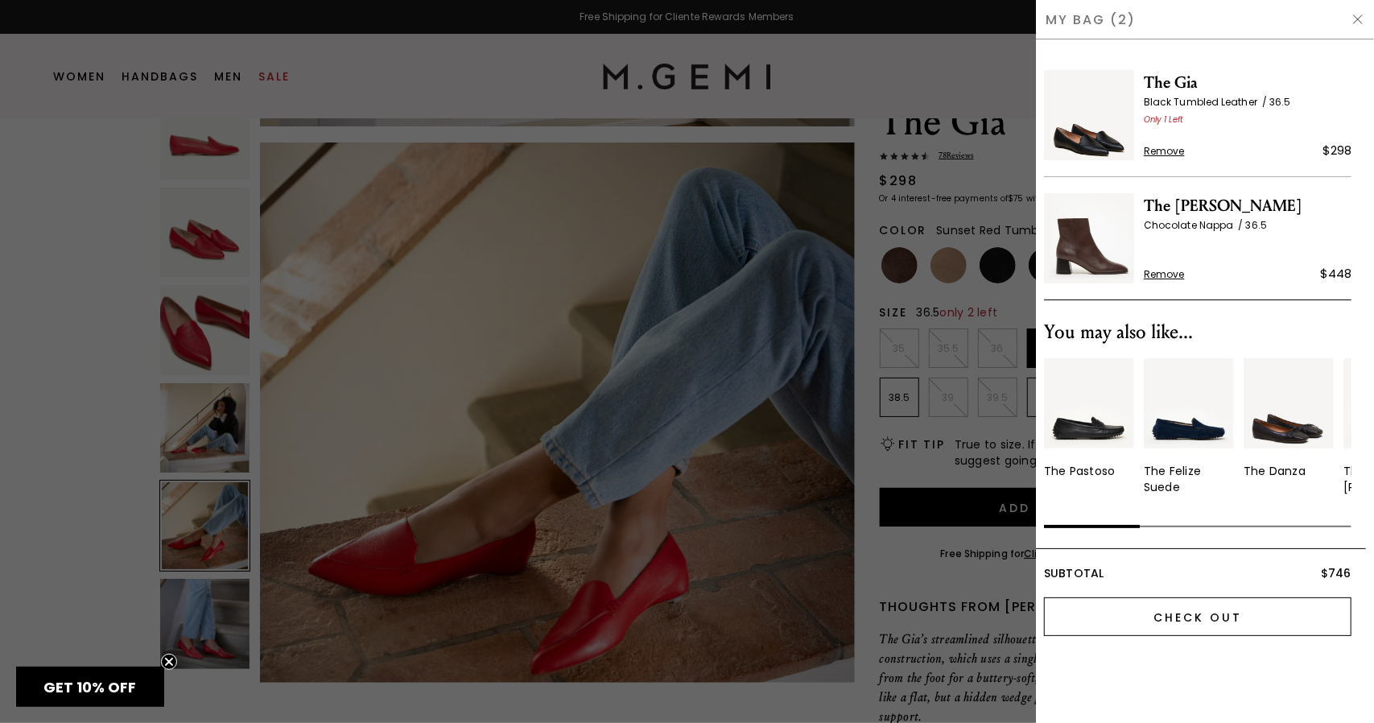
click at [1219, 614] on input "Check Out" at bounding box center [1198, 616] width 308 height 39
